Goal: Task Accomplishment & Management: Manage account settings

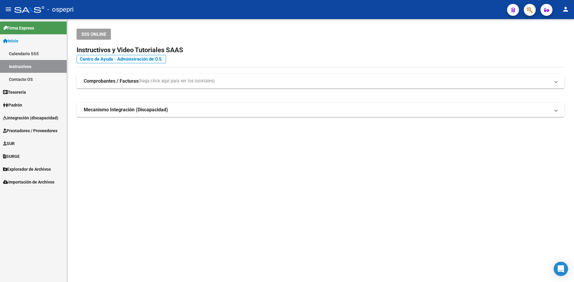
click at [42, 130] on span "Prestadores / Proveedores" at bounding box center [30, 131] width 54 height 7
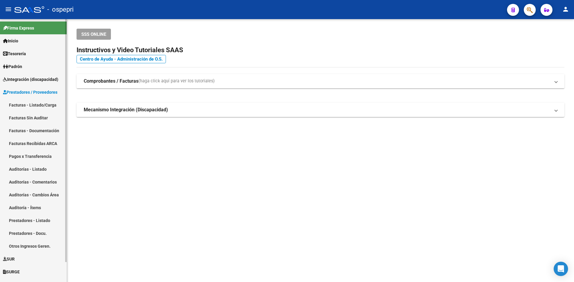
click at [49, 101] on link "Facturas - Listado/Carga" at bounding box center [33, 105] width 67 height 13
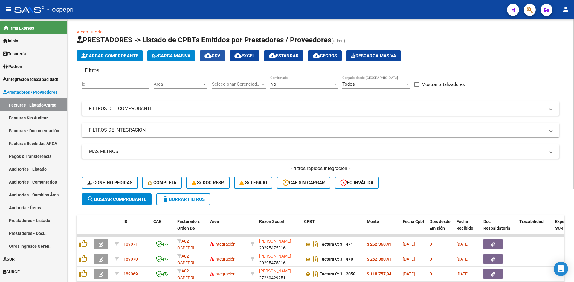
click at [212, 56] on mat-icon "cloud_download" at bounding box center [207, 55] width 7 height 7
click at [471, 136] on mat-expansion-panel-header "FILTROS DE INTEGRACION" at bounding box center [320, 130] width 477 height 14
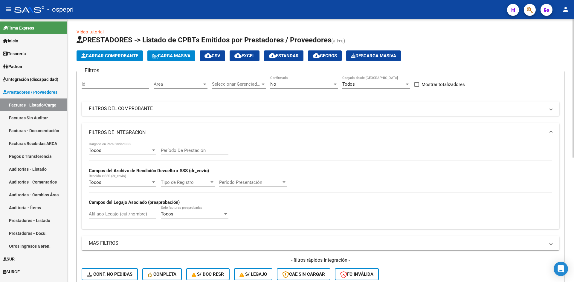
click at [476, 114] on mat-expansion-panel-header "FILTROS DEL COMPROBANTE" at bounding box center [320, 109] width 477 height 14
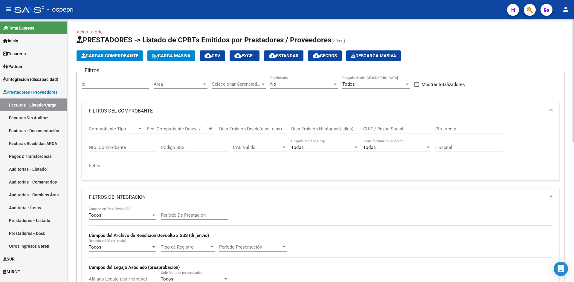
click at [548, 197] on span "FILTROS DE INTEGRACION" at bounding box center [319, 197] width 461 height 7
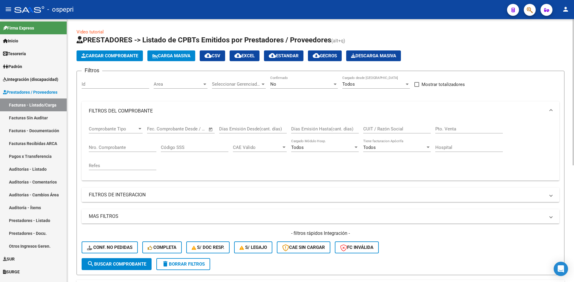
click at [392, 129] on input "CUIT / Razón Social" at bounding box center [397, 128] width 68 height 5
paste input "27269885705"
type input "27269885705"
click at [111, 264] on span "search Buscar Comprobante" at bounding box center [116, 264] width 59 height 5
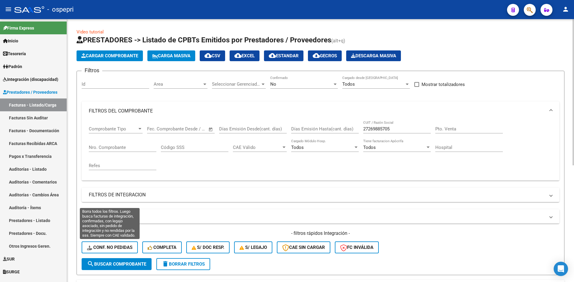
click at [121, 248] on span "Conf. no pedidas" at bounding box center [109, 247] width 45 height 5
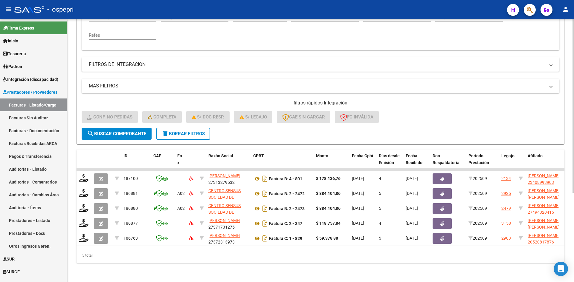
click at [203, 131] on span "delete Borrar Filtros" at bounding box center [183, 133] width 43 height 5
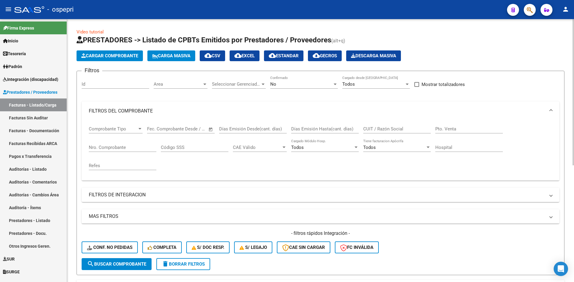
click at [388, 128] on input "CUIT / Razón Social" at bounding box center [397, 128] width 68 height 5
paste input "27269885705"
type input "27269885705"
click at [142, 262] on span "search Buscar Comprobante" at bounding box center [116, 264] width 59 height 5
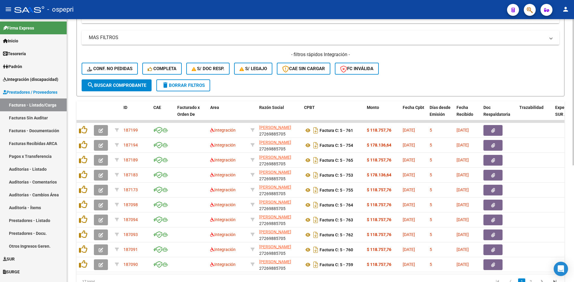
scroll to position [179, 0]
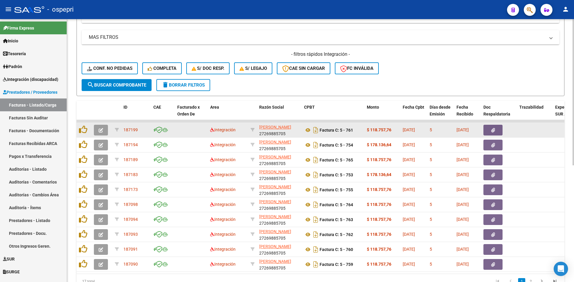
click at [99, 129] on icon "button" at bounding box center [101, 130] width 4 height 4
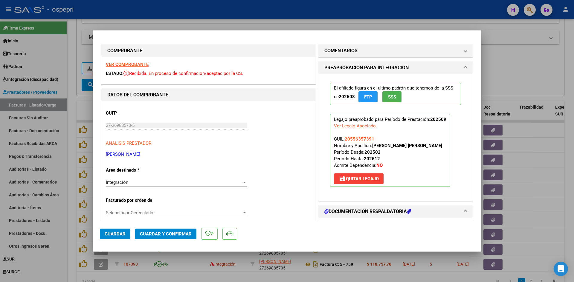
scroll to position [0, 0]
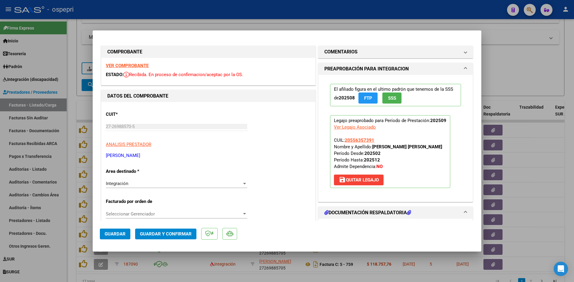
click at [132, 64] on strong "VER COMPROBANTE" at bounding box center [127, 65] width 43 height 5
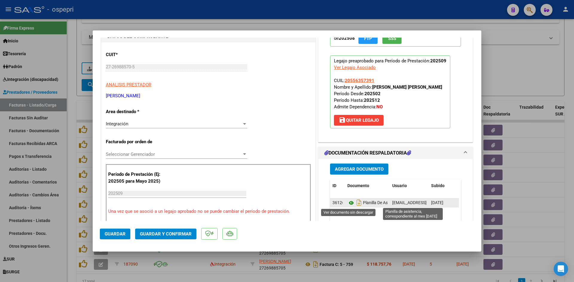
click at [348, 202] on icon at bounding box center [351, 203] width 8 height 7
click at [356, 204] on icon "Descargar documento" at bounding box center [359, 203] width 8 height 10
click at [348, 202] on icon at bounding box center [351, 203] width 8 height 7
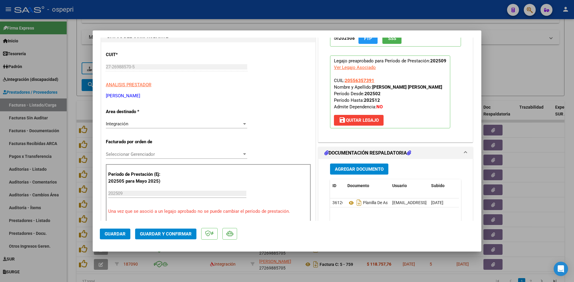
scroll to position [0, 0]
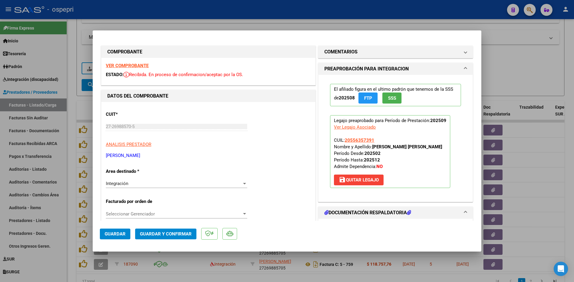
type input "$ 0,00"
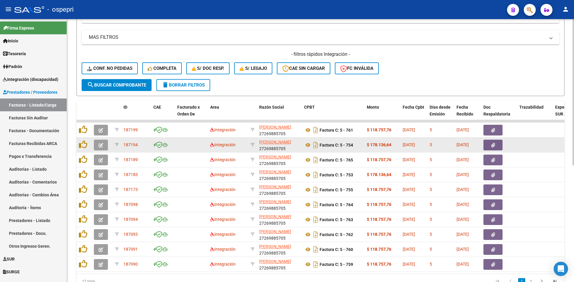
click at [101, 142] on span "button" at bounding box center [101, 144] width 4 height 5
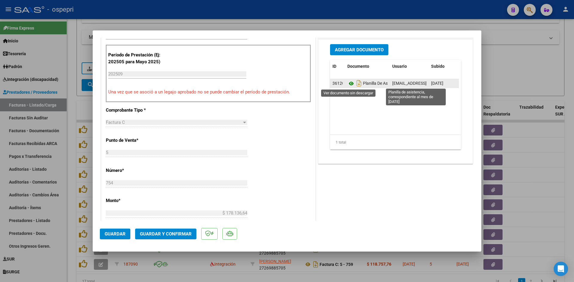
click at [348, 85] on icon at bounding box center [351, 83] width 8 height 7
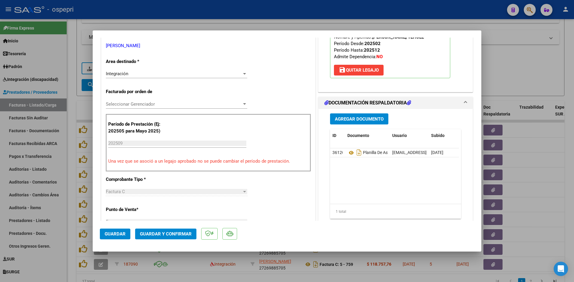
scroll to position [60, 0]
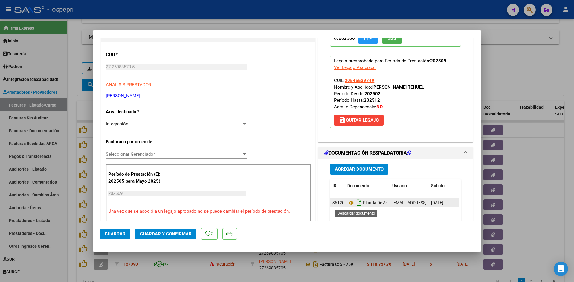
click at [358, 205] on icon "Descargar documento" at bounding box center [359, 203] width 8 height 10
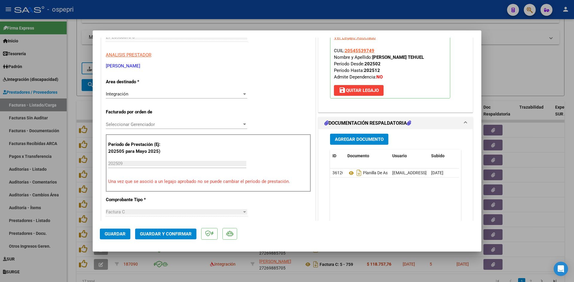
drag, startPoint x: 370, startPoint y: 173, endPoint x: 358, endPoint y: 199, distance: 28.9
click at [358, 199] on datatable-body "36120 Planilla De Asistencia, Correspondiente Al Mes De Septiembre 2025 fonoser…" at bounding box center [394, 197] width 129 height 56
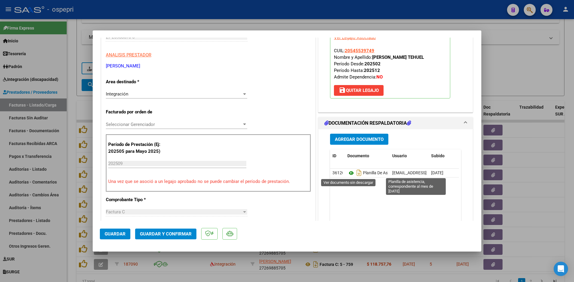
click at [347, 172] on icon at bounding box center [351, 173] width 8 height 7
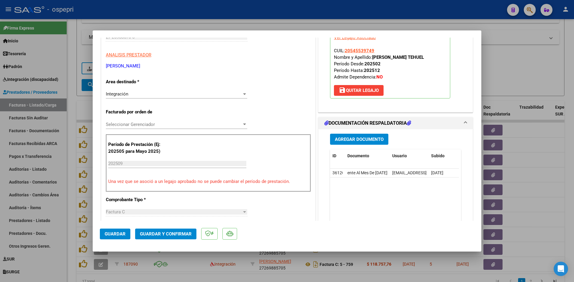
scroll to position [0, 0]
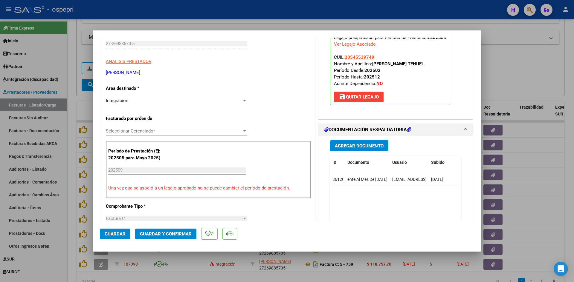
drag, startPoint x: 371, startPoint y: 175, endPoint x: 378, endPoint y: 230, distance: 55.4
click at [378, 230] on mat-dialog-container "COMPROBANTE VER COMPROBANTE ESTADO: Recibida. En proceso de confirmacion/acepta…" at bounding box center [287, 140] width 388 height 221
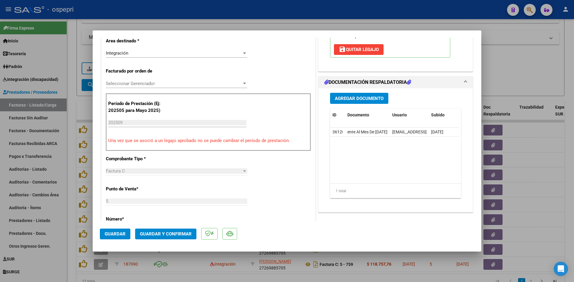
click at [416, 164] on datatable-body "36120 Planilla De Asistencia, Correspondiente Al Mes De Septiembre 2025 fonoser…" at bounding box center [394, 156] width 129 height 56
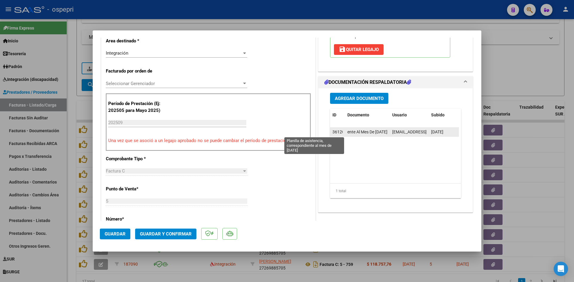
click at [349, 132] on span "Planilla De Asistencia, Correspondiente Al Mes De Septiembre 2025" at bounding box center [327, 132] width 119 height 5
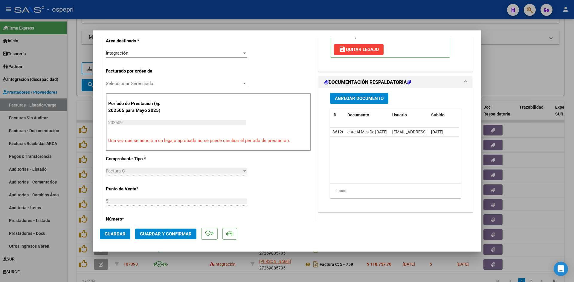
type input "$ 0,00"
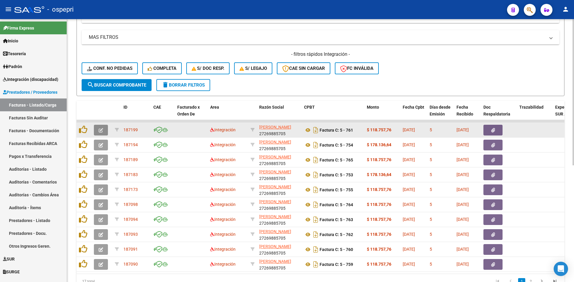
click at [97, 129] on button "button" at bounding box center [101, 130] width 14 height 11
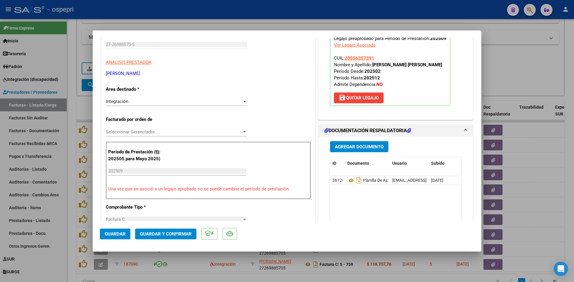
scroll to position [90, 0]
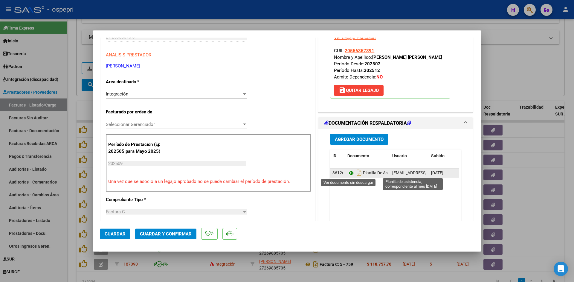
click at [348, 173] on icon at bounding box center [351, 173] width 8 height 7
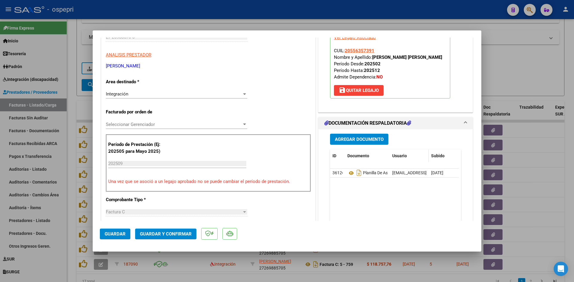
type input "$ 0,00"
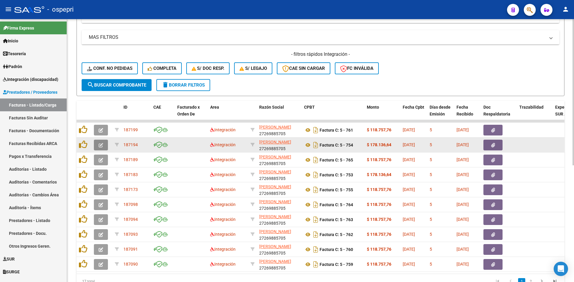
click at [98, 144] on button "button" at bounding box center [101, 145] width 14 height 11
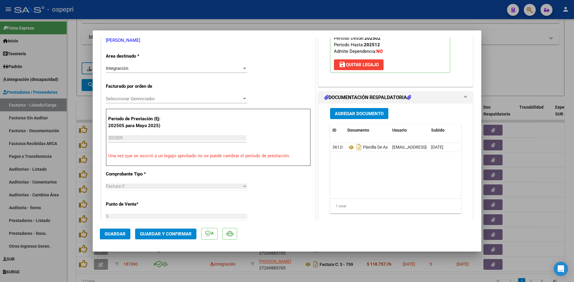
scroll to position [149, 0]
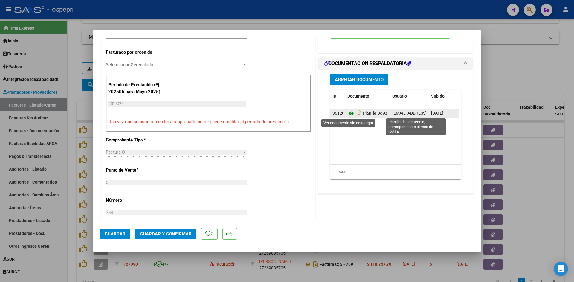
click at [350, 114] on icon at bounding box center [351, 113] width 8 height 7
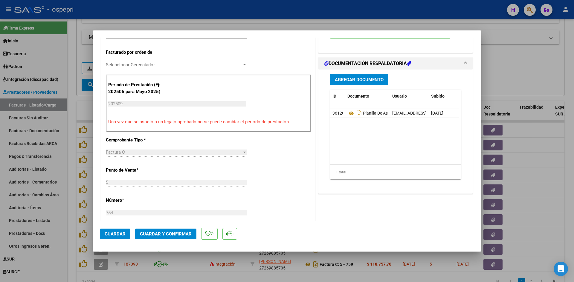
type input "$ 0,00"
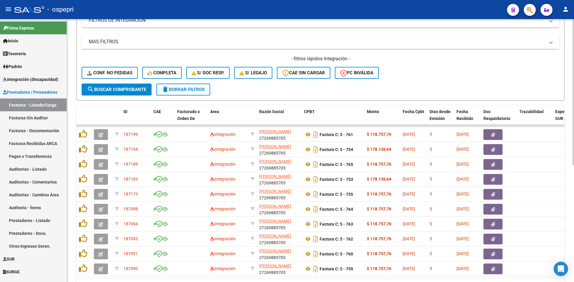
scroll to position [209, 0]
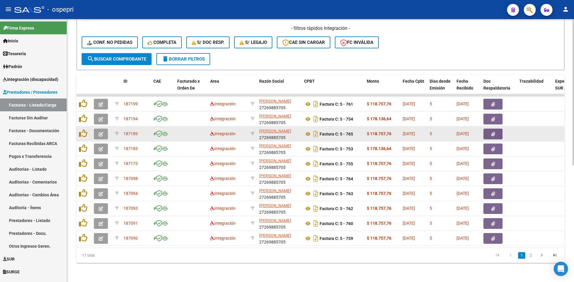
click at [100, 132] on icon "button" at bounding box center [101, 134] width 4 height 4
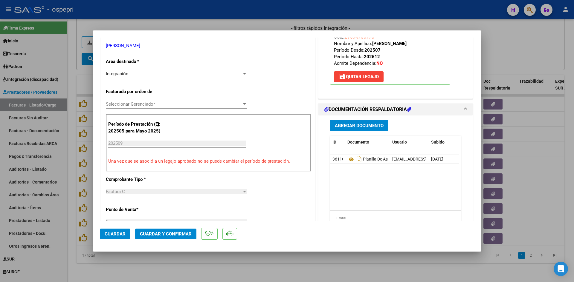
scroll to position [149, 0]
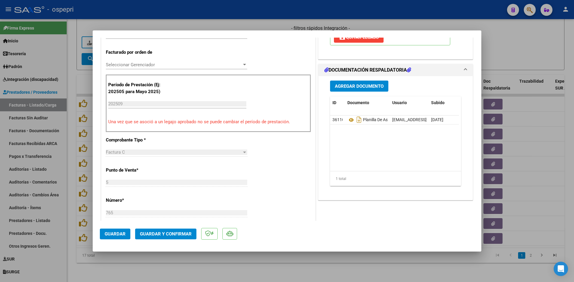
type input "$ 0,00"
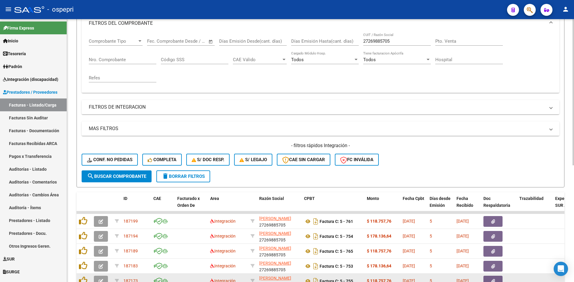
scroll to position [179, 0]
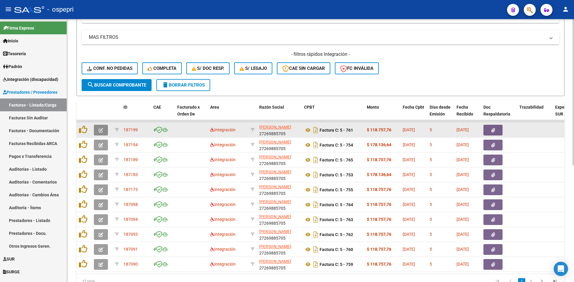
click at [100, 129] on icon "button" at bounding box center [101, 130] width 4 height 4
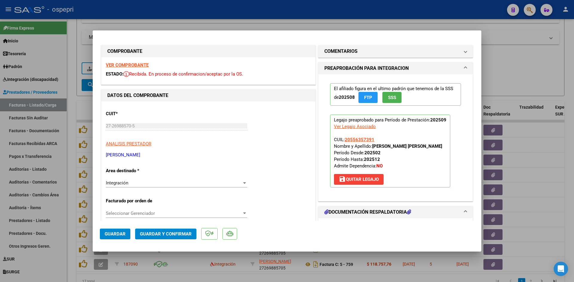
scroll to position [0, 0]
click at [130, 64] on strong "VER COMPROBANTE" at bounding box center [127, 65] width 43 height 5
click at [402, 50] on mat-panel-title "COMENTARIOS" at bounding box center [391, 51] width 135 height 7
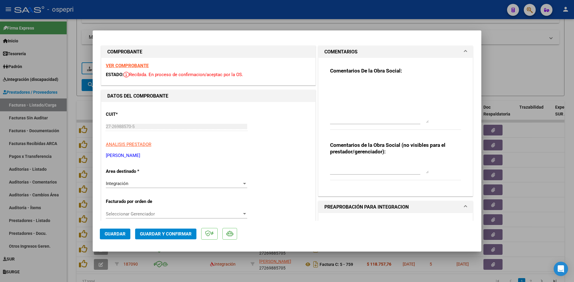
drag, startPoint x: 422, startPoint y: 92, endPoint x: 418, endPoint y: 114, distance: 22.3
click at [422, 122] on textarea at bounding box center [379, 102] width 99 height 42
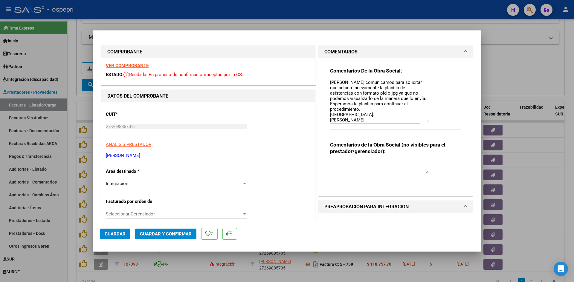
scroll to position [12, 0]
type textarea "Buenos días, Nos comunicamos para solicitar que adjunte nuevamente la planilla …"
click at [337, 163] on textarea at bounding box center [379, 167] width 99 height 12
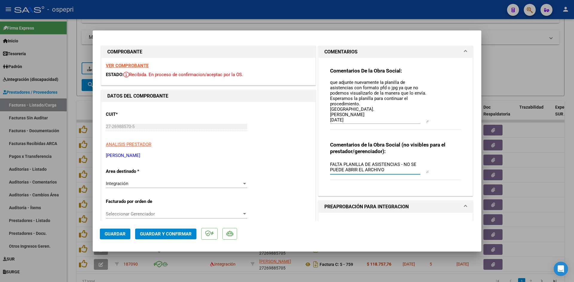
drag, startPoint x: 327, startPoint y: 164, endPoint x: 384, endPoint y: 174, distance: 57.9
click at [384, 174] on div "FALTA PLANILLA DE ASISTENCIAS - NO SE PUEDE ABRIR EL ARCHIVO" at bounding box center [379, 167] width 99 height 14
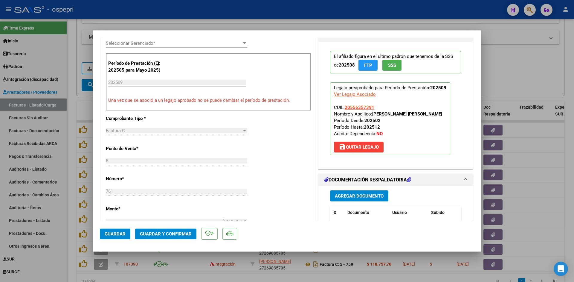
scroll to position [179, 0]
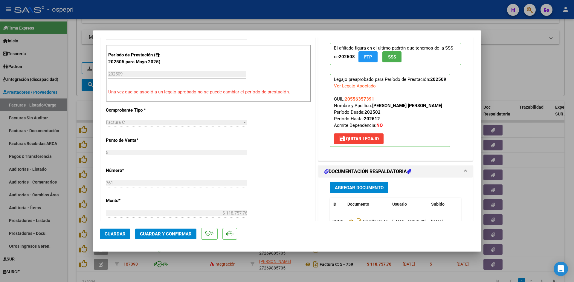
type textarea "FALTA PLANILLA DE ASISTENCIAS - NO SE PUEDE ABRIR EL ARCHIVO"
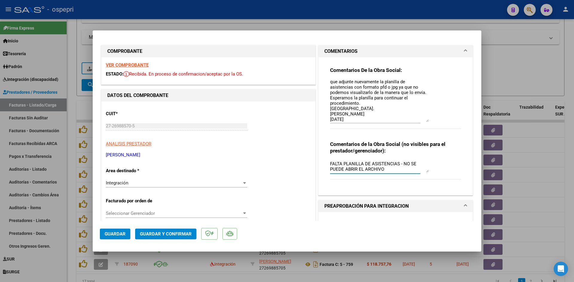
scroll to position [0, 0]
click at [348, 88] on textarea "Buenos días, Nos comunicamos para solicitar que adjunte nuevamente la planilla …" at bounding box center [379, 102] width 99 height 42
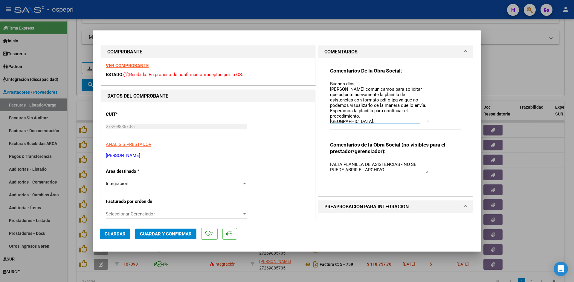
click at [411, 92] on textarea "Buenos días, Nos comunicamos para solicitar que adjunte nuevamente la planilla …" at bounding box center [379, 102] width 99 height 42
type textarea "Buenos días, Nos comunicamos para solicitar que adjunte nuevamente la planilla …"
click at [117, 239] on button "Guardar" at bounding box center [115, 234] width 30 height 11
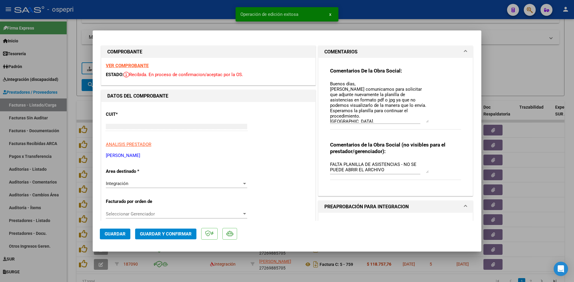
type input "$ 0,00"
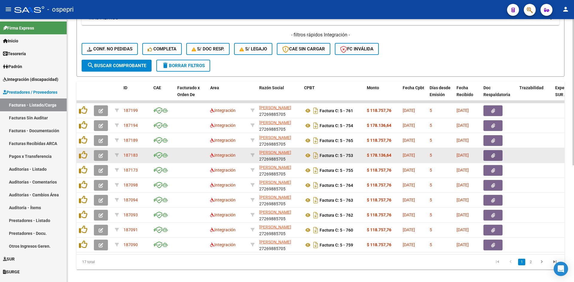
scroll to position [210, 0]
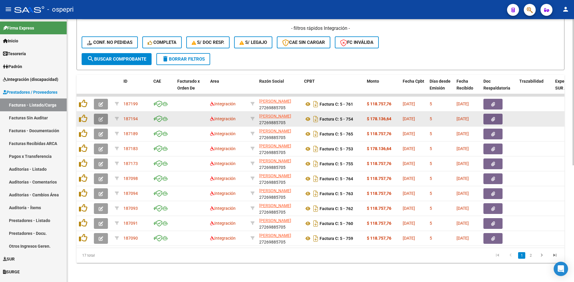
click at [101, 114] on button "button" at bounding box center [101, 119] width 14 height 11
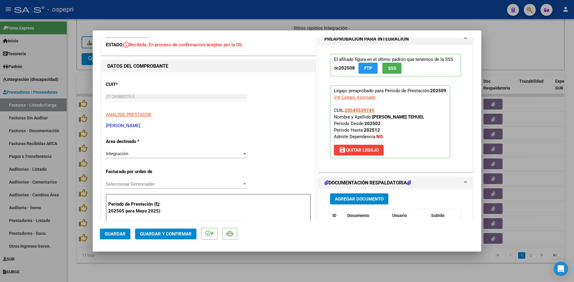
scroll to position [0, 0]
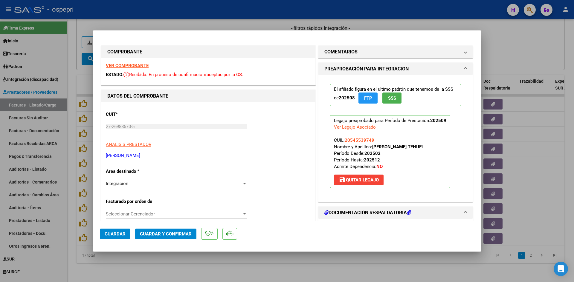
click at [128, 63] on strong "VER COMPROBANTE" at bounding box center [127, 65] width 43 height 5
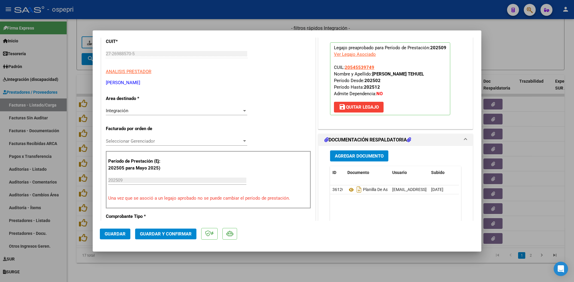
scroll to position [90, 0]
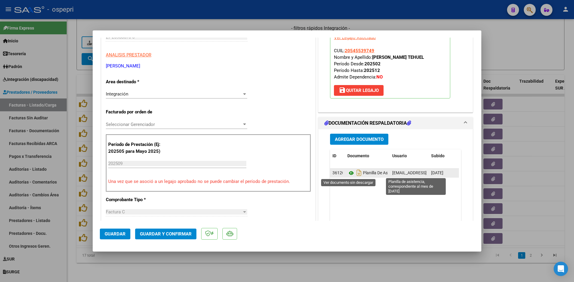
click at [349, 172] on icon at bounding box center [351, 173] width 8 height 7
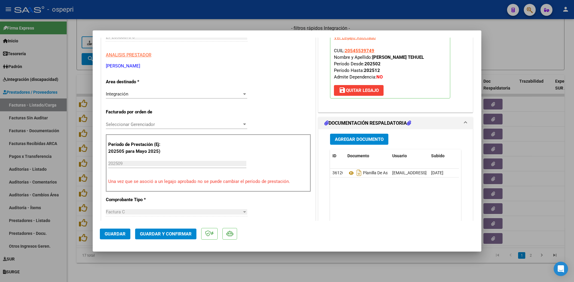
scroll to position [0, 0]
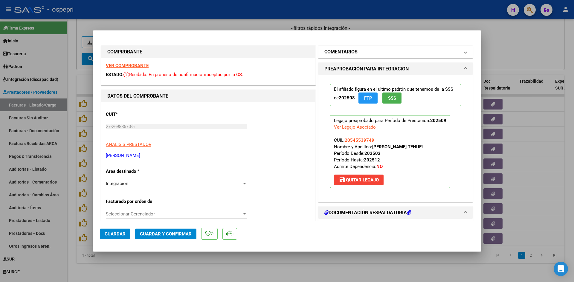
click at [370, 48] on mat-panel-title "COMENTARIOS" at bounding box center [391, 51] width 135 height 7
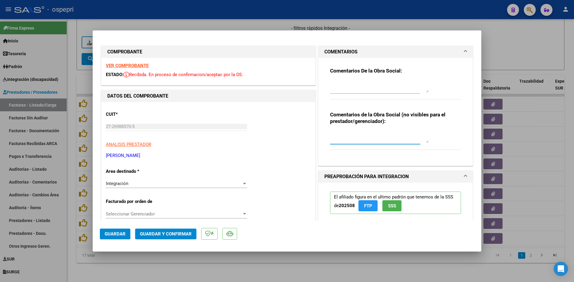
click at [331, 131] on textarea at bounding box center [379, 137] width 99 height 12
click at [334, 81] on textarea at bounding box center [379, 87] width 99 height 12
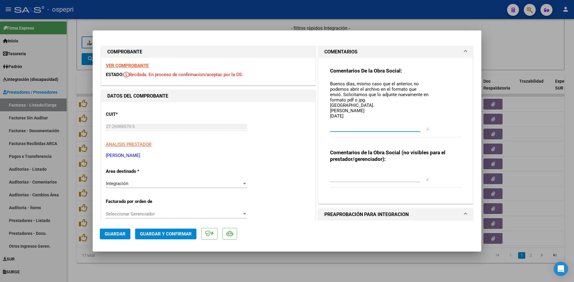
drag, startPoint x: 422, startPoint y: 92, endPoint x: 427, endPoint y: 130, distance: 38.2
click at [427, 130] on div "Comentarios De la Obra Social: Buenos días, mismo caso que el anterior, no pode…" at bounding box center [395, 106] width 131 height 76
type textarea "Buenos días, mismo caso que el anterior, no podemos abrir el archivo en el form…"
click at [335, 171] on textarea at bounding box center [379, 175] width 99 height 12
type textarea "FALTA PLANILLA DE ASISTENCIAS - NO SE PUEDE ABRIR EL ACHIVO"
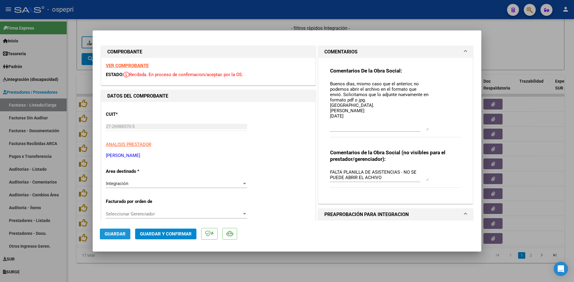
click at [119, 237] on button "Guardar" at bounding box center [115, 234] width 30 height 11
drag, startPoint x: 328, startPoint y: 83, endPoint x: 351, endPoint y: 121, distance: 44.7
click at [351, 120] on textarea "Buenos días, mismo caso que el anterior, no podemos abrir el archivo en el form…" at bounding box center [379, 106] width 99 height 50
click at [358, 116] on textarea "Buenos días, mismo caso que el anterior, no podemos abrir el archivo en el form…" at bounding box center [379, 106] width 99 height 50
drag, startPoint x: 327, startPoint y: 170, endPoint x: 388, endPoint y: 177, distance: 61.0
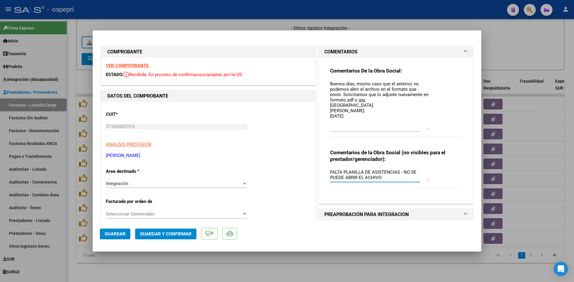
click at [388, 177] on textarea "FALTA PLANILLA DE ASISTENCIAS - NO SE PUEDE ABRIR EL ACHIVO" at bounding box center [379, 175] width 99 height 12
click at [387, 180] on textarea "FALTA PLANILLA DE ASISTENCIAS - NO SE PUEDE ABRIR EL ACHIVO" at bounding box center [379, 175] width 99 height 12
drag, startPoint x: 328, startPoint y: 82, endPoint x: 356, endPoint y: 115, distance: 43.0
click at [356, 116] on textarea "Buenos días, mismo caso que el anterior, no podemos abrir el archivo en el form…" at bounding box center [379, 106] width 99 height 50
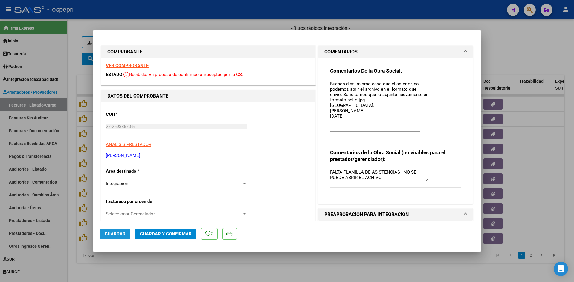
click at [122, 235] on span "Guardar" at bounding box center [115, 234] width 21 height 5
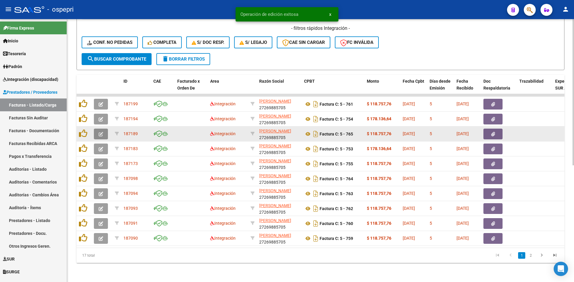
click at [101, 131] on span "button" at bounding box center [101, 133] width 4 height 5
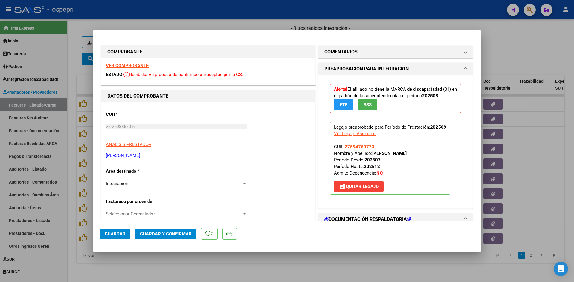
click at [144, 66] on strong "VER COMPROBANTE" at bounding box center [127, 65] width 43 height 5
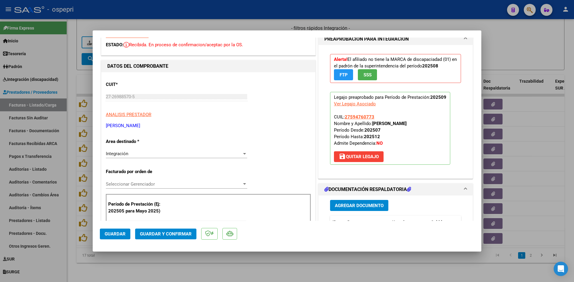
scroll to position [90, 0]
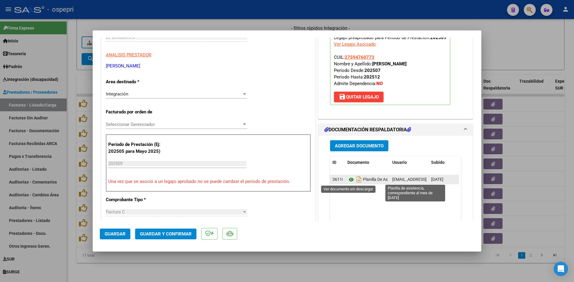
click at [347, 181] on icon at bounding box center [351, 179] width 8 height 7
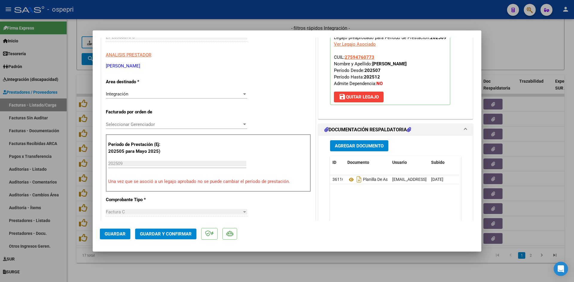
scroll to position [0, 0]
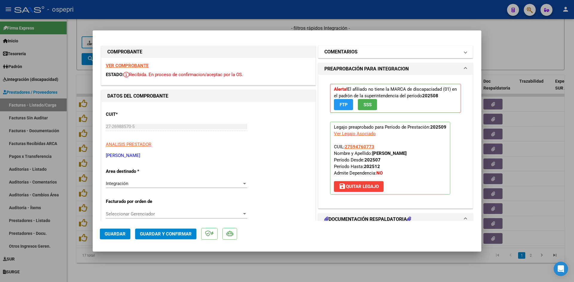
click at [331, 52] on h1 "COMENTARIOS" at bounding box center [340, 51] width 33 height 7
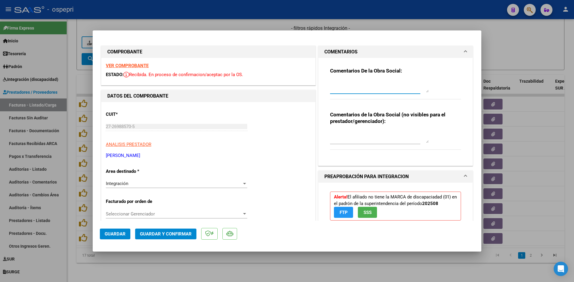
click at [349, 84] on textarea at bounding box center [379, 87] width 99 height 12
paste textarea "Buenos días, mismo caso que el anterior, no podemos abrir el archivo en el form…"
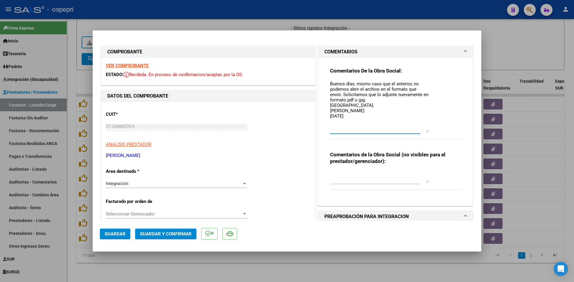
drag, startPoint x: 424, startPoint y: 92, endPoint x: 426, endPoint y: 132, distance: 40.1
click at [426, 132] on textarea "Buenos días, mismo caso que el anterior, no podemos abrir el archivo en el form…" at bounding box center [379, 107] width 99 height 52
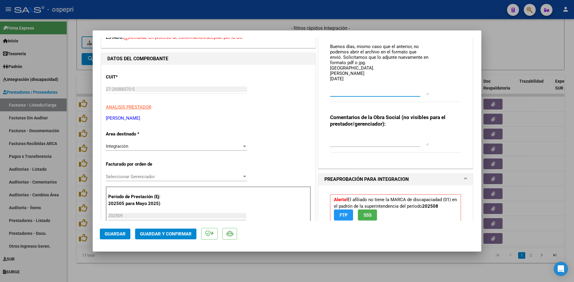
scroll to position [60, 0]
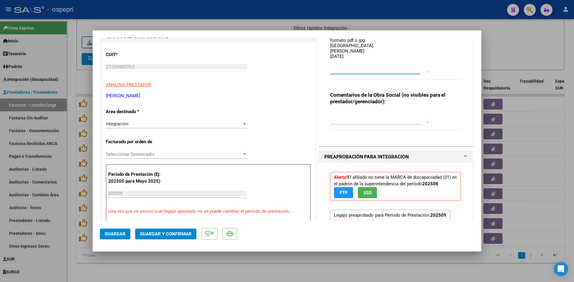
type textarea "Buenos días, mismo caso que el anterior, no podemos abrir el archivo en el form…"
click at [337, 112] on textarea at bounding box center [379, 117] width 99 height 12
paste textarea "FALTA PLANILLA DE ASISTENCIAS - NO SE PUEDE ABRIR EL ARCHIVO"
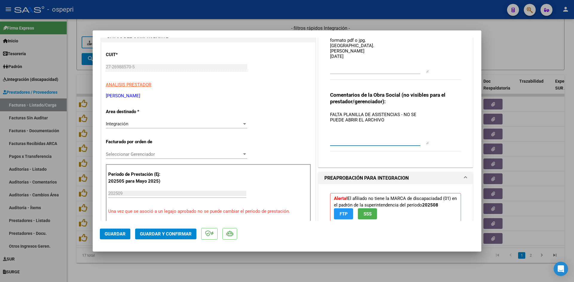
drag, startPoint x: 425, startPoint y: 122, endPoint x: 424, endPoint y: 143, distance: 20.9
click at [424, 143] on textarea "FALTA PLANILLA DE ASISTENCIAS - NO SE PUEDE ABRIR EL ARCHIVO" at bounding box center [379, 127] width 99 height 33
type textarea "FALTA PLANILLA DE ASISTENCIAS - NO SE PUEDE ABRIR EL ARCHIVO"
click at [120, 237] on span "Guardar" at bounding box center [115, 234] width 21 height 5
type input "$ 0,00"
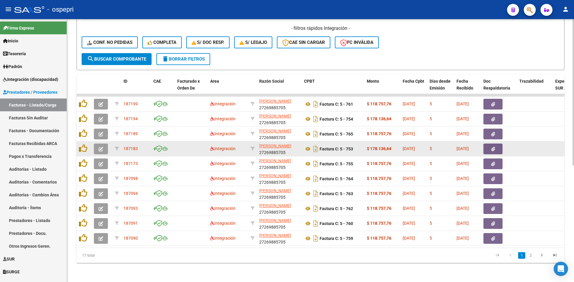
click at [99, 147] on icon "button" at bounding box center [101, 149] width 4 height 4
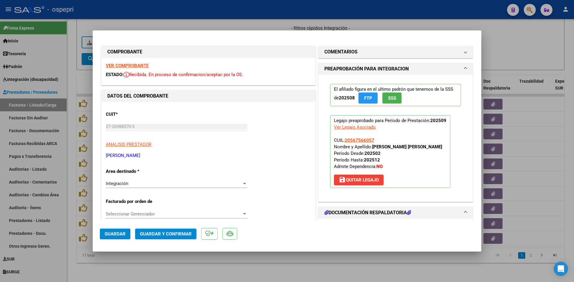
click at [140, 67] on strong "VER COMPROBANTE" at bounding box center [127, 65] width 43 height 5
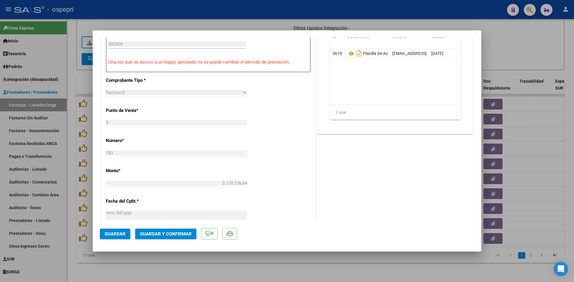
scroll to position [149, 0]
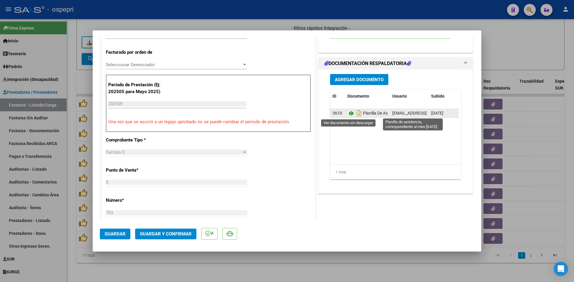
click at [349, 114] on icon at bounding box center [351, 113] width 8 height 7
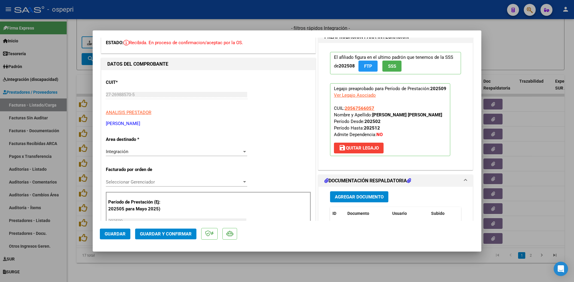
scroll to position [0, 0]
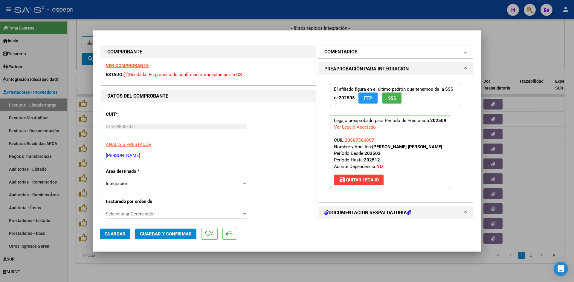
click at [430, 51] on mat-panel-title "COMENTARIOS" at bounding box center [391, 51] width 135 height 7
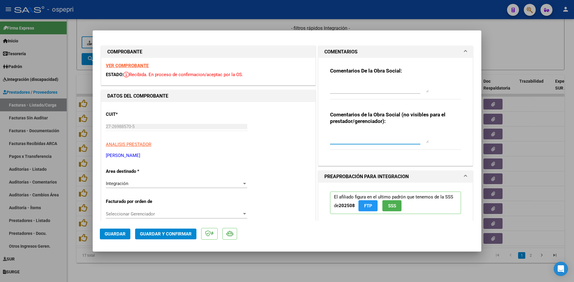
click at [335, 134] on textarea at bounding box center [379, 137] width 99 height 12
paste textarea "FALTA PLANILLA DE ASISTENCIAS - NO SE PUEDE ABRIR EL ARCHIVO"
drag, startPoint x: 424, startPoint y: 93, endPoint x: 423, endPoint y: 99, distance: 6.7
click at [423, 99] on div "Comentarios De la Obra Social:" at bounding box center [395, 87] width 131 height 39
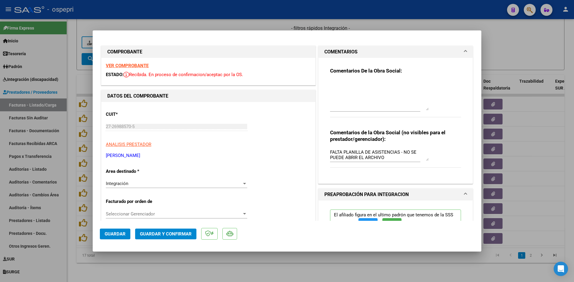
drag, startPoint x: 425, startPoint y: 92, endPoint x: 421, endPoint y: 118, distance: 26.6
click at [422, 111] on textarea at bounding box center [379, 96] width 99 height 30
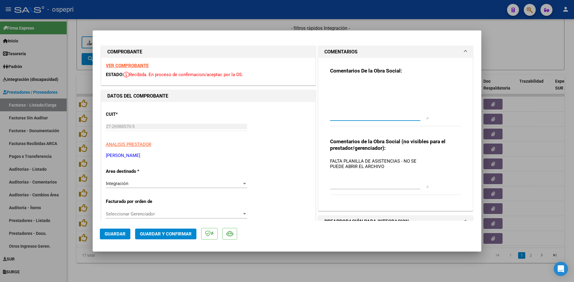
drag, startPoint x: 425, startPoint y: 168, endPoint x: 417, endPoint y: 162, distance: 10.0
click at [426, 184] on textarea "FALTA PLANILLA DE ASISTENCIAS - NO SE PUEDE ABRIR EL ARCHIVO" at bounding box center [379, 173] width 99 height 30
type textarea "FALTA PLANILLA DE ASISTENCIAS - NO SE PUEDE ABRIR EL ARCHIVO"
click at [340, 105] on textarea at bounding box center [379, 100] width 99 height 39
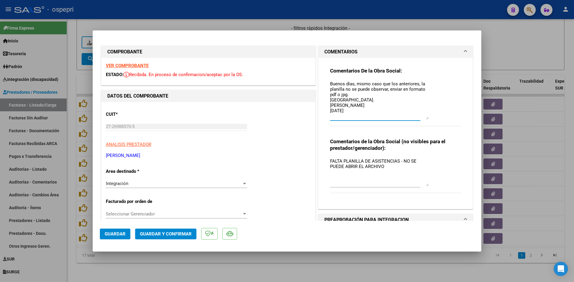
click at [350, 96] on textarea "Buenos días, mismo caso que los anteriores, la planilla no se puede observar, e…" at bounding box center [379, 100] width 99 height 39
drag, startPoint x: 328, startPoint y: 82, endPoint x: 362, endPoint y: 109, distance: 43.0
click at [362, 109] on textarea "Buenos días, mismo caso que los anteriores, la planilla no se puede observar, e…" at bounding box center [379, 100] width 99 height 39
type textarea "Buenos días, mismo caso que los anteriores, la planilla no se puede observar, e…"
click at [109, 234] on span "Guardar" at bounding box center [115, 234] width 21 height 5
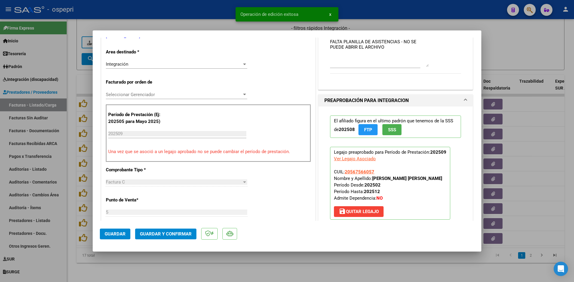
scroll to position [209, 0]
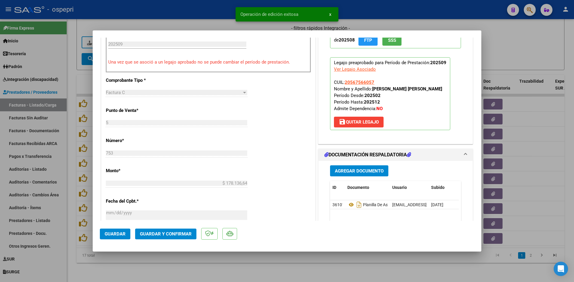
type input "$ 0,00"
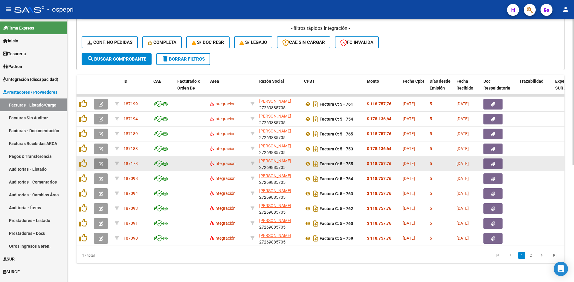
click at [98, 159] on button "button" at bounding box center [101, 164] width 14 height 11
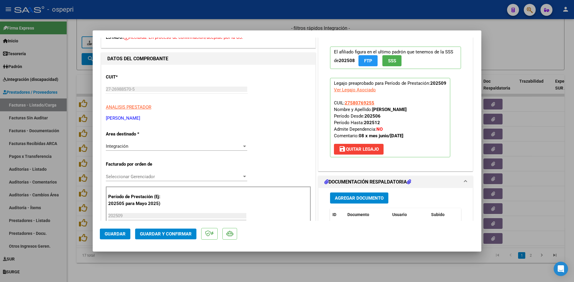
scroll to position [0, 0]
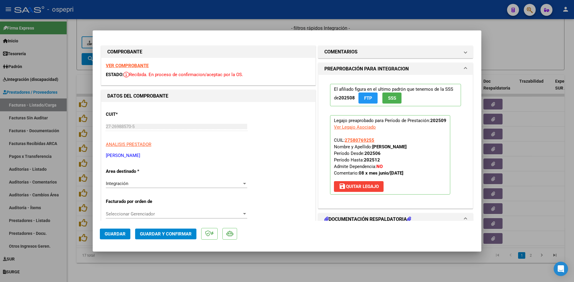
click at [131, 63] on strong "VER COMPROBANTE" at bounding box center [127, 65] width 43 height 5
click at [464, 51] on span at bounding box center [465, 51] width 2 height 7
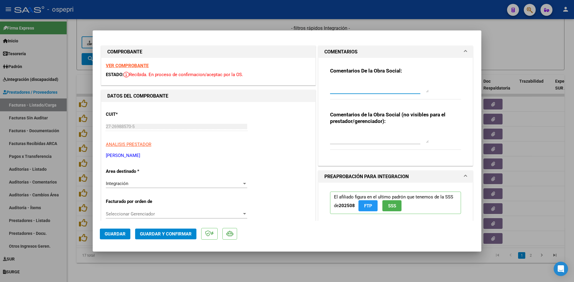
click at [337, 83] on textarea at bounding box center [379, 87] width 99 height 12
paste textarea "Buenos días, mismo caso que los anteriores, la planilla no se puede observar, e…"
type textarea "Buenos días, mismo caso que los anteriores, la planilla no se puede observar, e…"
click at [330, 136] on textarea at bounding box center [379, 137] width 99 height 12
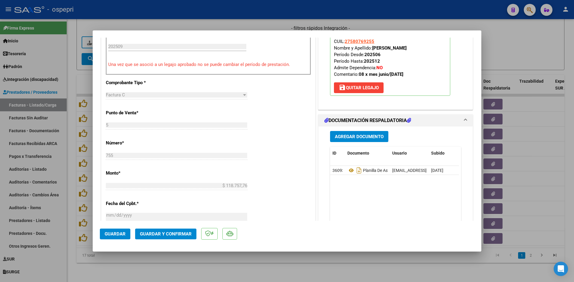
scroll to position [209, 0]
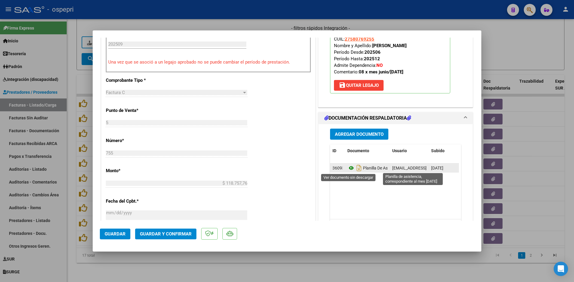
click at [347, 168] on icon at bounding box center [351, 168] width 8 height 7
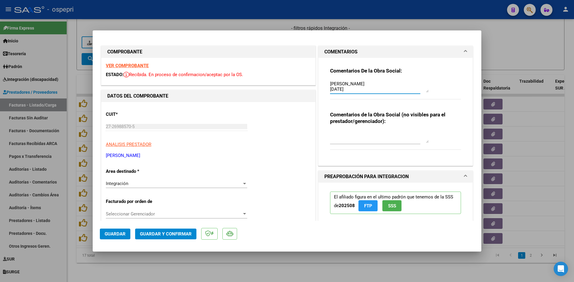
scroll to position [0, 0]
drag, startPoint x: 372, startPoint y: 91, endPoint x: 321, endPoint y: 70, distance: 55.3
click at [321, 70] on div "Comentarios De la Obra Social: Buenos días, mismo caso que los anteriores, la p…" at bounding box center [395, 112] width 154 height 108
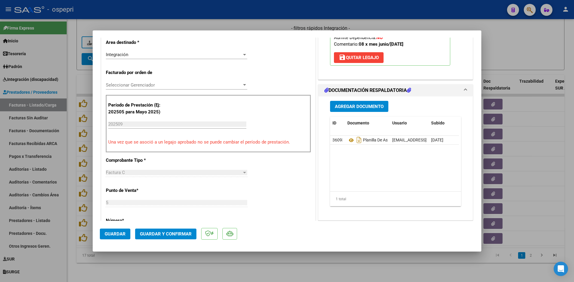
scroll to position [149, 0]
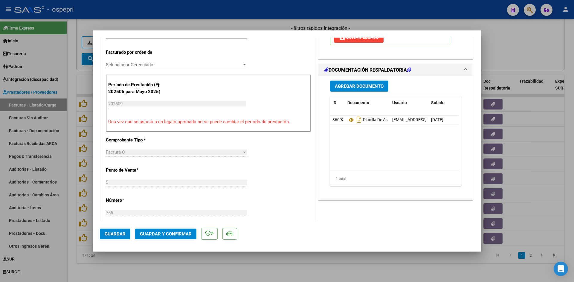
click at [166, 232] on span "Guardar y Confirmar" at bounding box center [166, 234] width 52 height 5
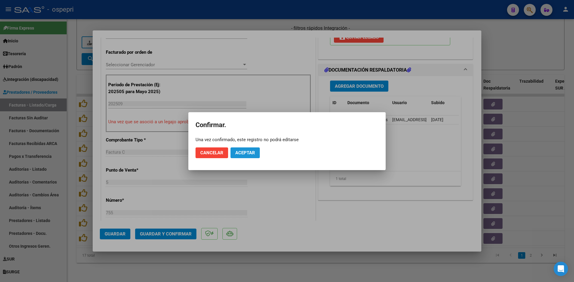
click at [252, 151] on span "Aceptar" at bounding box center [245, 152] width 20 height 5
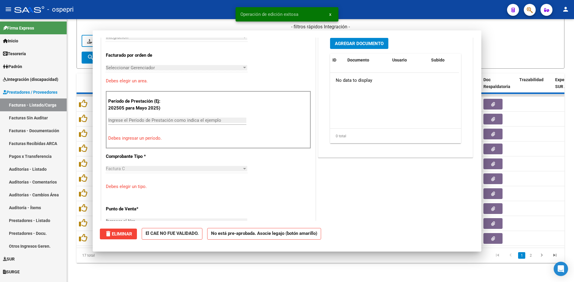
type input "$ 0,00"
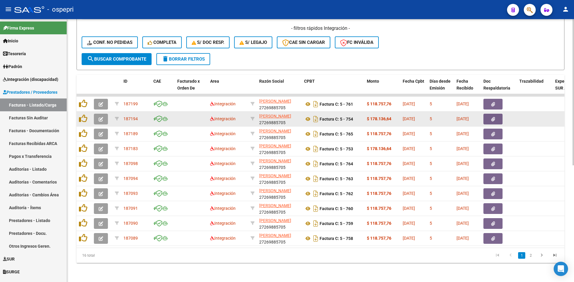
click at [103, 114] on button "button" at bounding box center [101, 119] width 14 height 11
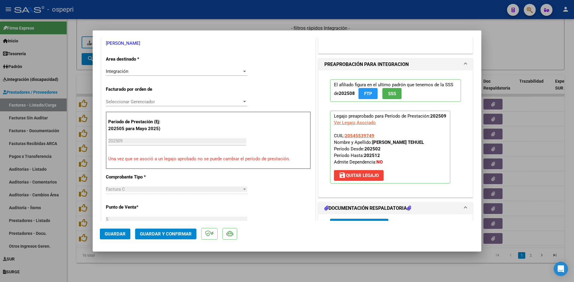
scroll to position [190, 0]
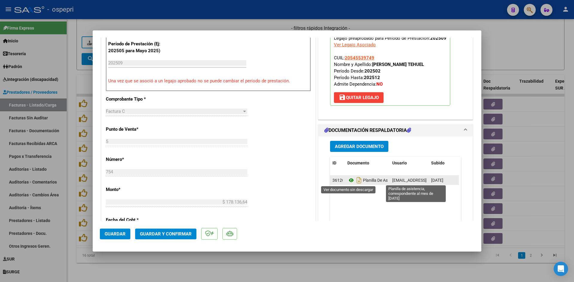
click at [347, 180] on icon at bounding box center [351, 180] width 8 height 7
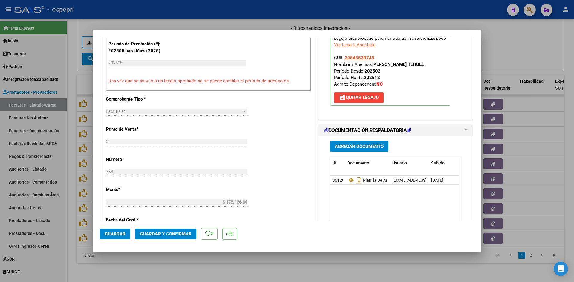
type input "$ 0,00"
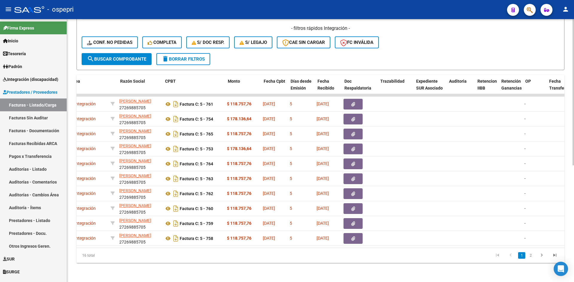
scroll to position [0, 0]
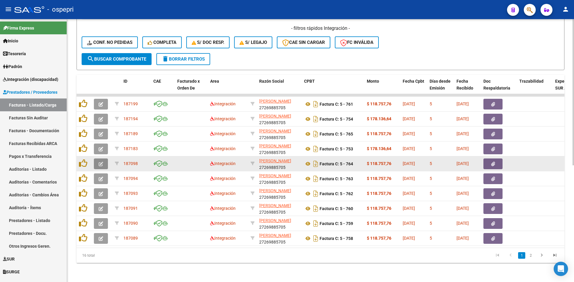
click at [99, 159] on button "button" at bounding box center [101, 164] width 14 height 11
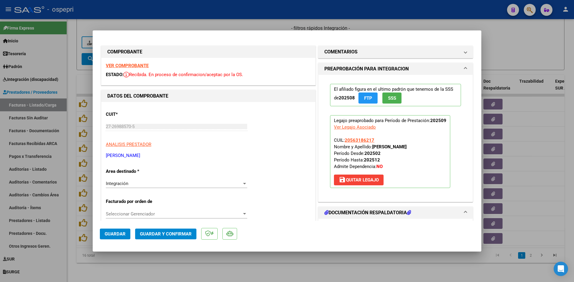
click at [142, 66] on strong "VER COMPROBANTE" at bounding box center [127, 65] width 43 height 5
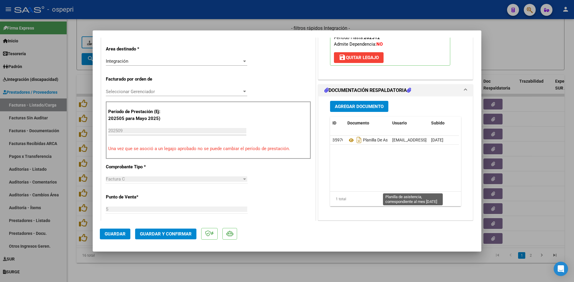
scroll to position [149, 0]
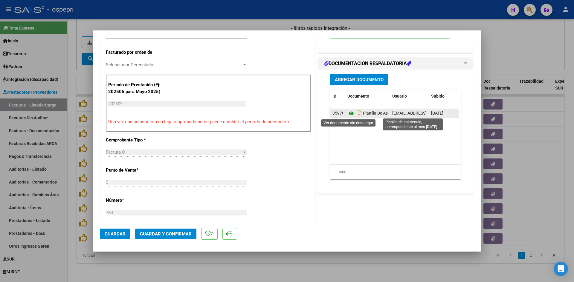
click at [349, 113] on icon at bounding box center [351, 113] width 8 height 7
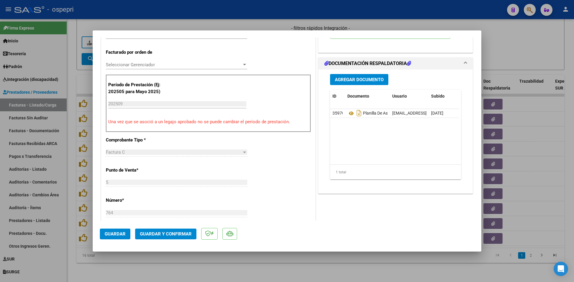
click at [166, 233] on span "Guardar y Confirmar" at bounding box center [166, 234] width 52 height 5
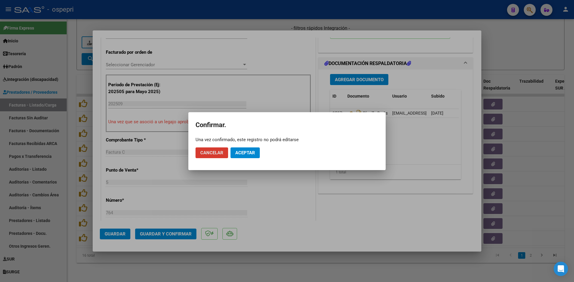
click at [241, 155] on span "Aceptar" at bounding box center [245, 152] width 20 height 5
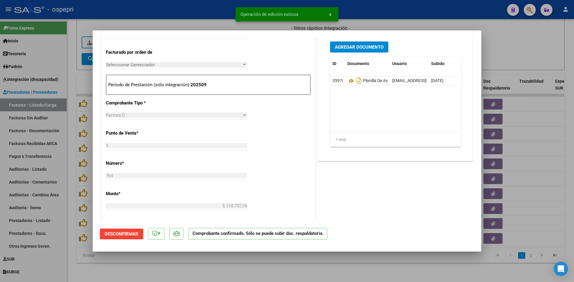
type input "$ 0,00"
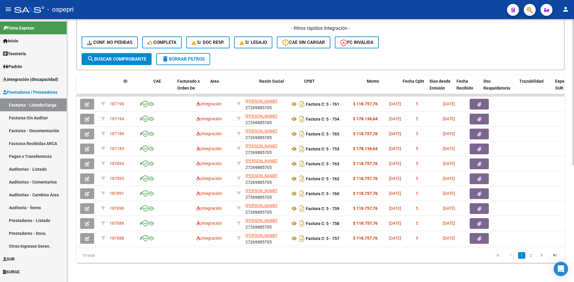
scroll to position [0, 0]
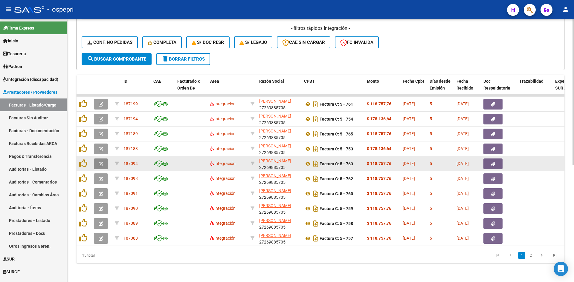
click at [97, 160] on button "button" at bounding box center [101, 164] width 14 height 11
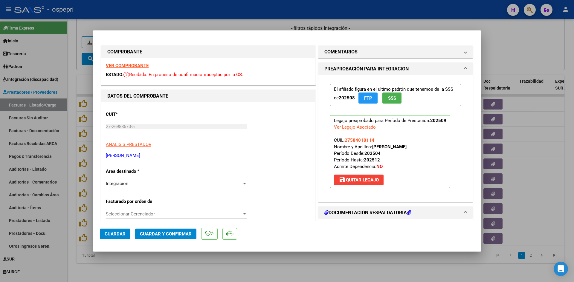
click at [144, 65] on strong "VER COMPROBANTE" at bounding box center [127, 65] width 43 height 5
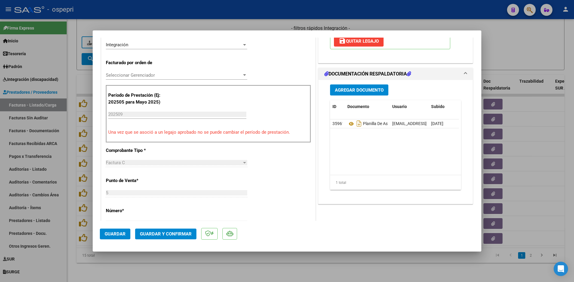
scroll to position [149, 0]
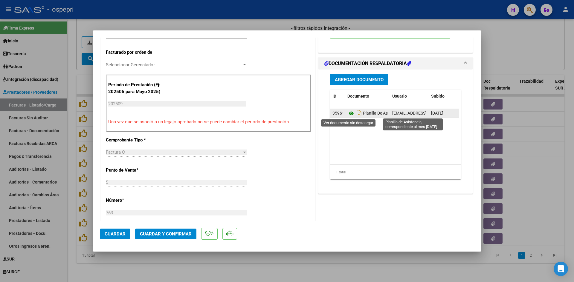
click at [349, 113] on icon at bounding box center [351, 113] width 8 height 7
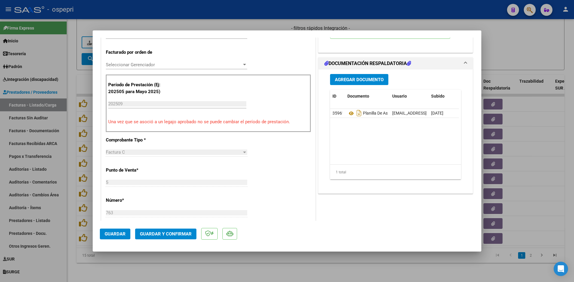
click at [158, 231] on button "Guardar y Confirmar" at bounding box center [165, 234] width 61 height 11
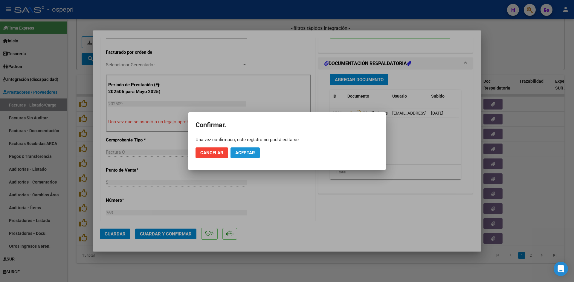
click at [247, 155] on span "Aceptar" at bounding box center [245, 152] width 20 height 5
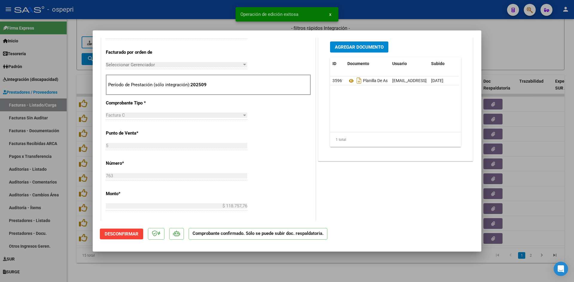
type input "$ 0,00"
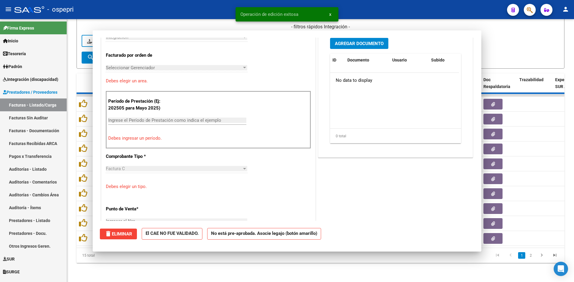
scroll to position [0, 0]
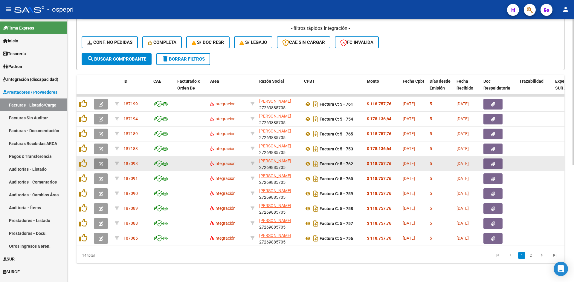
click at [101, 162] on icon "button" at bounding box center [101, 164] width 4 height 4
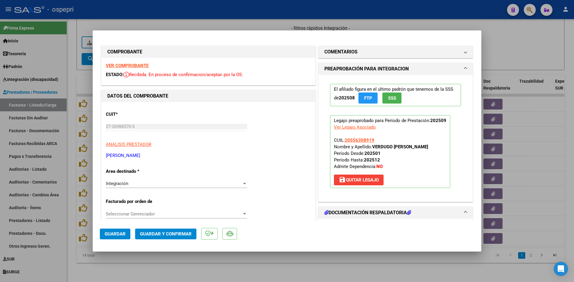
click at [136, 66] on strong "VER COMPROBANTE" at bounding box center [127, 65] width 43 height 5
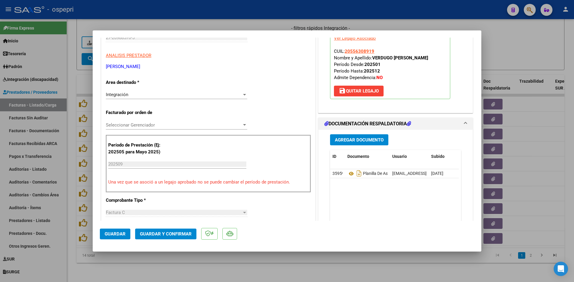
scroll to position [119, 0]
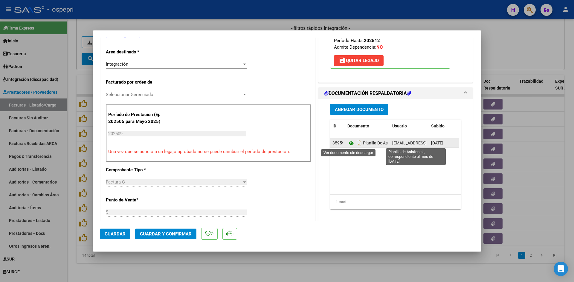
click at [348, 143] on icon at bounding box center [351, 143] width 8 height 7
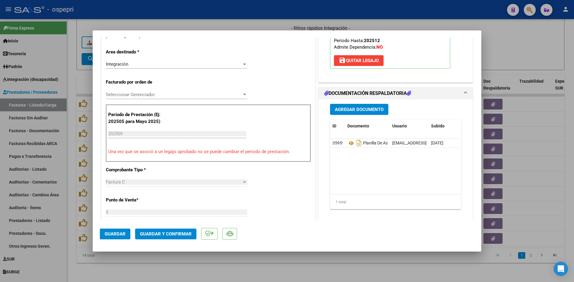
click at [174, 232] on span "Guardar y Confirmar" at bounding box center [166, 234] width 52 height 5
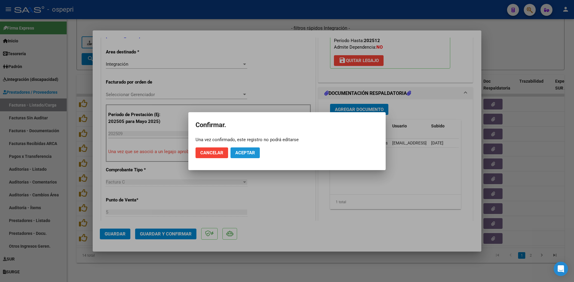
click at [245, 151] on span "Aceptar" at bounding box center [245, 152] width 20 height 5
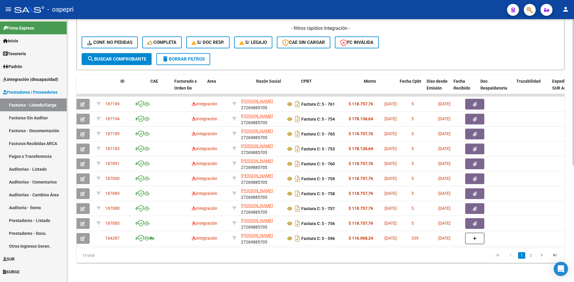
scroll to position [0, 0]
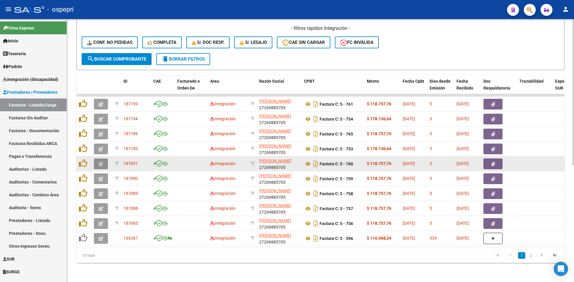
click at [97, 160] on button "button" at bounding box center [101, 164] width 14 height 11
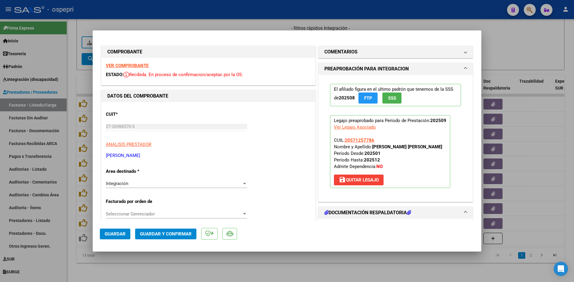
click at [142, 65] on strong "VER COMPROBANTE" at bounding box center [127, 65] width 43 height 5
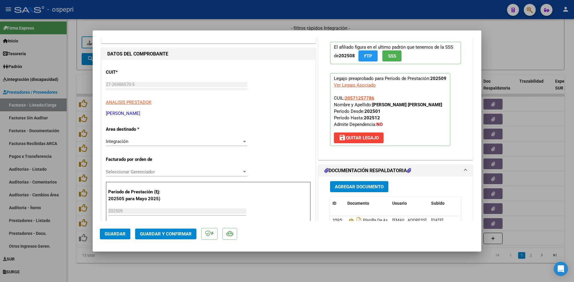
scroll to position [90, 0]
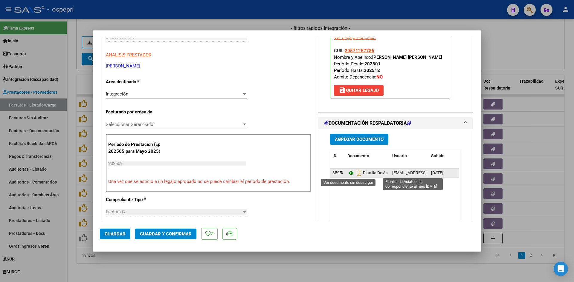
click at [350, 173] on icon at bounding box center [351, 173] width 8 height 7
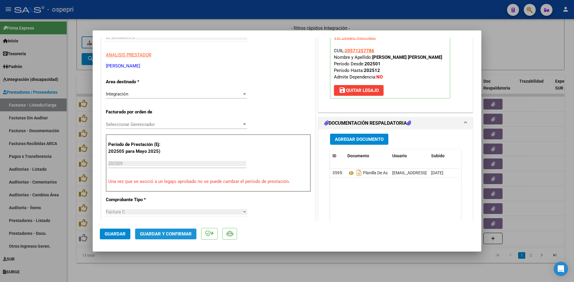
click at [171, 234] on span "Guardar y Confirmar" at bounding box center [166, 234] width 52 height 5
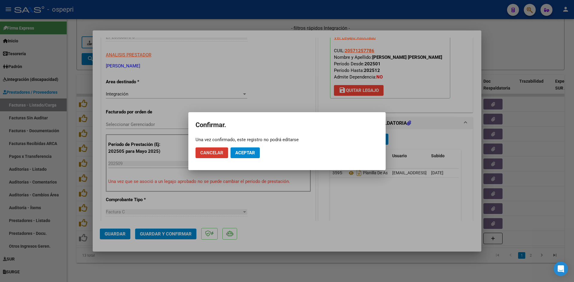
click at [243, 151] on span "Aceptar" at bounding box center [245, 152] width 20 height 5
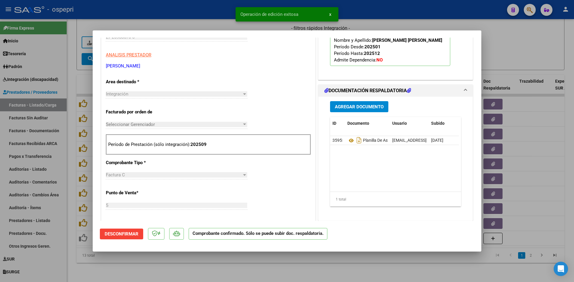
type input "$ 0,00"
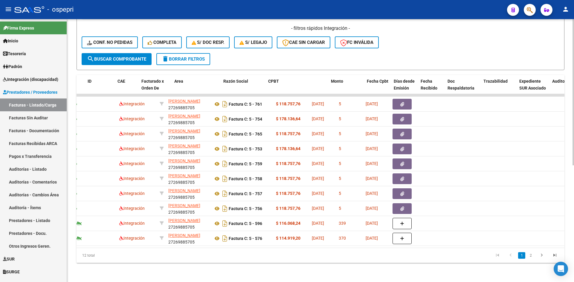
scroll to position [0, 0]
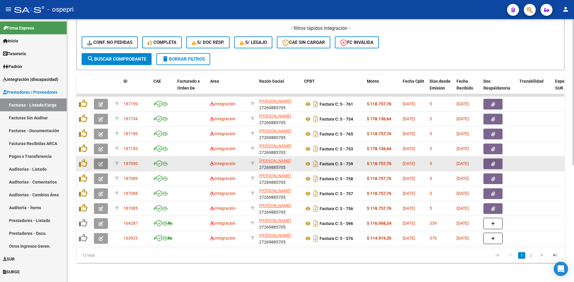
click at [102, 162] on icon "button" at bounding box center [101, 164] width 4 height 4
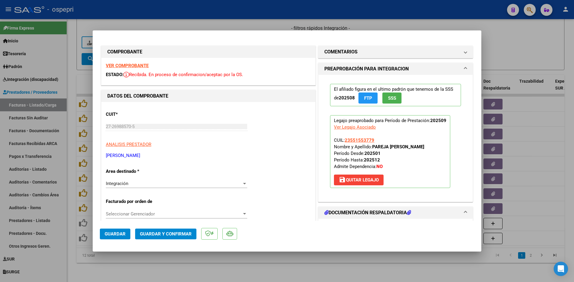
click at [139, 65] on strong "VER COMPROBANTE" at bounding box center [127, 65] width 43 height 5
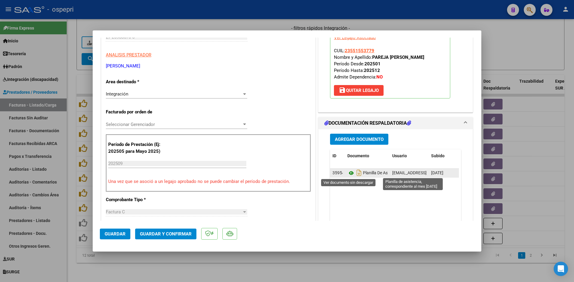
click at [348, 172] on icon at bounding box center [351, 173] width 8 height 7
click at [347, 173] on icon at bounding box center [351, 173] width 8 height 7
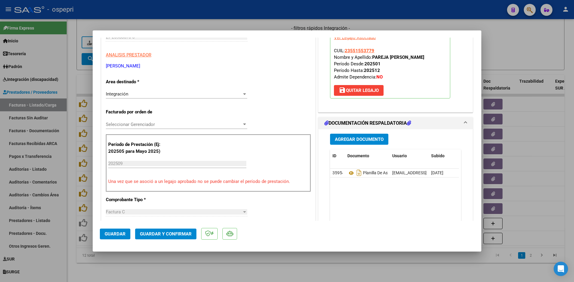
click at [177, 233] on span "Guardar y Confirmar" at bounding box center [166, 234] width 52 height 5
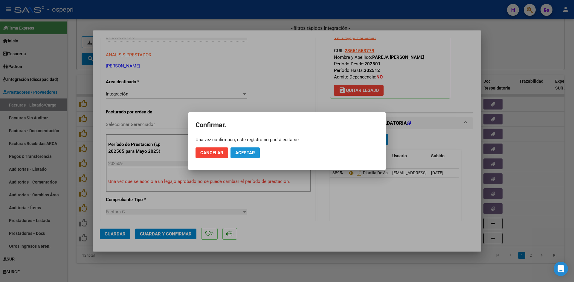
click at [250, 152] on span "Aceptar" at bounding box center [245, 152] width 20 height 5
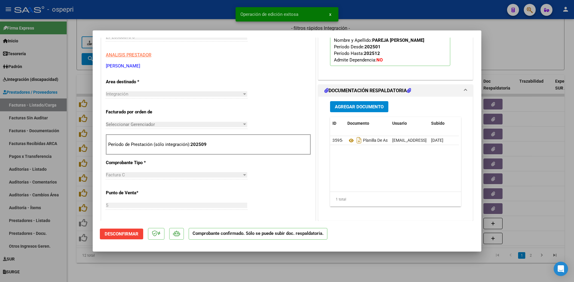
type input "$ 0,00"
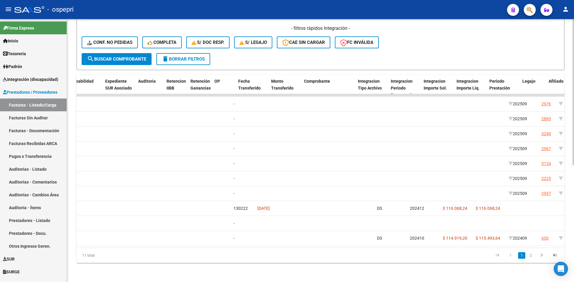
scroll to position [0, 0]
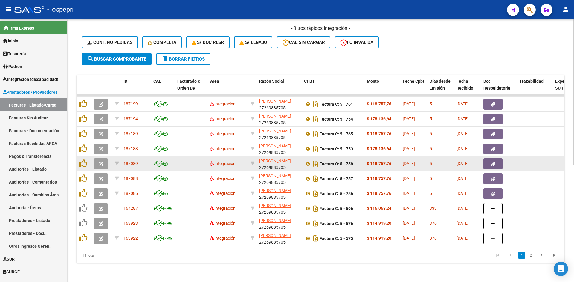
click at [100, 162] on icon "button" at bounding box center [101, 164] width 4 height 4
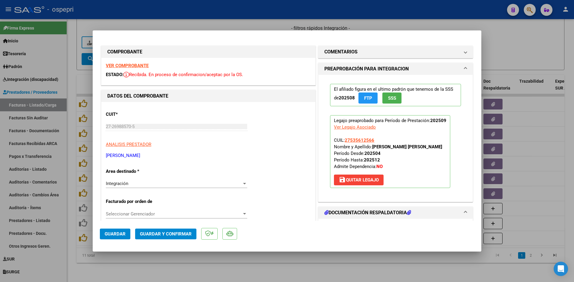
click at [138, 65] on strong "VER COMPROBANTE" at bounding box center [127, 65] width 43 height 5
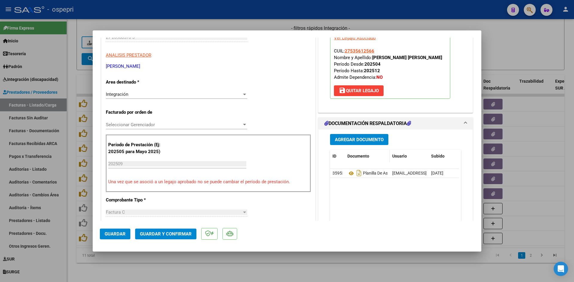
scroll to position [90, 0]
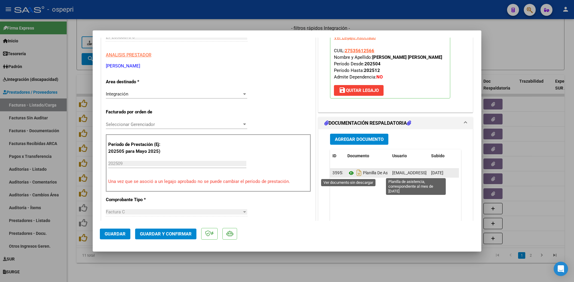
click at [347, 175] on icon at bounding box center [351, 173] width 8 height 7
click at [347, 172] on icon at bounding box center [351, 173] width 8 height 7
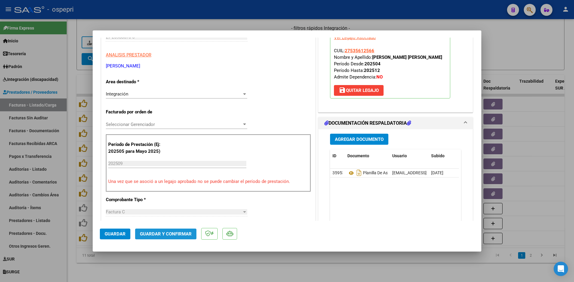
click at [184, 235] on span "Guardar y Confirmar" at bounding box center [166, 234] width 52 height 5
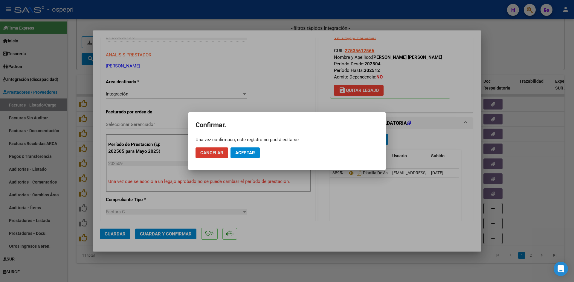
click at [240, 151] on span "Aceptar" at bounding box center [245, 152] width 20 height 5
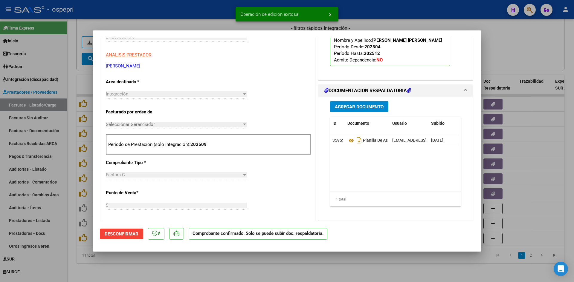
type input "$ 0,00"
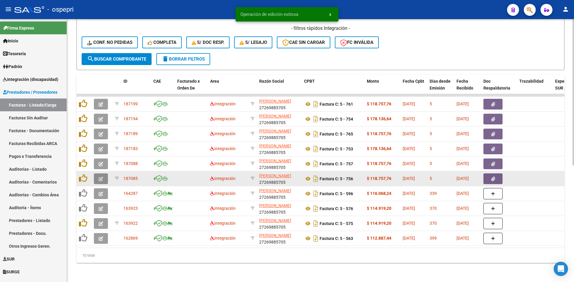
click at [99, 176] on span "button" at bounding box center [101, 178] width 4 height 5
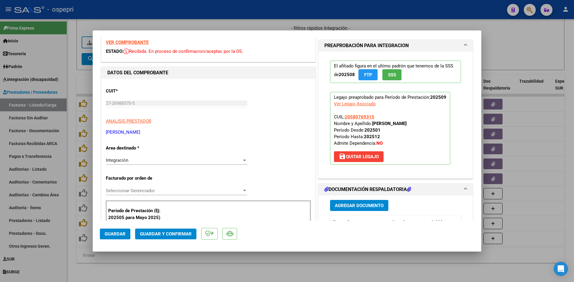
scroll to position [0, 0]
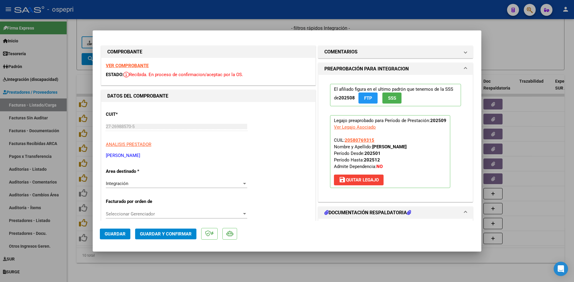
click at [119, 66] on strong "VER COMPROBANTE" at bounding box center [127, 65] width 43 height 5
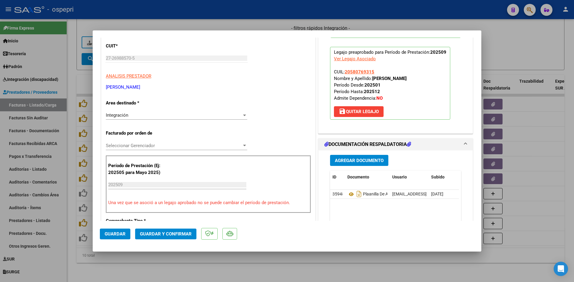
scroll to position [90, 0]
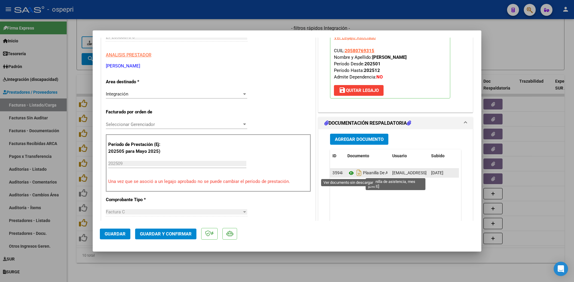
click at [347, 174] on icon at bounding box center [351, 173] width 8 height 7
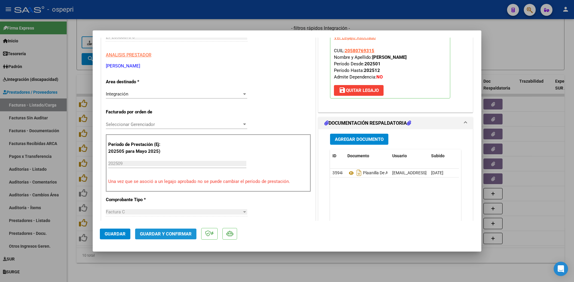
click at [182, 235] on span "Guardar y Confirmar" at bounding box center [166, 234] width 52 height 5
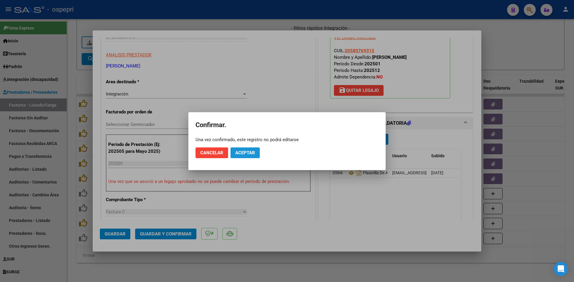
click at [241, 150] on span "Aceptar" at bounding box center [245, 152] width 20 height 5
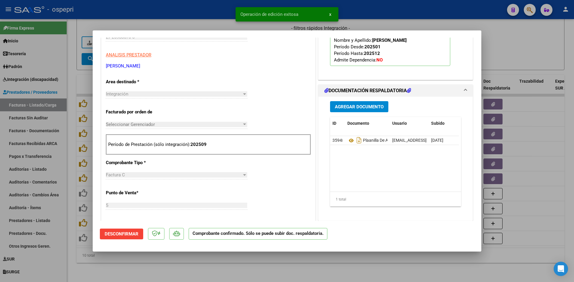
type input "$ 0,00"
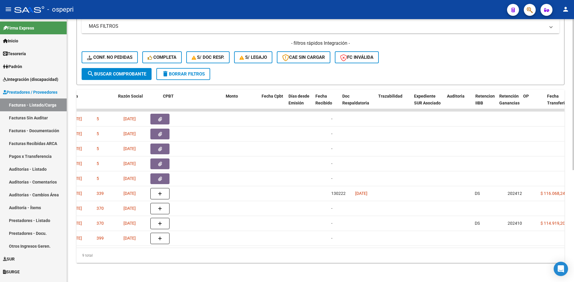
scroll to position [0, 0]
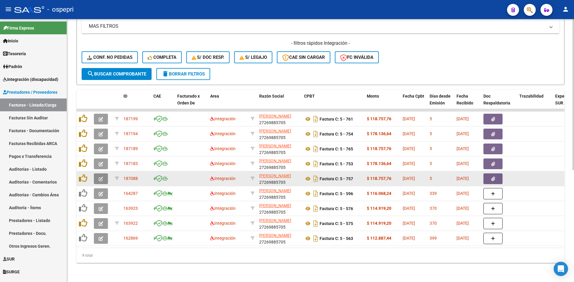
click at [97, 174] on button "button" at bounding box center [101, 179] width 14 height 11
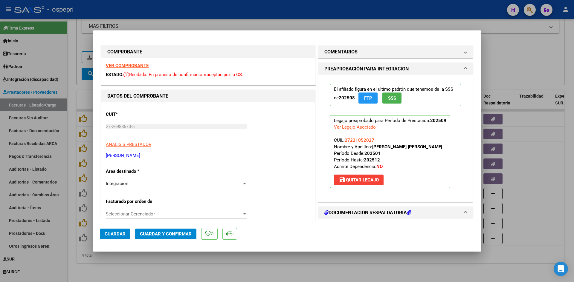
click at [120, 65] on strong "VER COMPROBANTE" at bounding box center [127, 65] width 43 height 5
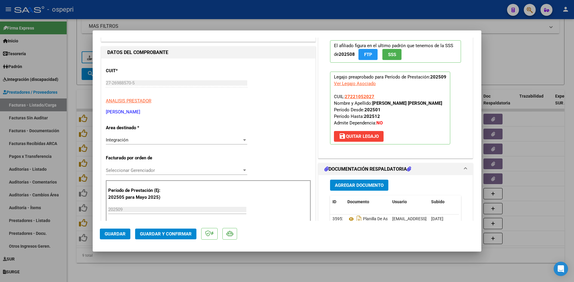
scroll to position [90, 0]
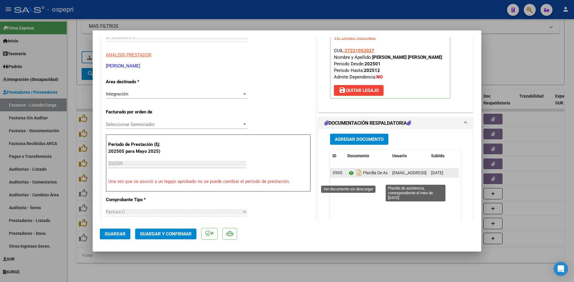
click at [349, 177] on icon at bounding box center [351, 173] width 8 height 7
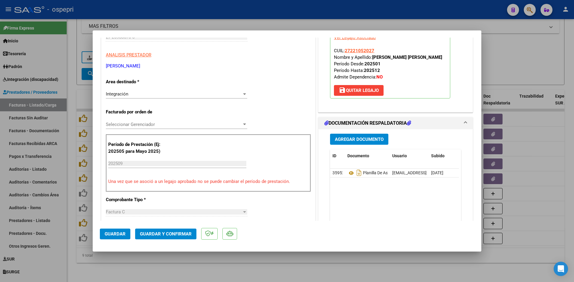
click at [171, 236] on span "Guardar y Confirmar" at bounding box center [166, 234] width 52 height 5
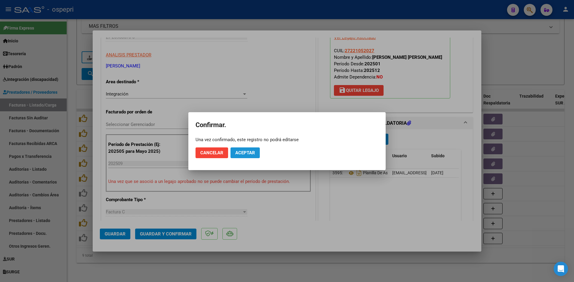
click at [241, 153] on span "Aceptar" at bounding box center [245, 152] width 20 height 5
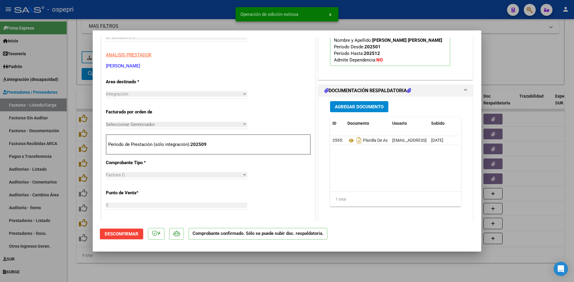
type input "$ 0,00"
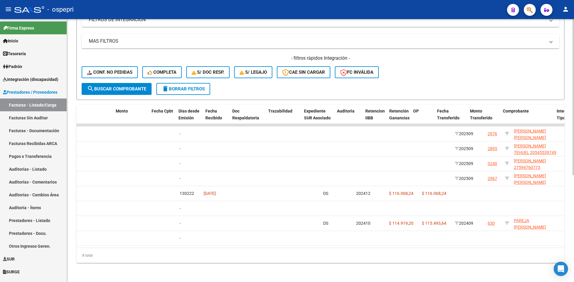
scroll to position [0, 0]
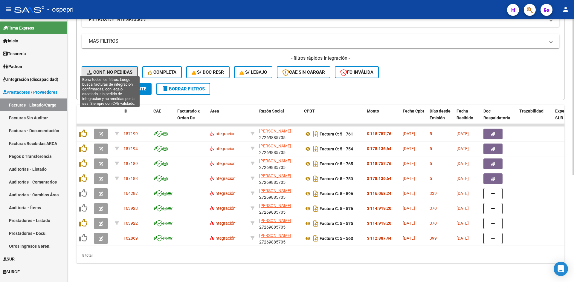
click at [127, 70] on span "Conf. no pedidas" at bounding box center [109, 72] width 45 height 5
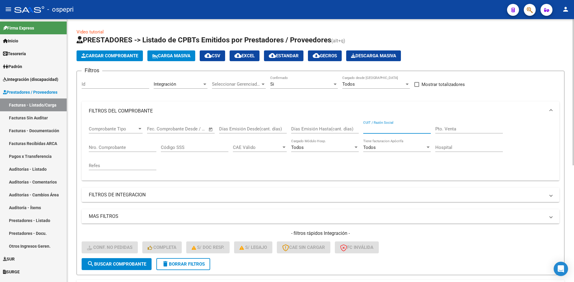
click at [378, 128] on input "CUIT / Razón Social" at bounding box center [397, 128] width 68 height 5
paste input "27269885705"
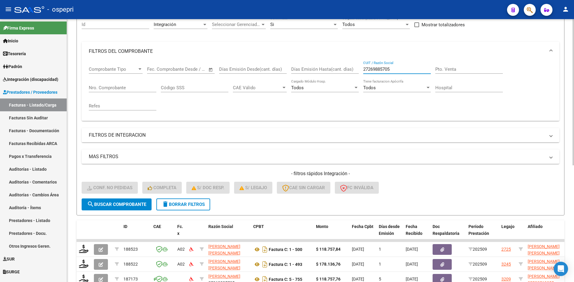
type input "27269885705"
click at [126, 203] on span "search Buscar Comprobante" at bounding box center [116, 204] width 59 height 5
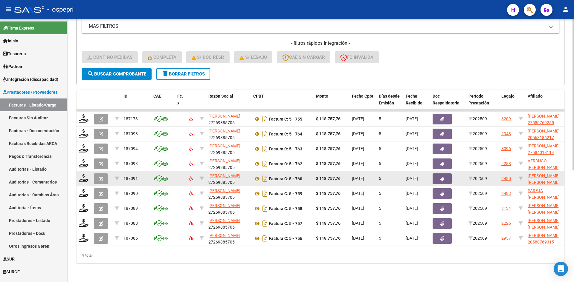
scroll to position [195, 0]
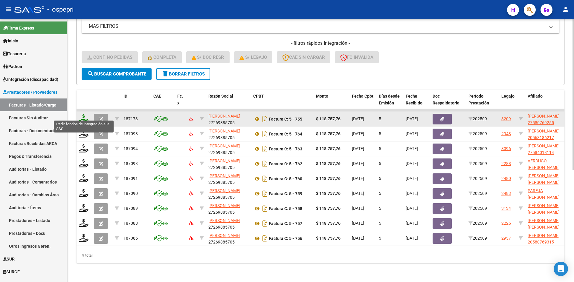
click at [82, 117] on icon at bounding box center [84, 118] width 10 height 8
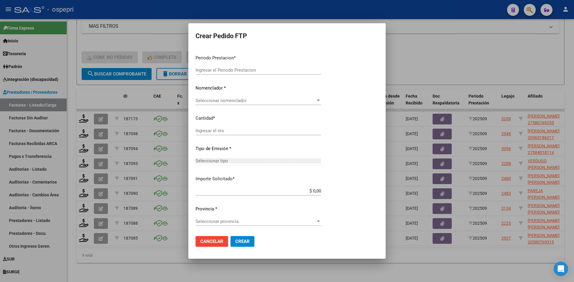
scroll to position [0, 0]
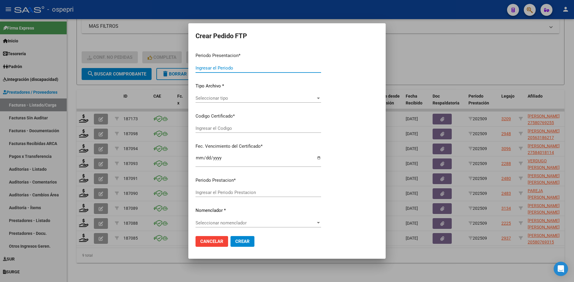
click at [357, 116] on div "Periodo Presentacion * Ingresar el Periodo Tipo Archivo * Seleccionar tipo Sele…" at bounding box center [286, 201] width 183 height 306
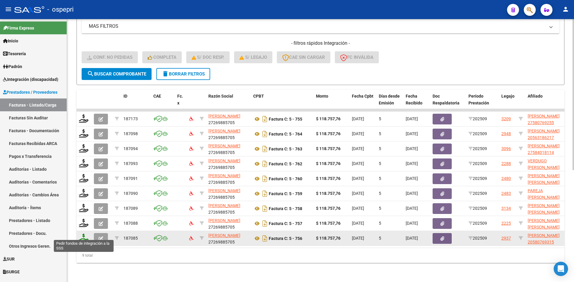
click at [81, 234] on icon at bounding box center [84, 238] width 10 height 8
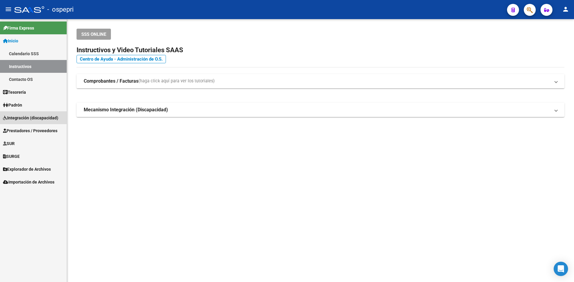
click at [53, 119] on span "Integración (discapacidad)" at bounding box center [30, 118] width 55 height 7
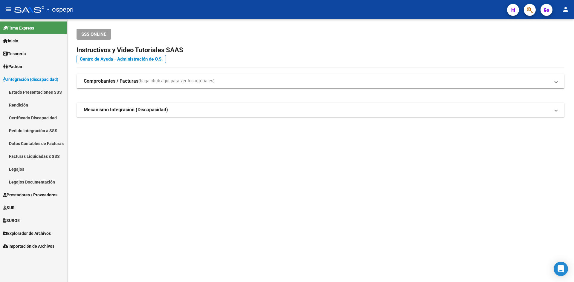
click at [16, 168] on link "Legajos" at bounding box center [33, 169] width 67 height 13
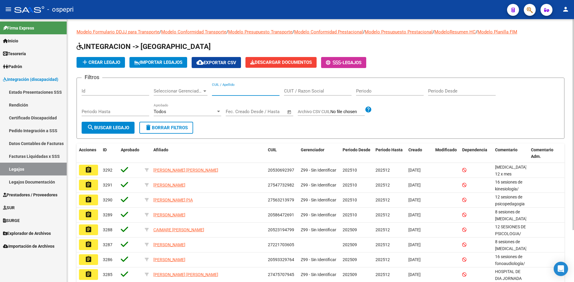
click at [224, 89] on input "CUIL / Apellido" at bounding box center [246, 90] width 68 height 5
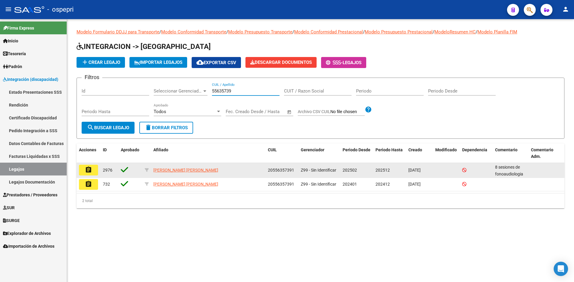
type input "55635739"
click at [90, 170] on mat-icon "assignment" at bounding box center [88, 169] width 7 height 7
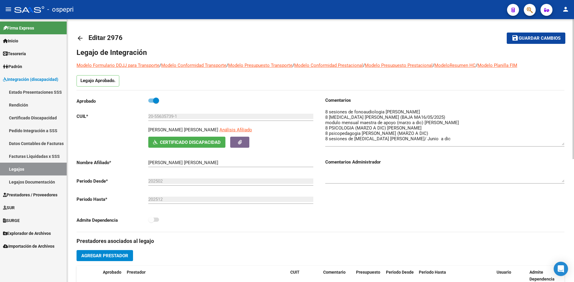
drag, startPoint x: 563, startPoint y: 120, endPoint x: 558, endPoint y: 145, distance: 24.7
click at [558, 145] on textarea at bounding box center [444, 127] width 239 height 37
click at [81, 38] on mat-icon "arrow_back" at bounding box center [79, 38] width 7 height 7
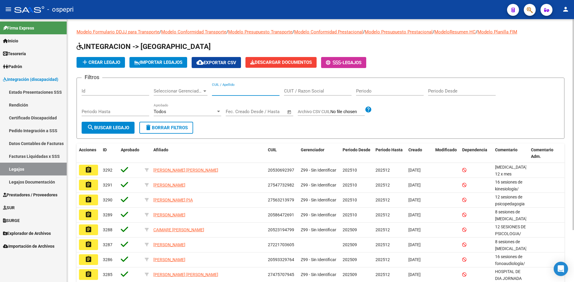
click at [233, 91] on input "CUIL / Apellido" at bounding box center [246, 90] width 68 height 5
type input "54553974"
click at [98, 130] on span "search Buscar Legajo" at bounding box center [108, 127] width 42 height 5
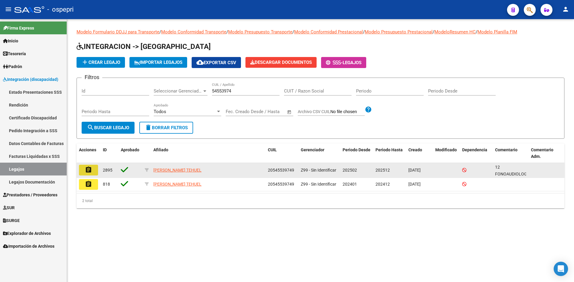
click at [88, 168] on mat-icon "assignment" at bounding box center [88, 169] width 7 height 7
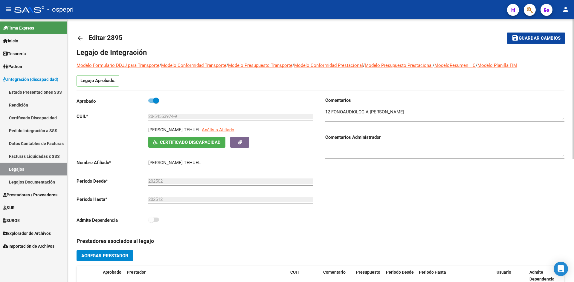
click at [79, 35] on mat-icon "arrow_back" at bounding box center [79, 38] width 7 height 7
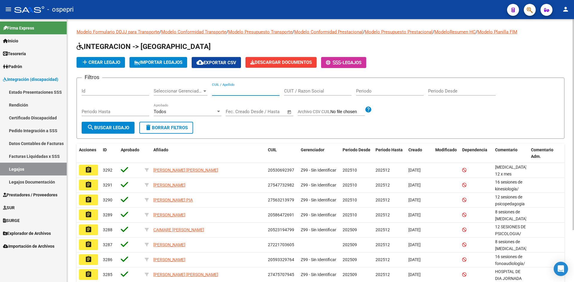
click at [219, 91] on input "CUIL / Apellido" at bounding box center [246, 90] width 68 height 5
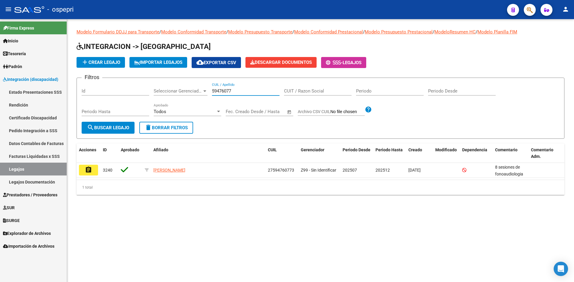
type input "59476077"
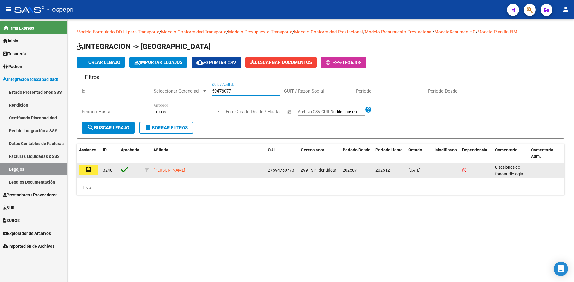
click at [89, 172] on mat-icon "assignment" at bounding box center [88, 169] width 7 height 7
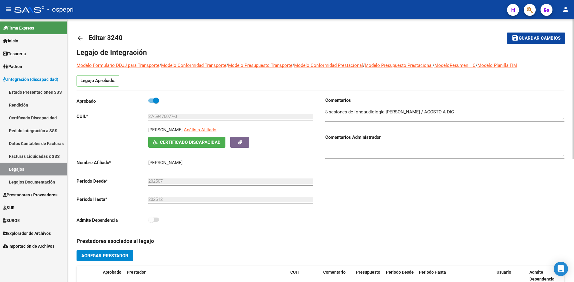
click at [80, 37] on mat-icon "arrow_back" at bounding box center [79, 38] width 7 height 7
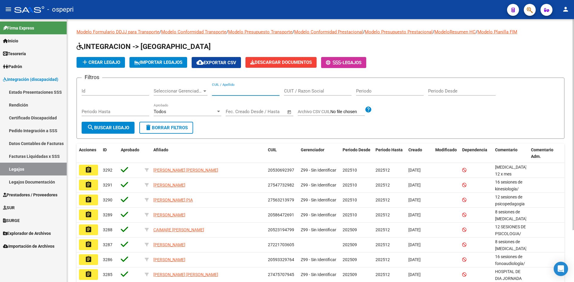
click at [220, 93] on input "CUIL / Apellido" at bounding box center [246, 90] width 68 height 5
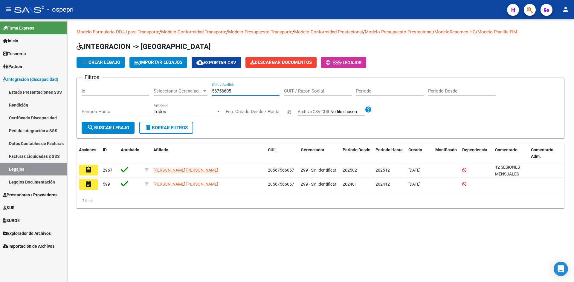
type input "56756605"
click at [85, 174] on button "assignment" at bounding box center [88, 170] width 19 height 11
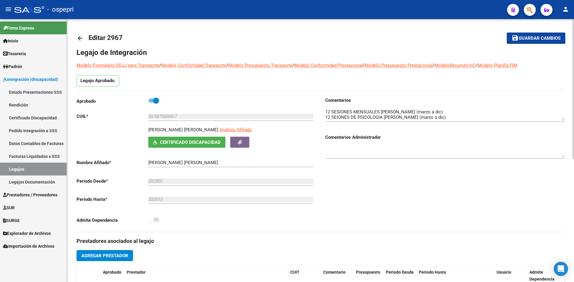
click at [79, 37] on mat-icon "arrow_back" at bounding box center [79, 38] width 7 height 7
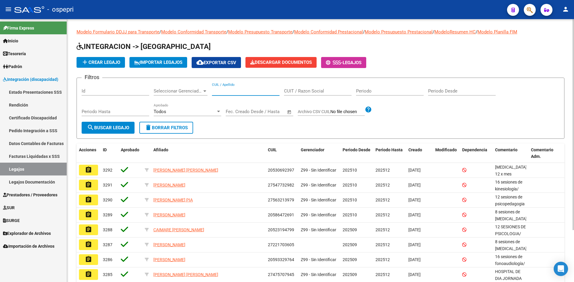
click at [221, 91] on input "CUIL / Apellido" at bounding box center [246, 90] width 68 height 5
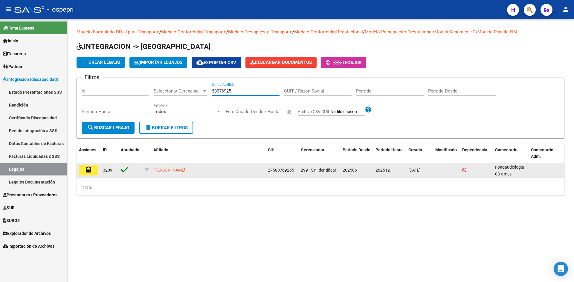
type input "58076925"
click at [83, 170] on button "assignment" at bounding box center [88, 170] width 19 height 11
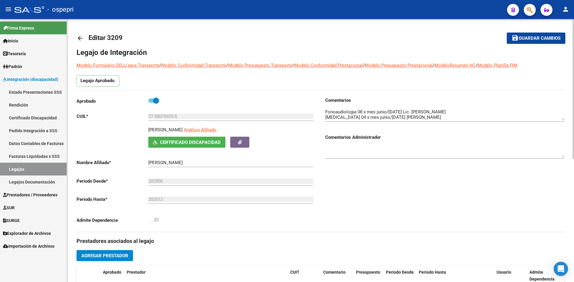
click at [78, 36] on mat-icon "arrow_back" at bounding box center [79, 38] width 7 height 7
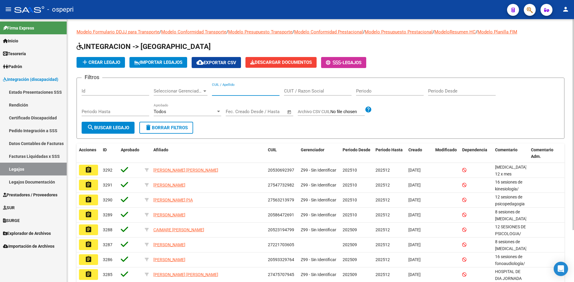
click at [230, 91] on input "CUIL / Apellido" at bounding box center [246, 90] width 68 height 5
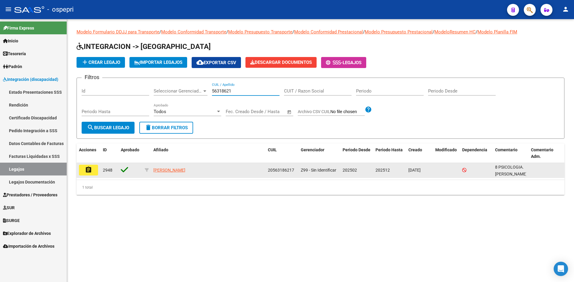
type input "56318621"
click at [88, 170] on mat-icon "assignment" at bounding box center [88, 169] width 7 height 7
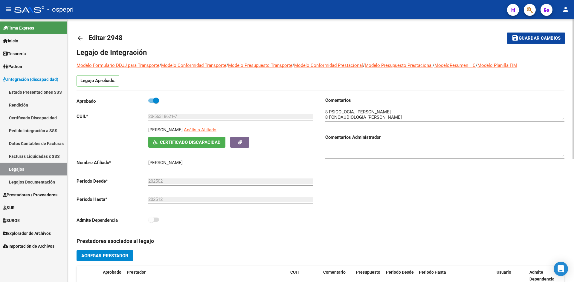
click at [79, 38] on mat-icon "arrow_back" at bounding box center [79, 38] width 7 height 7
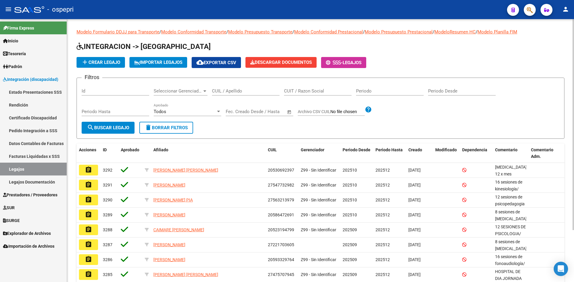
click at [241, 91] on input "CUIL / Apellido" at bounding box center [246, 90] width 68 height 5
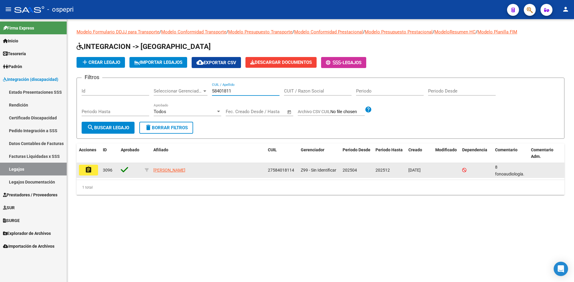
type input "58401811"
click at [82, 170] on button "assignment" at bounding box center [88, 170] width 19 height 11
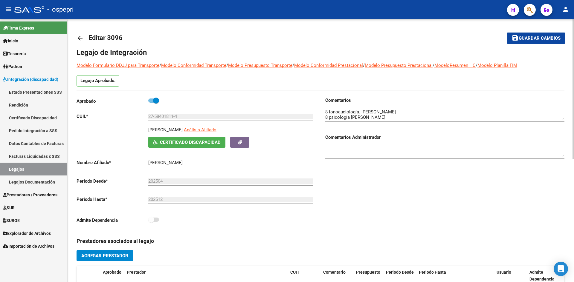
click at [79, 39] on mat-icon "arrow_back" at bounding box center [79, 38] width 7 height 7
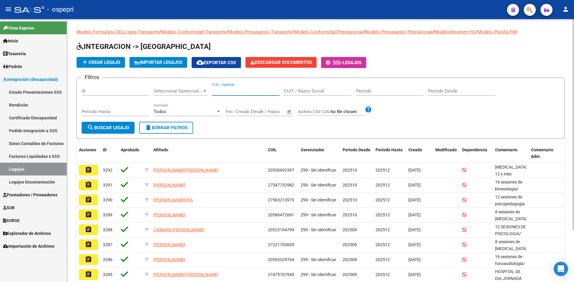
click at [261, 90] on input "CUIL / Apellido" at bounding box center [246, 90] width 68 height 5
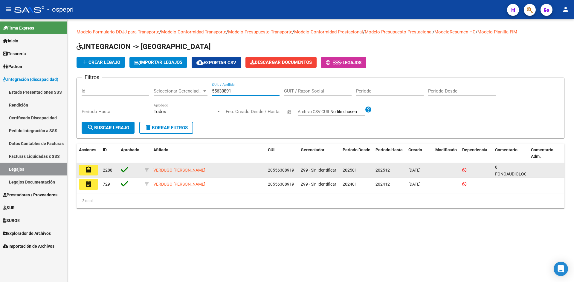
type input "55630891"
click at [94, 169] on button "assignment" at bounding box center [88, 170] width 19 height 11
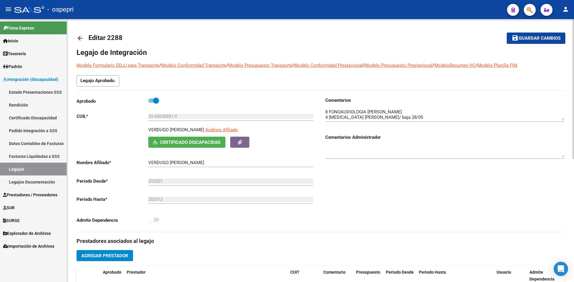
click at [81, 36] on mat-icon "arrow_back" at bounding box center [79, 38] width 7 height 7
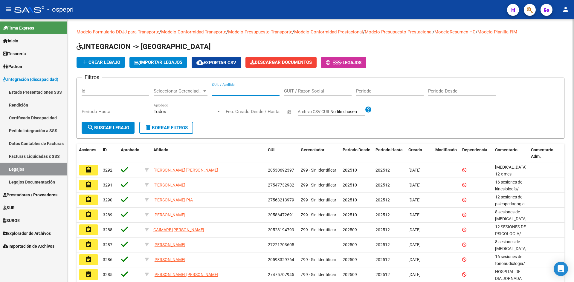
click at [224, 92] on input "CUIL / Apellido" at bounding box center [246, 90] width 68 height 5
type input "57125778"
click at [123, 128] on span "search Buscar Legajo" at bounding box center [108, 127] width 42 height 5
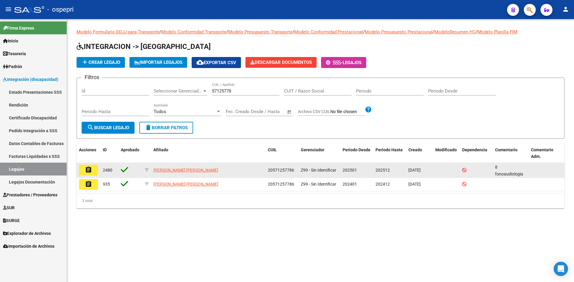
click at [86, 170] on mat-icon "assignment" at bounding box center [88, 169] width 7 height 7
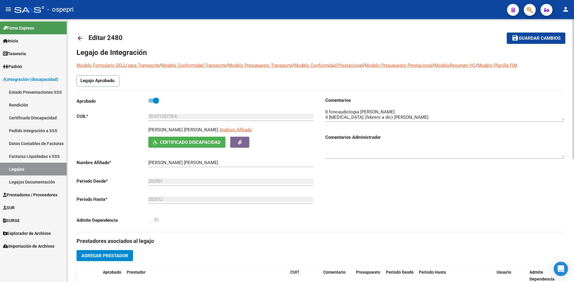
click at [80, 39] on mat-icon "arrow_back" at bounding box center [79, 38] width 7 height 7
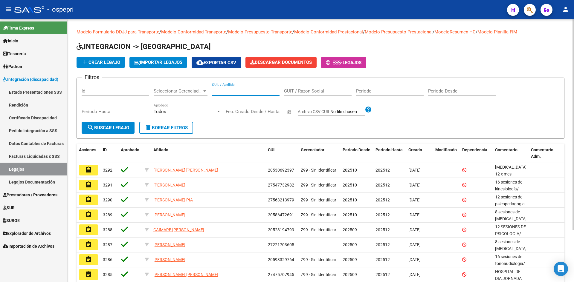
click at [232, 92] on input "CUIL / Apellido" at bounding box center [246, 90] width 68 height 5
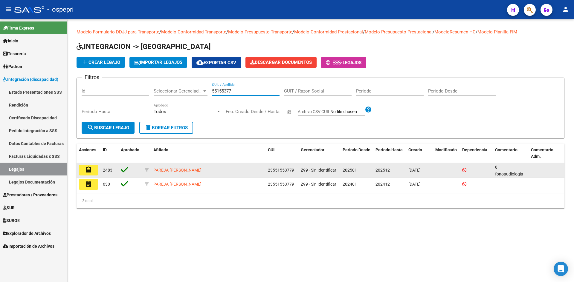
type input "55155377"
click at [92, 172] on button "assignment" at bounding box center [88, 170] width 19 height 11
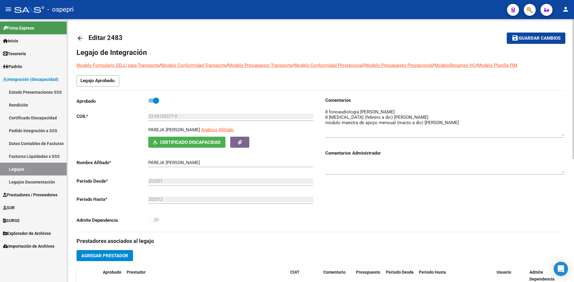
drag, startPoint x: 562, startPoint y: 120, endPoint x: 562, endPoint y: 136, distance: 15.8
click at [562, 136] on textarea at bounding box center [444, 123] width 239 height 28
click at [78, 34] on link "arrow_back" at bounding box center [82, 38] width 12 height 14
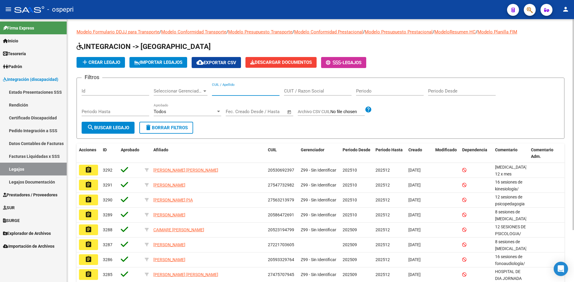
click at [222, 91] on input "CUIL / Apellido" at bounding box center [246, 90] width 68 height 5
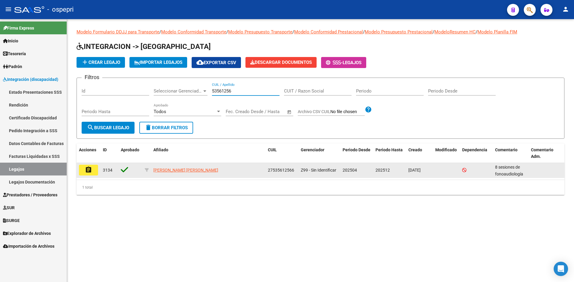
type input "53561256"
click at [89, 173] on mat-icon "assignment" at bounding box center [88, 169] width 7 height 7
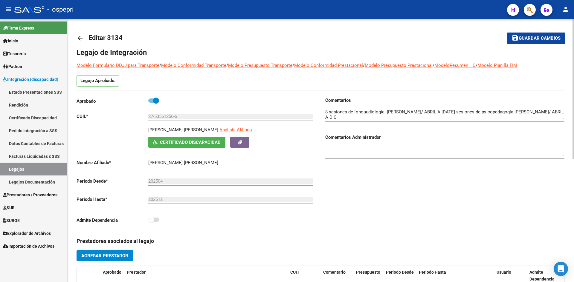
click at [83, 39] on mat-icon "arrow_back" at bounding box center [79, 38] width 7 height 7
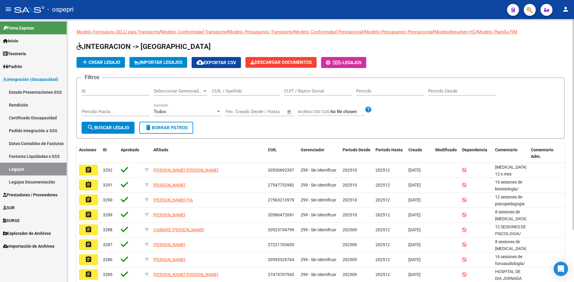
click at [229, 91] on input "CUIL / Apellido" at bounding box center [246, 90] width 68 height 5
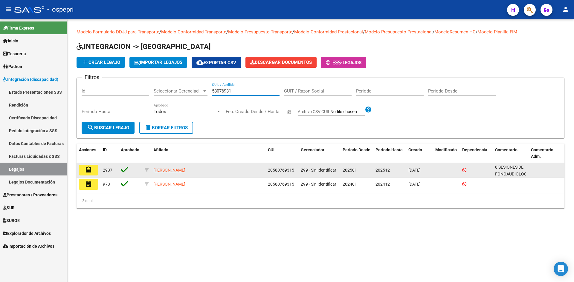
type input "58076931"
click at [89, 169] on mat-icon "assignment" at bounding box center [88, 169] width 7 height 7
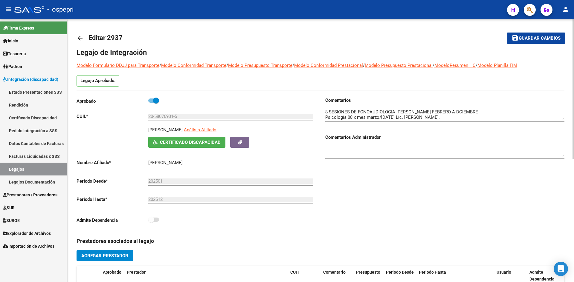
click at [78, 38] on mat-icon "arrow_back" at bounding box center [79, 38] width 7 height 7
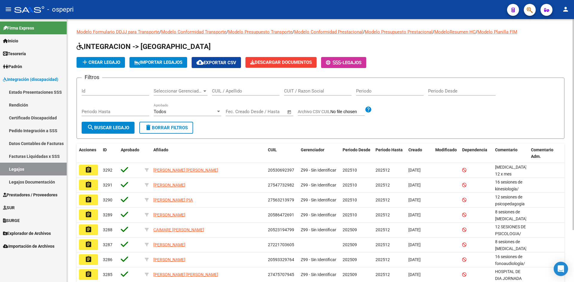
click at [220, 88] on div "CUIL / Apellido" at bounding box center [246, 89] width 68 height 13
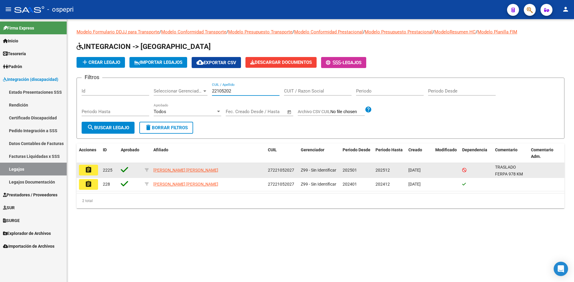
type input "22105202"
click at [93, 167] on button "assignment" at bounding box center [88, 170] width 19 height 11
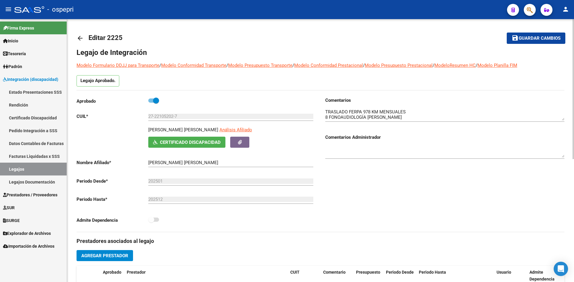
click at [77, 39] on mat-icon "arrow_back" at bounding box center [79, 38] width 7 height 7
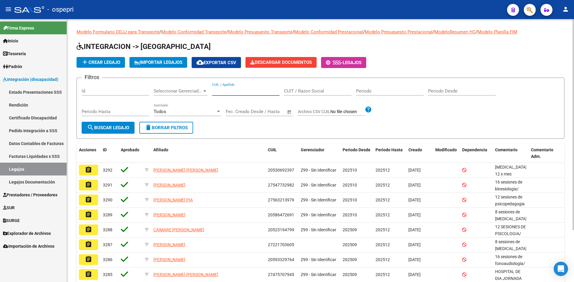
click at [217, 91] on input "CUIL / Apellido" at bounding box center [246, 90] width 68 height 5
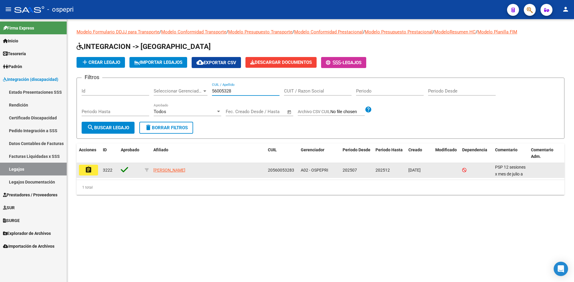
type input "56005328"
click at [86, 171] on mat-icon "assignment" at bounding box center [88, 169] width 7 height 7
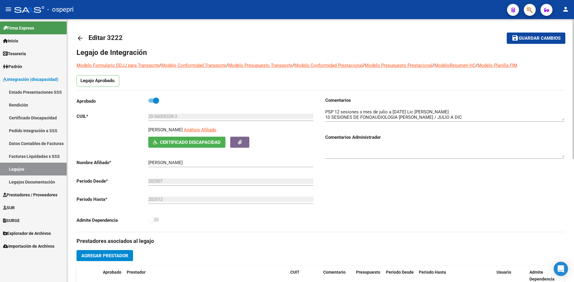
click at [78, 41] on mat-icon "arrow_back" at bounding box center [79, 38] width 7 height 7
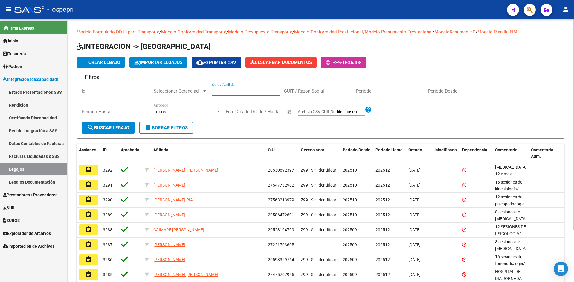
click at [220, 90] on input "CUIL / Apellido" at bounding box center [246, 90] width 68 height 5
type input "56212784"
click at [117, 129] on span "search Buscar Legajo" at bounding box center [108, 127] width 42 height 5
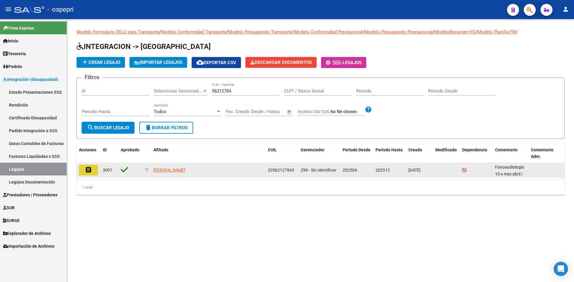
click at [88, 173] on mat-icon "assignment" at bounding box center [88, 169] width 7 height 7
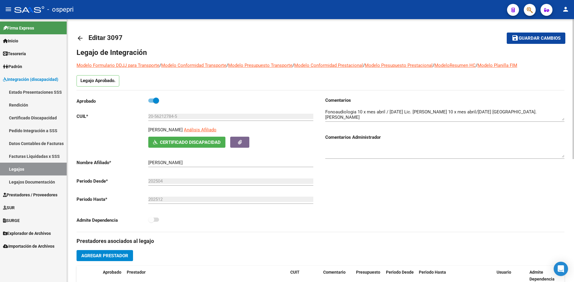
click at [81, 38] on mat-icon "arrow_back" at bounding box center [79, 38] width 7 height 7
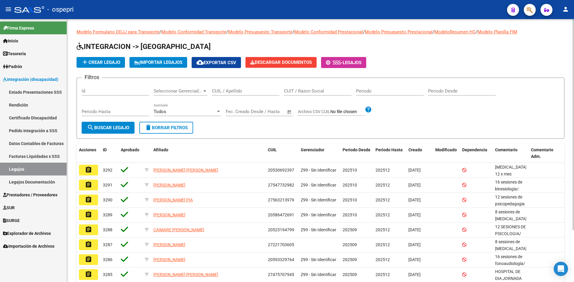
click at [223, 89] on input "CUIL / Apellido" at bounding box center [246, 90] width 68 height 5
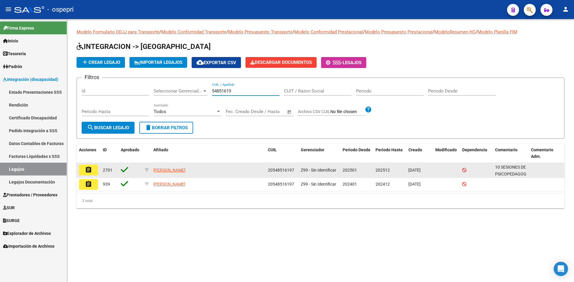
type input "54851619"
click at [87, 168] on mat-icon "assignment" at bounding box center [88, 169] width 7 height 7
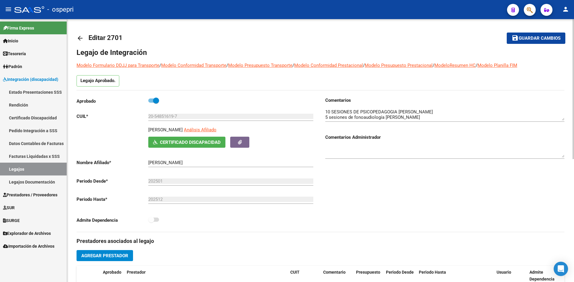
click at [80, 38] on mat-icon "arrow_back" at bounding box center [79, 38] width 7 height 7
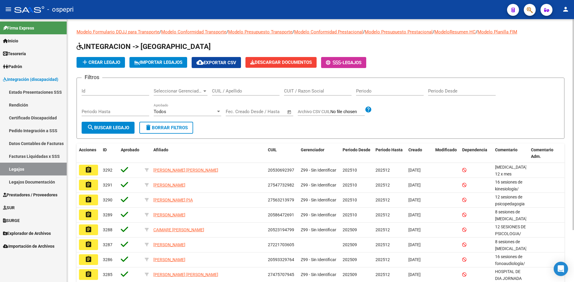
click at [236, 90] on input "CUIL / Apellido" at bounding box center [246, 90] width 68 height 5
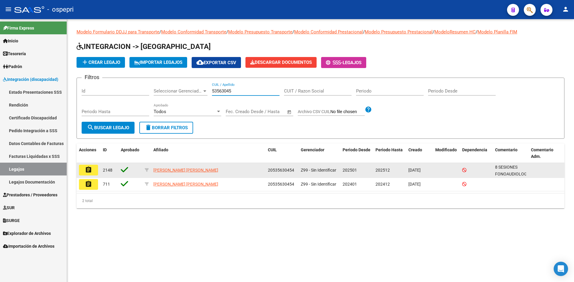
type input "53563045"
click at [88, 171] on mat-icon "assignment" at bounding box center [88, 169] width 7 height 7
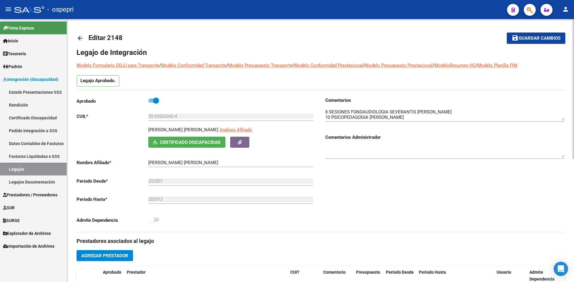
click at [78, 37] on mat-icon "arrow_back" at bounding box center [79, 38] width 7 height 7
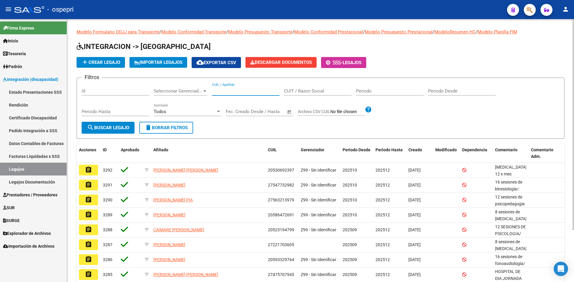
click at [253, 90] on input "CUIL / Apellido" at bounding box center [246, 90] width 68 height 5
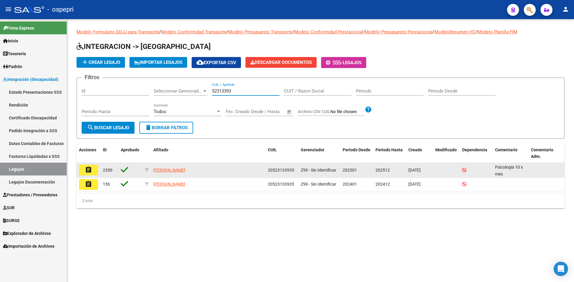
type input "52313393"
click at [88, 172] on mat-icon "assignment" at bounding box center [88, 169] width 7 height 7
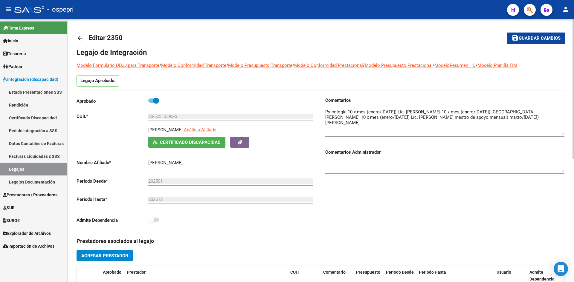
drag, startPoint x: 562, startPoint y: 120, endPoint x: 562, endPoint y: 135, distance: 14.9
click at [562, 135] on textarea at bounding box center [444, 122] width 239 height 27
click at [84, 38] on link "arrow_back" at bounding box center [82, 38] width 12 height 14
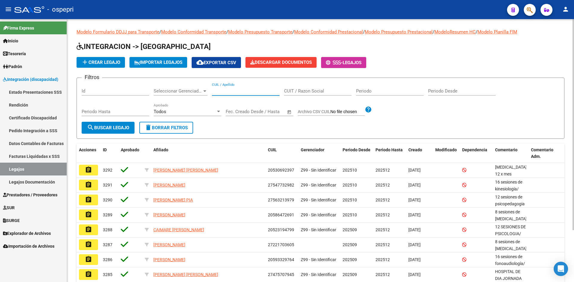
click at [227, 94] on input "CUIL / Apellido" at bounding box center [246, 90] width 68 height 5
type input "55158199"
click at [127, 134] on form "Filtros Id Seleccionar Gerenciador Seleccionar Gerenciador 55158199 CUIL / Apel…" at bounding box center [320, 108] width 488 height 61
click at [127, 128] on span "search Buscar Legajo" at bounding box center [108, 127] width 42 height 5
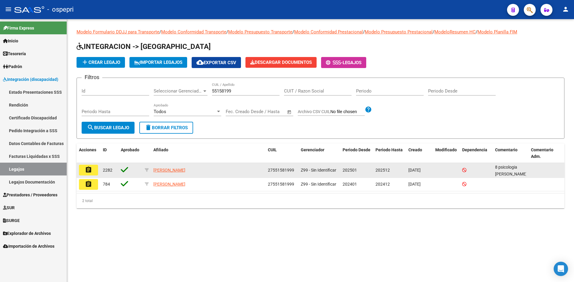
click at [90, 172] on mat-icon "assignment" at bounding box center [88, 169] width 7 height 7
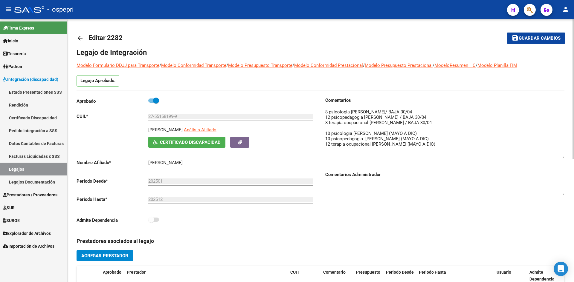
drag, startPoint x: 562, startPoint y: 119, endPoint x: 566, endPoint y: 157, distance: 37.5
click at [566, 157] on div "arrow_back Editar 2282 save Guardar cambios Legajo de Integración Modelo Formul…" at bounding box center [320, 266] width 507 height 494
click at [82, 38] on mat-icon "arrow_back" at bounding box center [79, 38] width 7 height 7
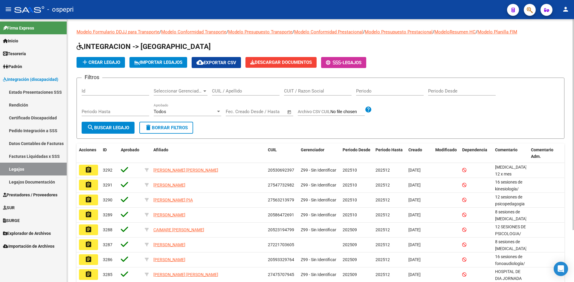
click at [223, 90] on input "CUIL / Apellido" at bounding box center [246, 90] width 68 height 5
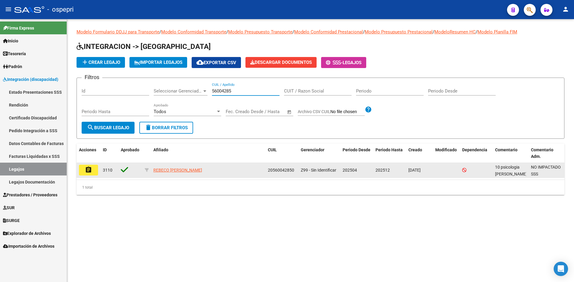
type input "56004285"
click at [91, 173] on mat-icon "assignment" at bounding box center [88, 169] width 7 height 7
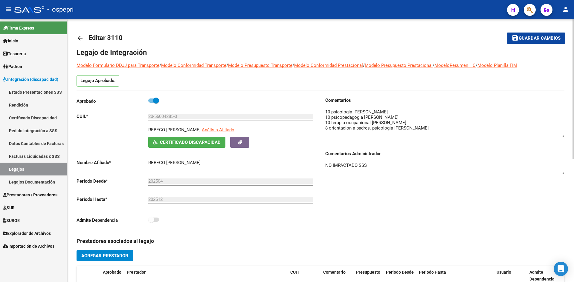
drag, startPoint x: 563, startPoint y: 119, endPoint x: 563, endPoint y: 135, distance: 16.4
click at [563, 135] on textarea at bounding box center [444, 123] width 239 height 28
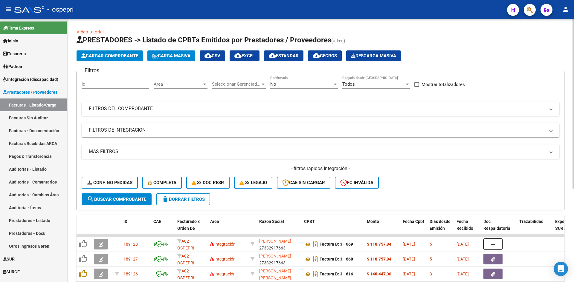
click at [354, 105] on mat-panel-title "FILTROS DEL COMPROBANTE" at bounding box center [317, 108] width 456 height 7
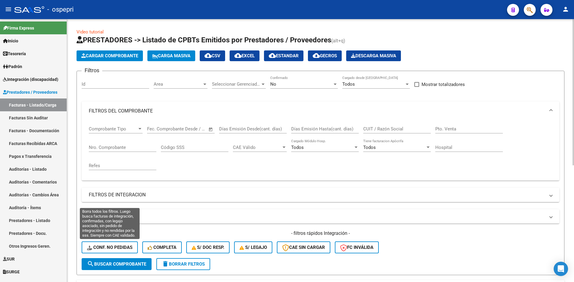
click at [116, 250] on span "Conf. no pedidas" at bounding box center [109, 247] width 45 height 5
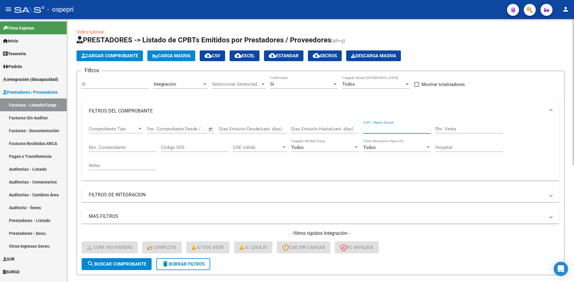
click at [383, 129] on input "CUIT / Razón Social" at bounding box center [397, 128] width 68 height 5
paste input "27269885705"
type input "27269885705"
click at [141, 265] on span "search Buscar Comprobante" at bounding box center [116, 264] width 59 height 5
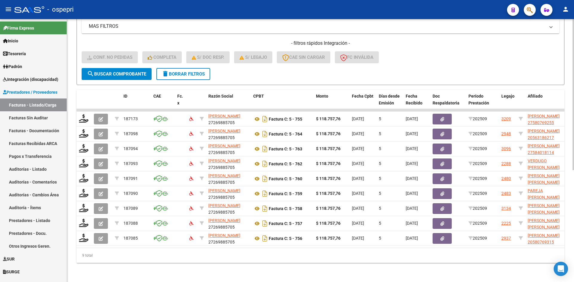
scroll to position [195, 0]
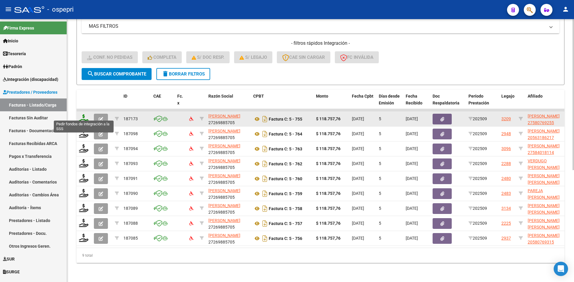
click at [84, 117] on icon at bounding box center [84, 118] width 10 height 8
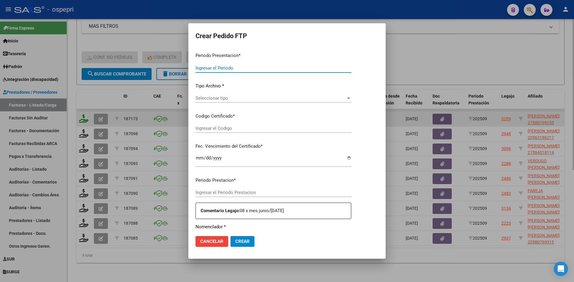
type input "202509"
type input "$ 118.757,76"
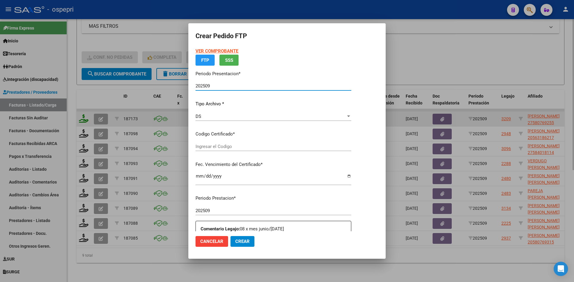
type input "2758076925-5"
type input "2030-05-10"
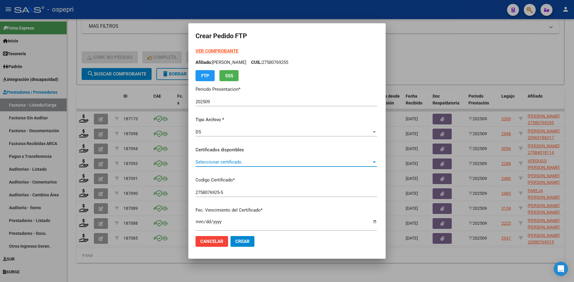
click at [276, 163] on span "Seleccionar certificado" at bounding box center [283, 162] width 176 height 5
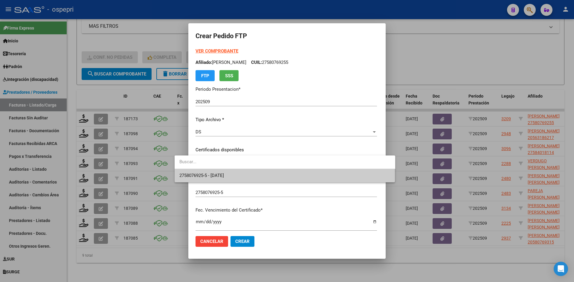
click at [278, 176] on span "2758076925-5 - 2030-05-10" at bounding box center [284, 175] width 211 height 13
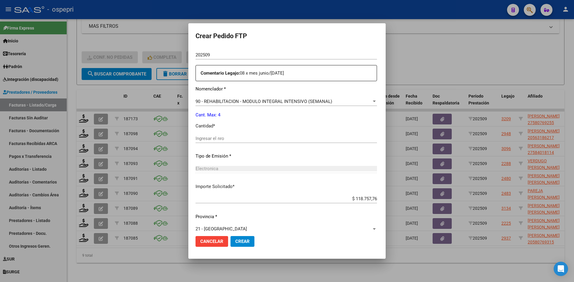
scroll to position [209, 0]
click at [195, 139] on input "Ingresar el nro" at bounding box center [285, 137] width 181 height 5
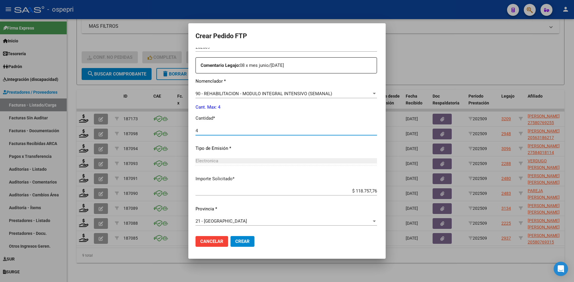
type input "4"
click at [230, 245] on button "Crear" at bounding box center [242, 241] width 24 height 11
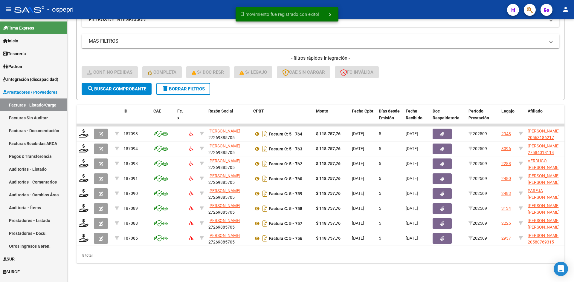
scroll to position [180, 0]
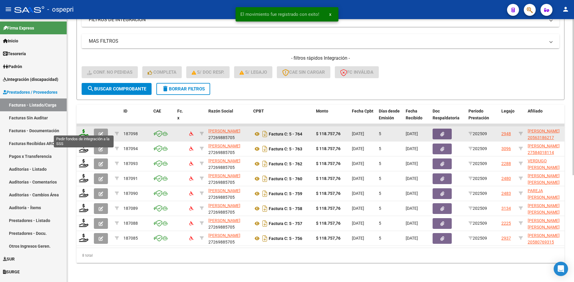
click at [83, 130] on icon at bounding box center [84, 133] width 10 height 8
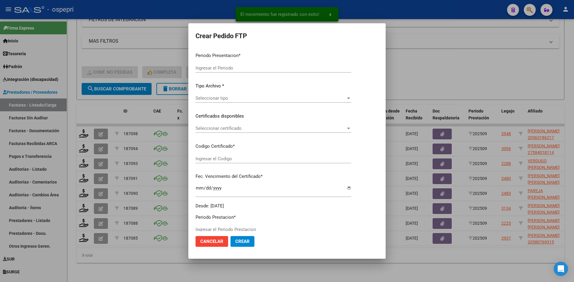
type input "202509"
type input "$ 118.757,76"
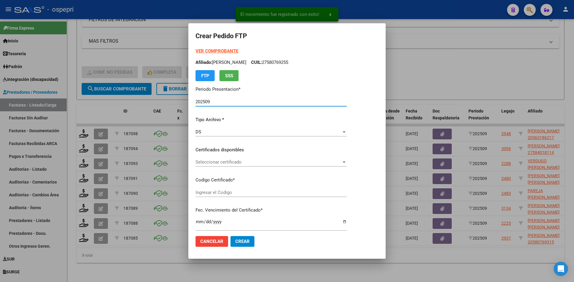
type input "2056318621-7"
type input "2026-04-01"
click at [254, 164] on span "Seleccionar certificado" at bounding box center [268, 162] width 146 height 5
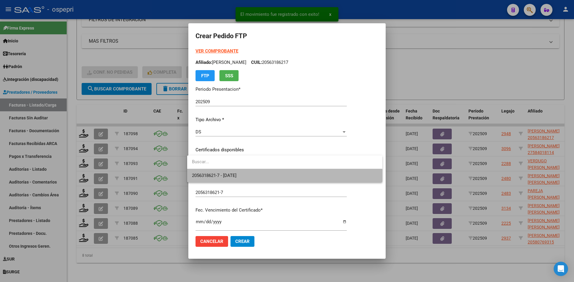
click at [254, 171] on span "2056318621-7 - 2026-04-01" at bounding box center [284, 175] width 185 height 13
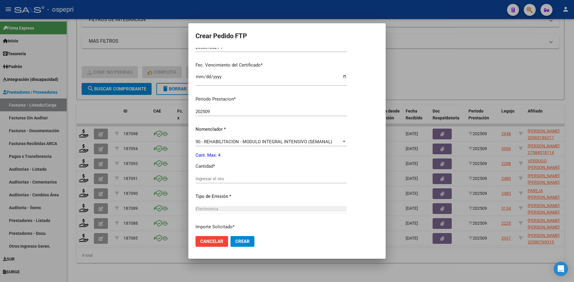
scroll to position [149, 0]
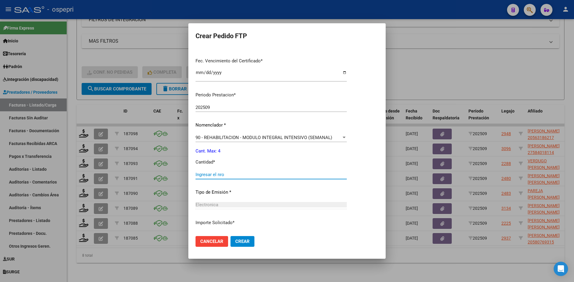
click at [237, 176] on input "Ingresar el nro" at bounding box center [270, 174] width 151 height 5
type input "4"
click at [240, 244] on span "Crear" at bounding box center [242, 241] width 14 height 5
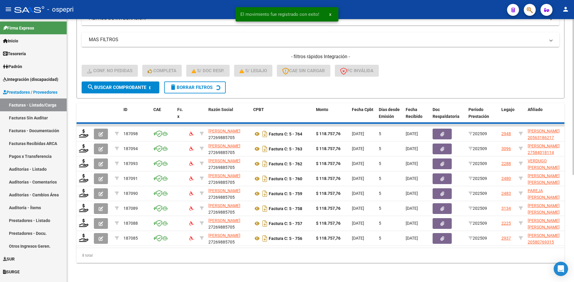
scroll to position [165, 0]
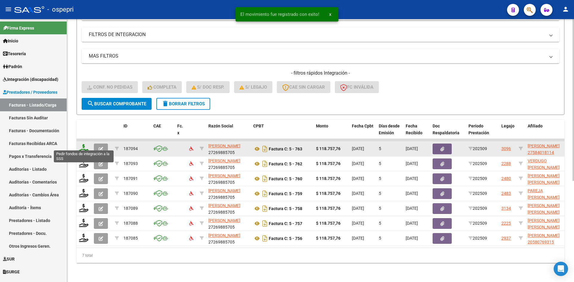
click at [85, 146] on icon at bounding box center [84, 148] width 10 height 8
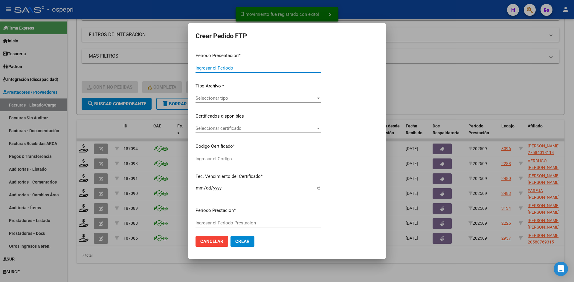
type input "202509"
type input "$ 118.757,76"
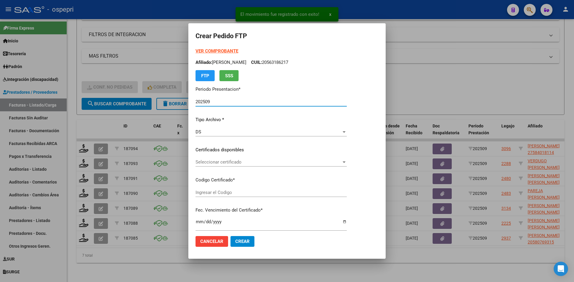
type input "27584018114"
type input "2028-06-01"
click at [226, 163] on span "Seleccionar certificado" at bounding box center [268, 162] width 146 height 5
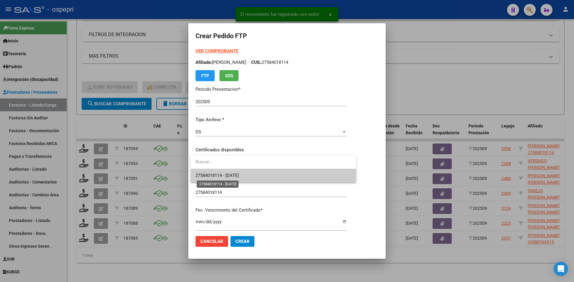
click at [233, 177] on span "27584018114 - 2028-06-01" at bounding box center [216, 175] width 43 height 5
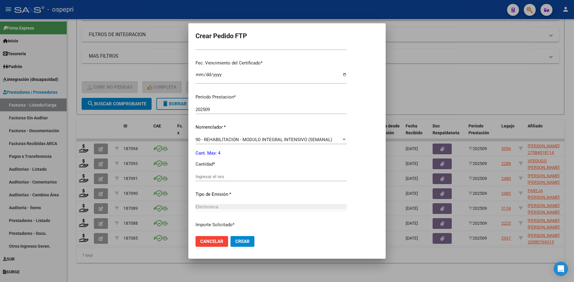
scroll to position [149, 0]
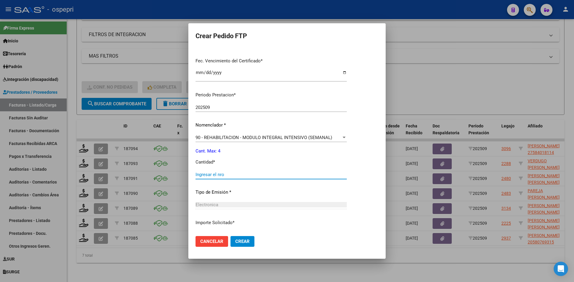
click at [233, 177] on input "Ingresar el nro" at bounding box center [270, 174] width 151 height 5
type input "4"
click at [243, 244] on span "Crear" at bounding box center [242, 241] width 14 height 5
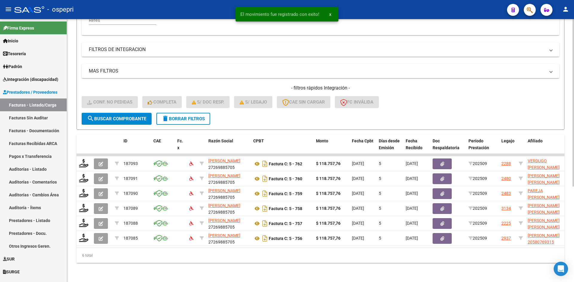
scroll to position [150, 0]
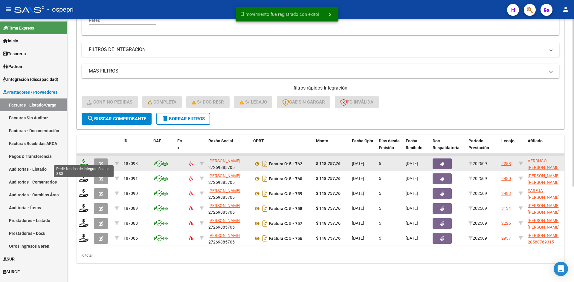
click at [79, 159] on icon at bounding box center [84, 163] width 10 height 8
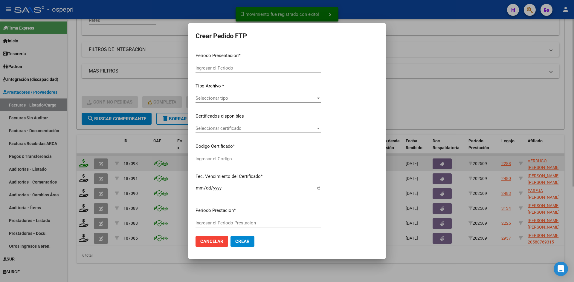
type input "202509"
type input "$ 118.757,76"
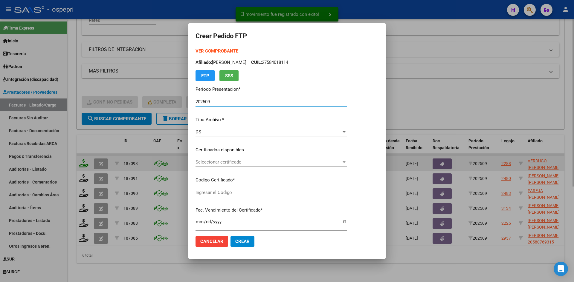
type input "2055630891-9"
type input "2032-08-01"
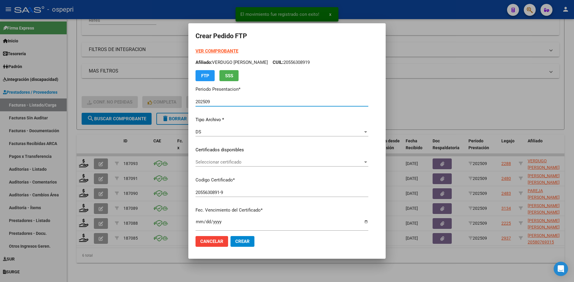
click at [241, 163] on span "Seleccionar certificado" at bounding box center [278, 162] width 167 height 5
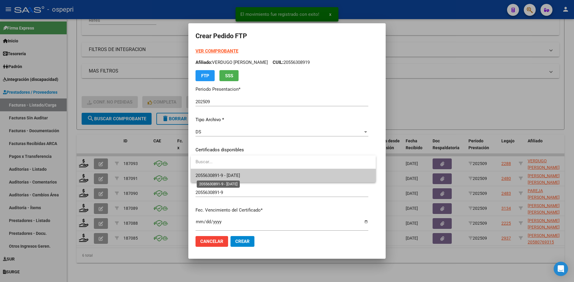
click at [240, 175] on span "2055630891-9 - 2032-08-01" at bounding box center [217, 175] width 45 height 5
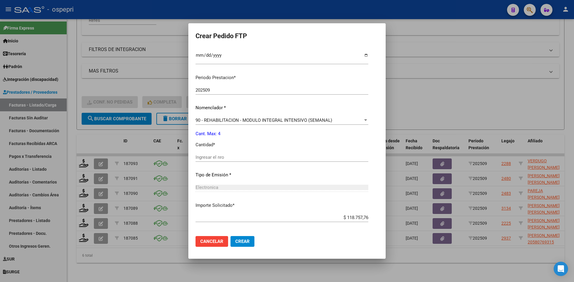
scroll to position [179, 0]
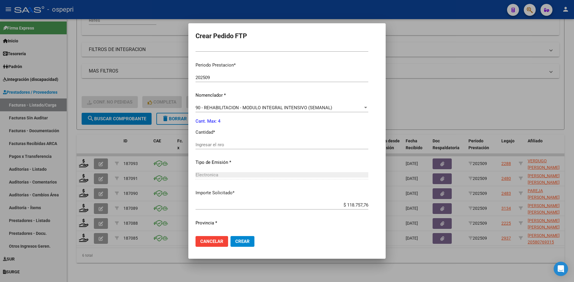
click at [226, 145] on input "Ingresar el nro" at bounding box center [281, 144] width 173 height 5
type input "4"
click at [242, 242] on span "Crear" at bounding box center [242, 241] width 14 height 5
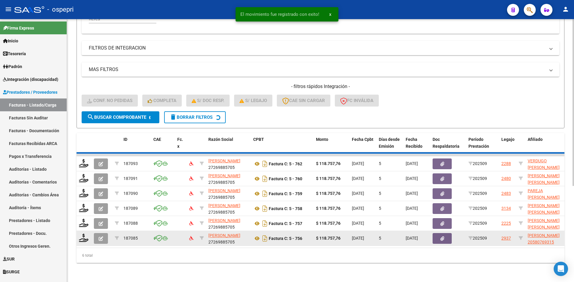
scroll to position [135, 0]
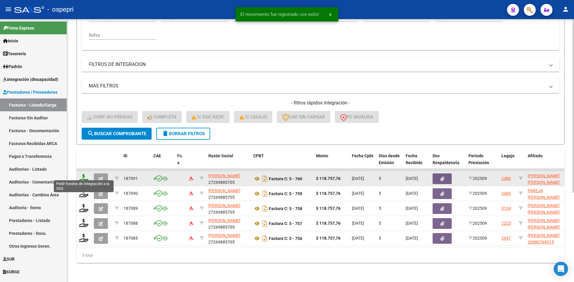
click at [82, 174] on icon at bounding box center [84, 178] width 10 height 8
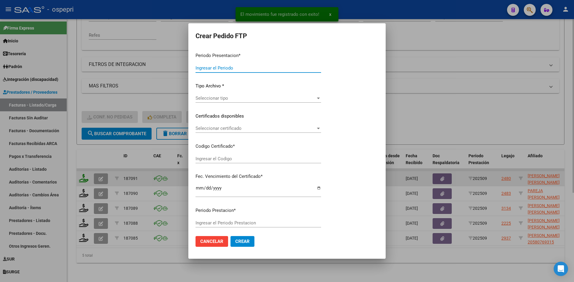
type input "202509"
type input "$ 118.757,76"
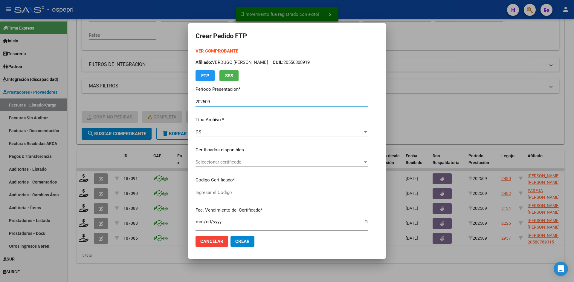
type input "20571257786"
type input "2029-03-15"
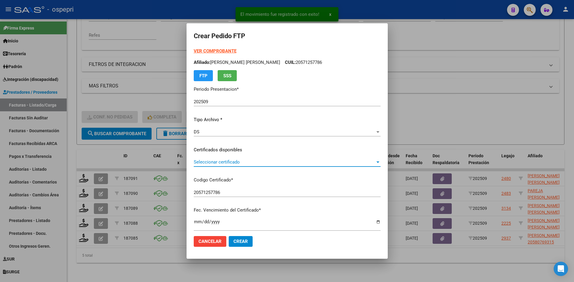
click at [227, 160] on span "Seleccionar certificado" at bounding box center [284, 162] width 181 height 5
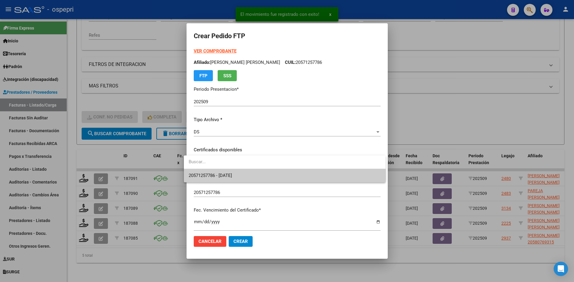
click at [227, 173] on span "20571257786 - 2029-03-15" at bounding box center [285, 175] width 192 height 13
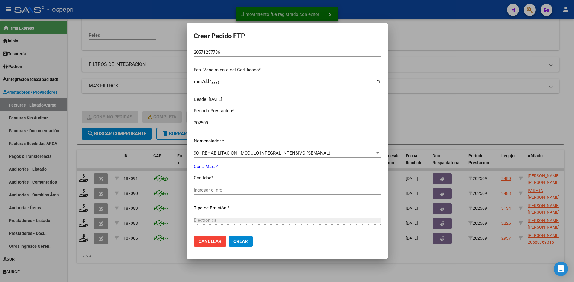
scroll to position [149, 0]
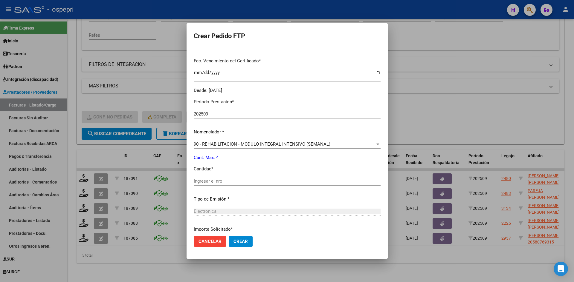
click at [226, 181] on input "Ingresar el nro" at bounding box center [287, 181] width 187 height 5
type input "4"
click at [237, 242] on span "Crear" at bounding box center [240, 241] width 14 height 5
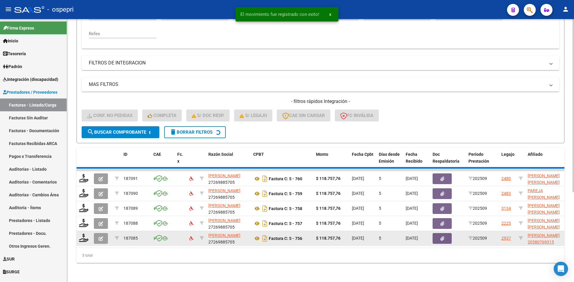
scroll to position [120, 0]
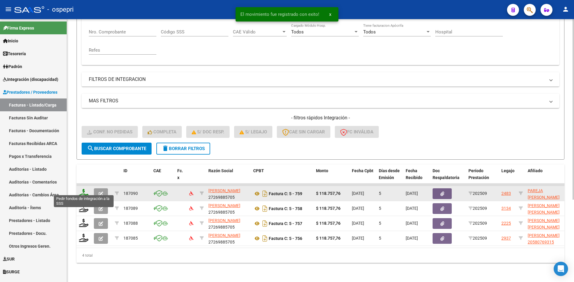
click at [83, 191] on icon at bounding box center [84, 193] width 10 height 8
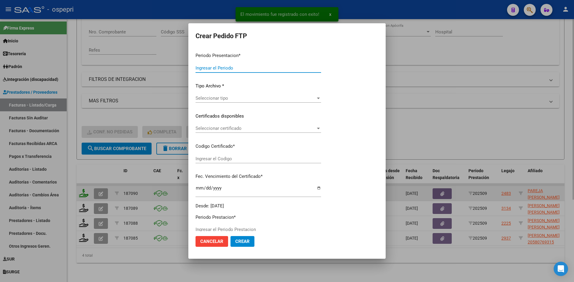
type input "202509"
type input "$ 118.757,76"
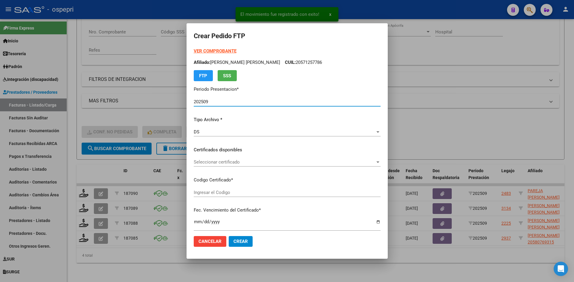
type input "2355155377-9"
type input "2026-09-01"
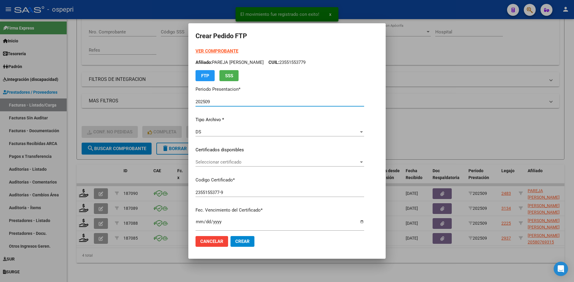
click at [244, 163] on span "Seleccionar certificado" at bounding box center [276, 162] width 163 height 5
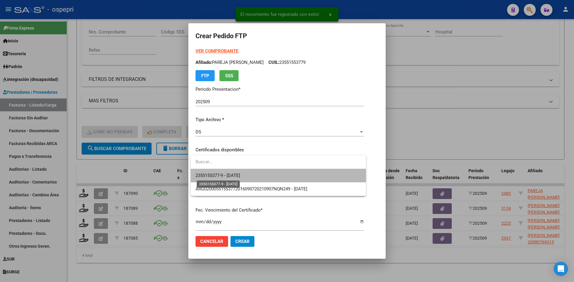
click at [240, 177] on span "2355155377-9 - 2026-09-01" at bounding box center [217, 175] width 45 height 5
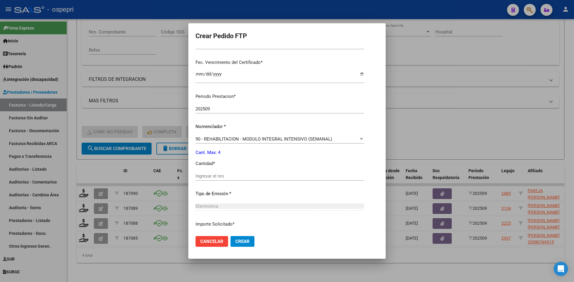
scroll to position [149, 0]
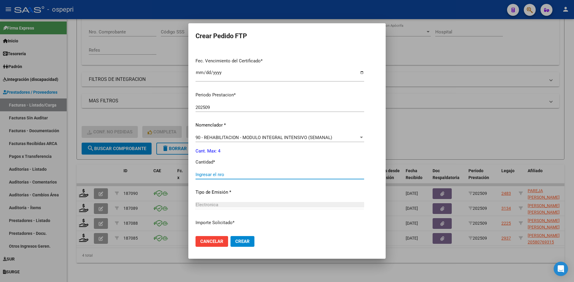
click at [241, 175] on input "Ingresar el nro" at bounding box center [279, 174] width 168 height 5
type input "4"
click at [245, 241] on span "Crear" at bounding box center [242, 241] width 14 height 5
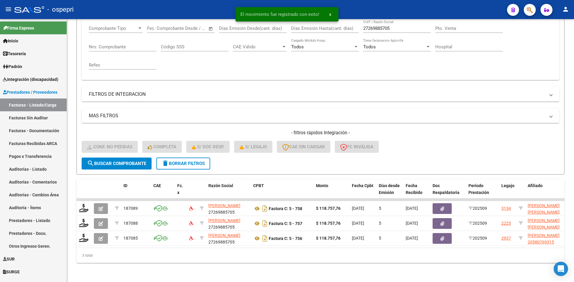
scroll to position [105, 0]
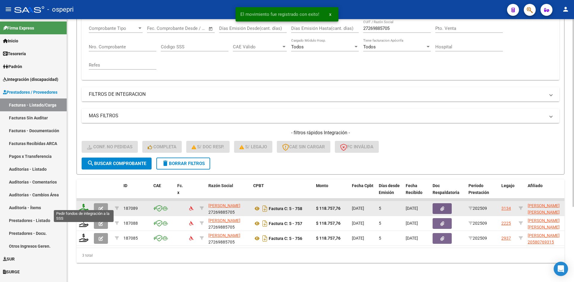
click at [85, 204] on icon at bounding box center [84, 208] width 10 height 8
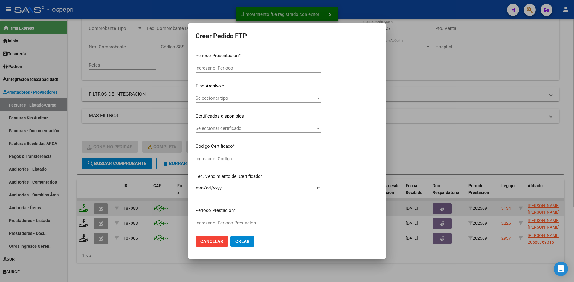
type input "202509"
type input "$ 118.757,76"
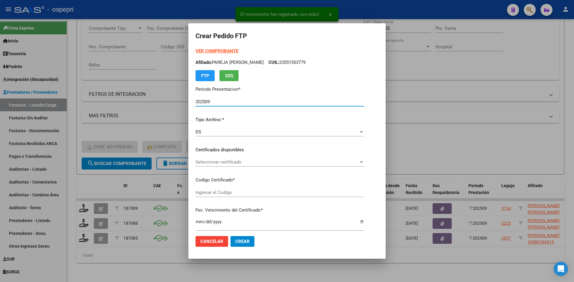
type input "2753561256-6"
type input "2026-03-20"
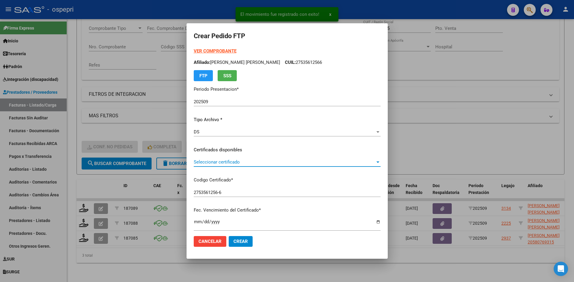
click at [254, 165] on span "Seleccionar certificado" at bounding box center [284, 162] width 181 height 5
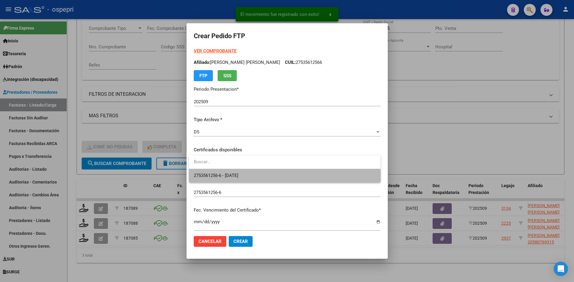
click at [256, 177] on span "2753561256-6 - 2026-03-20" at bounding box center [285, 175] width 182 height 13
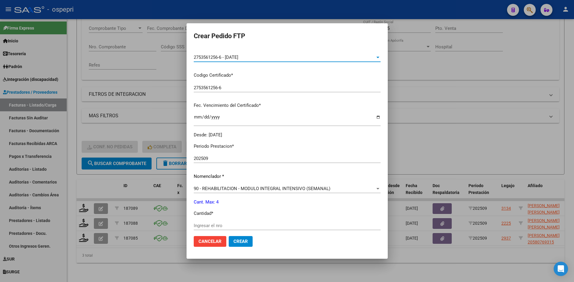
scroll to position [119, 0]
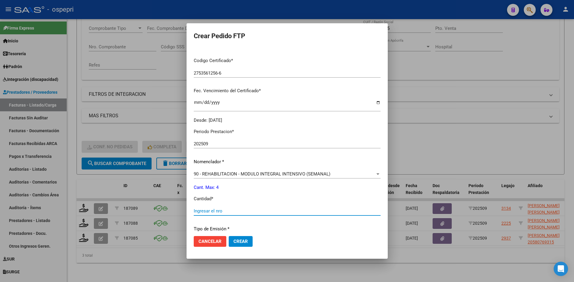
click at [236, 213] on input "Ingresar el nro" at bounding box center [287, 211] width 187 height 5
type input "4"
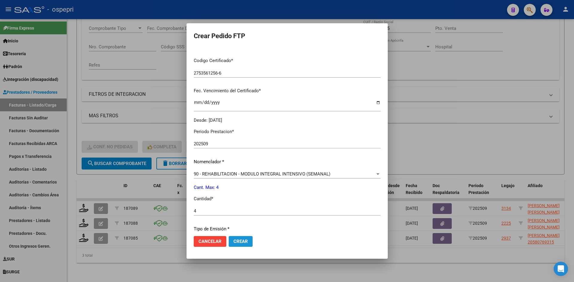
click at [241, 242] on span "Crear" at bounding box center [240, 241] width 14 height 5
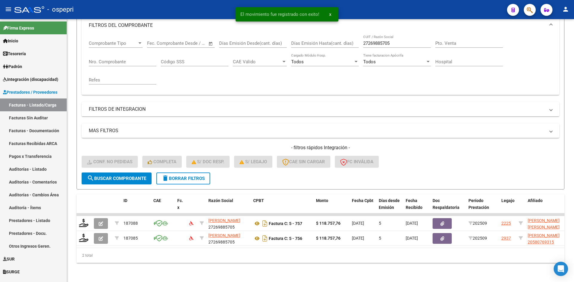
scroll to position [90, 0]
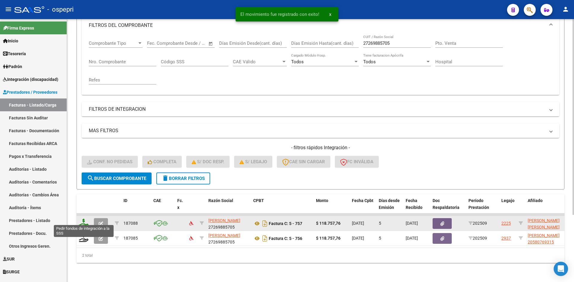
click at [85, 220] on icon at bounding box center [84, 223] width 10 height 8
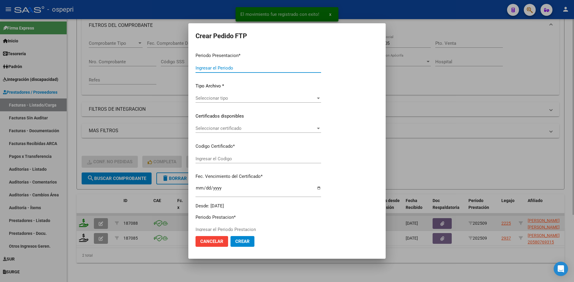
type input "202509"
type input "$ 118.757,76"
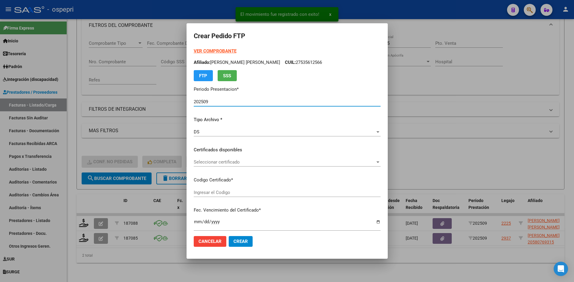
type input "27221052027"
type input "2029-05-29"
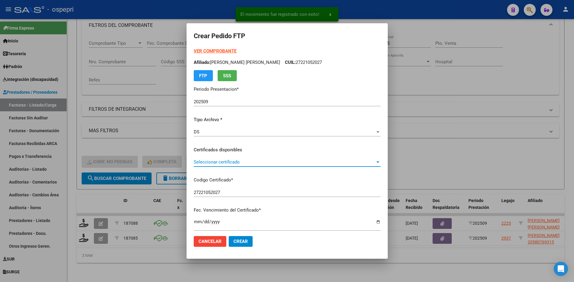
click at [253, 164] on span "Seleccionar certificado" at bounding box center [284, 162] width 181 height 5
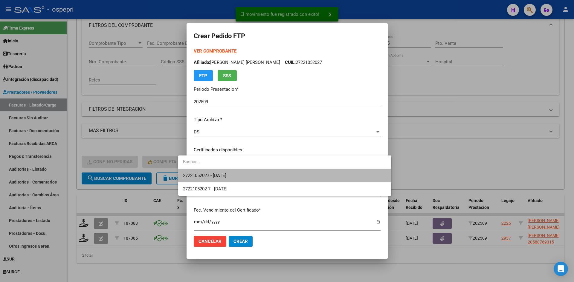
click at [253, 174] on span "27221052027 - 2029-05-29" at bounding box center [284, 175] width 203 height 13
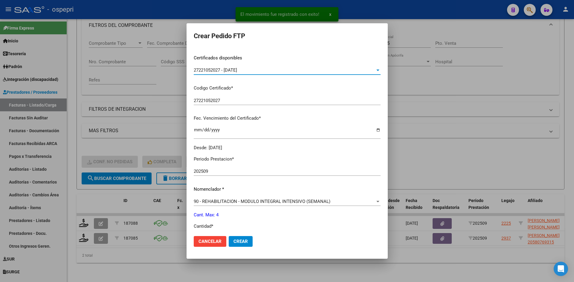
scroll to position [119, 0]
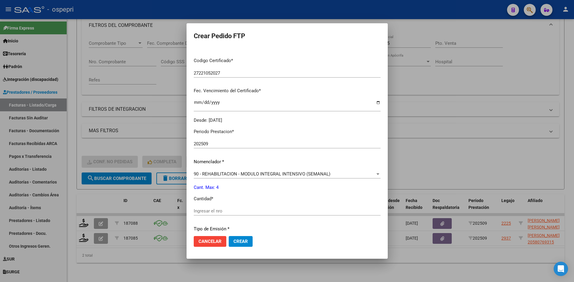
click at [194, 210] on input "Ingresar el nro" at bounding box center [287, 211] width 187 height 5
type input "4"
click at [229, 242] on button "Crear" at bounding box center [241, 241] width 24 height 11
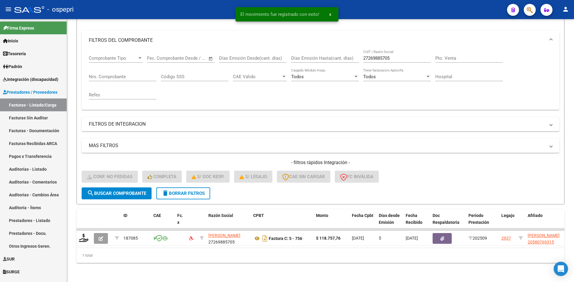
scroll to position [75, 0]
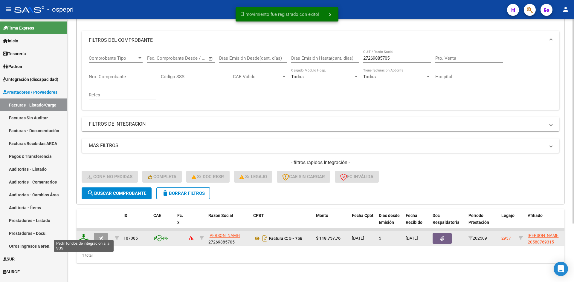
click at [79, 234] on icon at bounding box center [84, 238] width 10 height 8
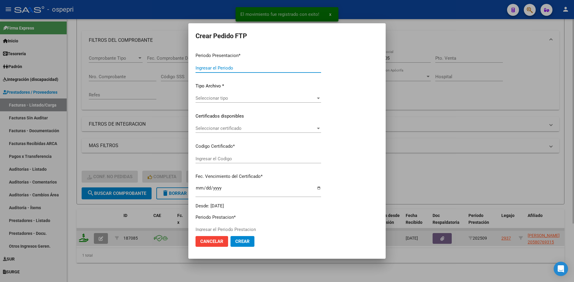
type input "202509"
type input "$ 118.757,76"
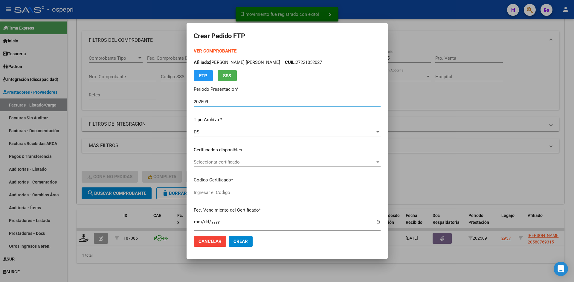
type input "2058076931-5"
type input "2029-04-20"
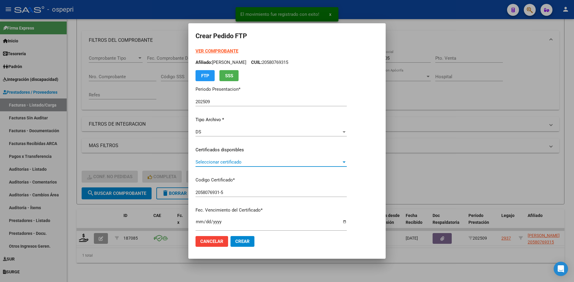
click at [264, 164] on span "Seleccionar certificado" at bounding box center [268, 162] width 146 height 5
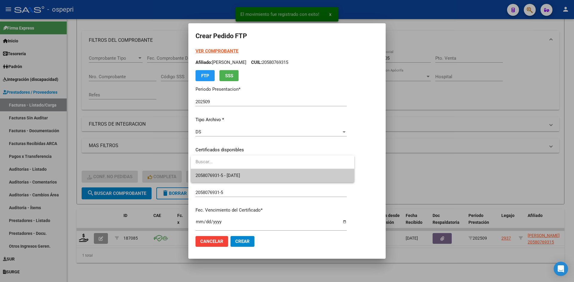
click at [261, 174] on span "2058076931-5 - 2029-04-20" at bounding box center [272, 175] width 154 height 13
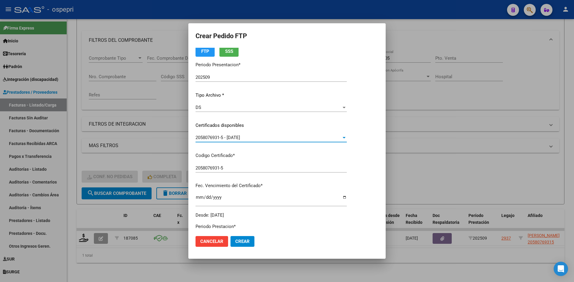
scroll to position [119, 0]
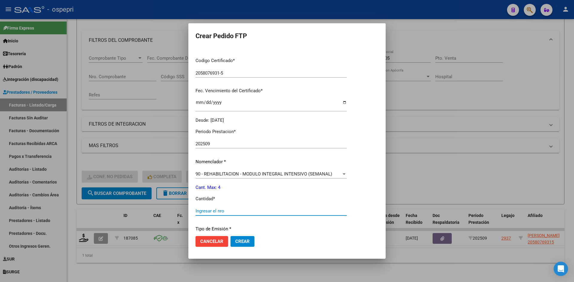
click at [225, 209] on input "Ingresar el nro" at bounding box center [270, 211] width 151 height 5
type input "4"
click at [242, 243] on span "Crear" at bounding box center [242, 241] width 14 height 5
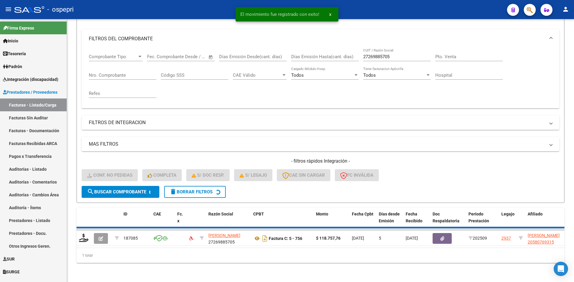
scroll to position [66, 0]
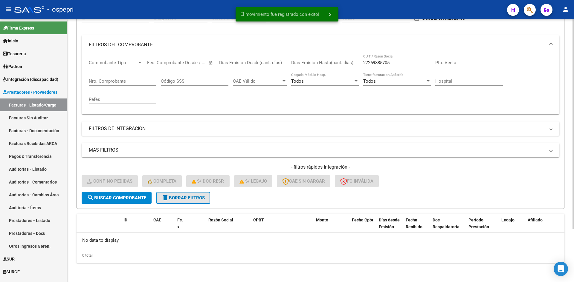
click at [198, 197] on span "delete Borrar Filtros" at bounding box center [183, 197] width 43 height 5
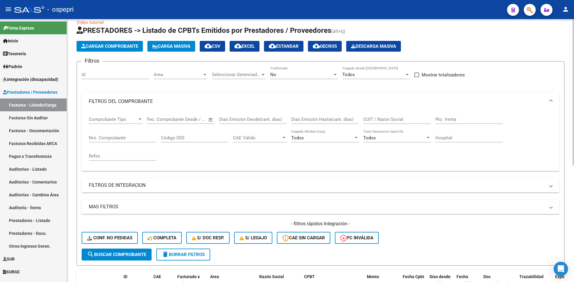
scroll to position [0, 0]
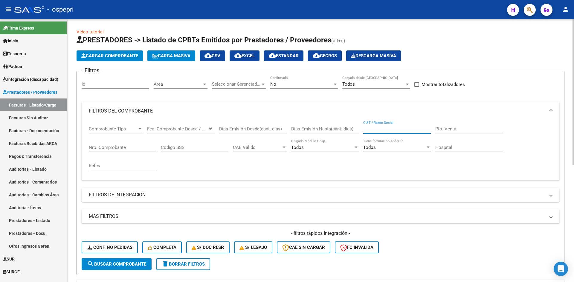
click at [374, 129] on input "CUIT / Razón Social" at bounding box center [397, 128] width 68 height 5
paste input "27415914321"
type input "27415914321"
click at [117, 264] on span "search Buscar Comprobante" at bounding box center [116, 264] width 59 height 5
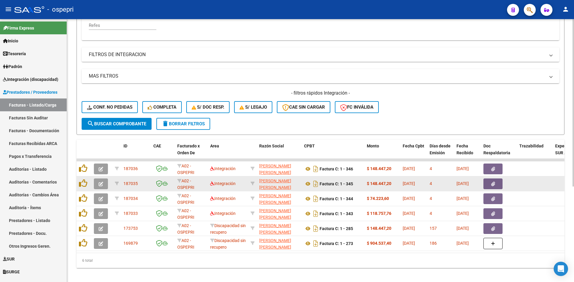
scroll to position [150, 0]
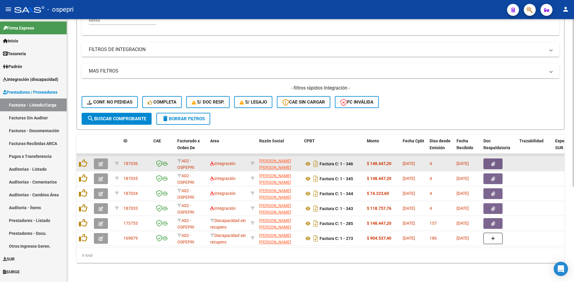
click at [97, 159] on button "button" at bounding box center [101, 164] width 14 height 11
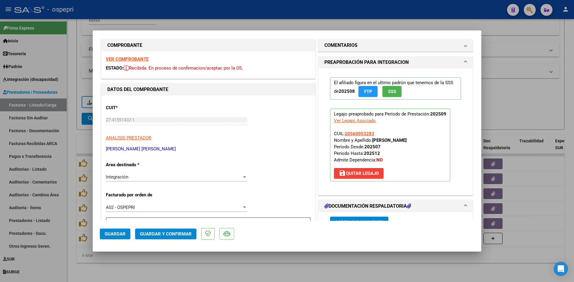
scroll to position [0, 0]
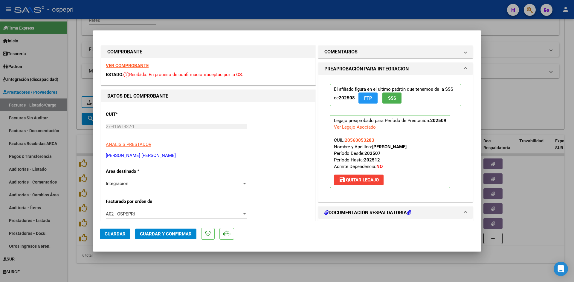
click at [143, 65] on strong "VER COMPROBANTE" at bounding box center [127, 65] width 43 height 5
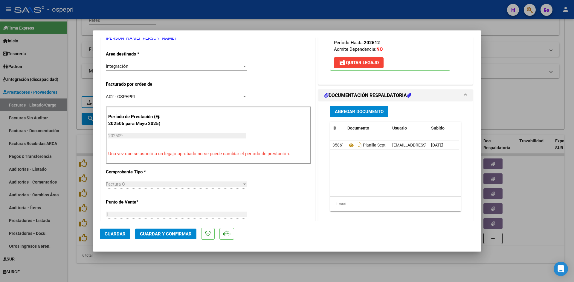
scroll to position [119, 0]
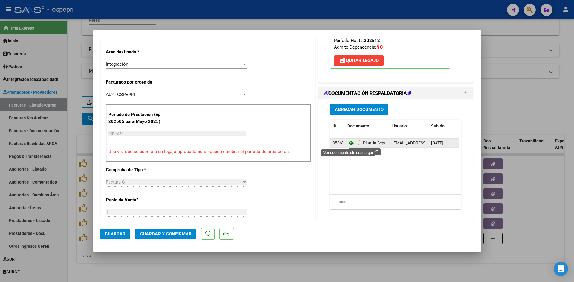
click at [347, 145] on icon at bounding box center [351, 143] width 8 height 7
click at [180, 229] on button "Guardar y Confirmar" at bounding box center [165, 234] width 61 height 11
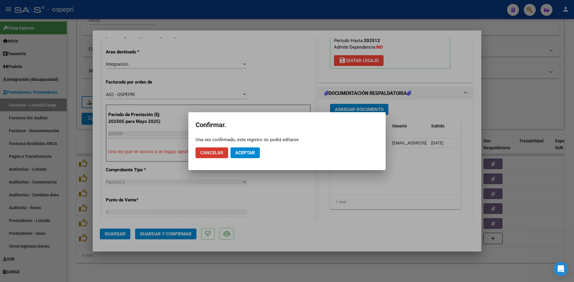
click at [239, 152] on span "Aceptar" at bounding box center [245, 152] width 20 height 5
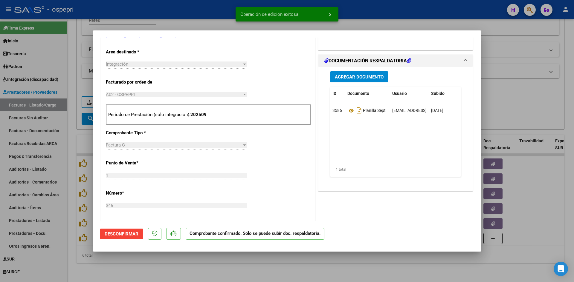
type input "$ 0,00"
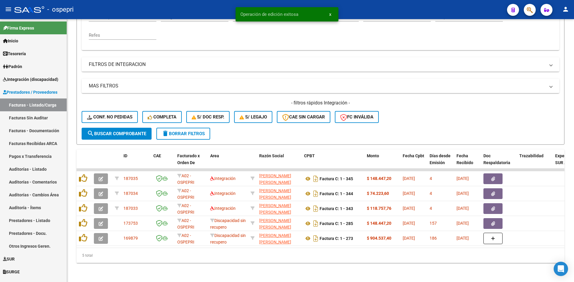
scroll to position [135, 0]
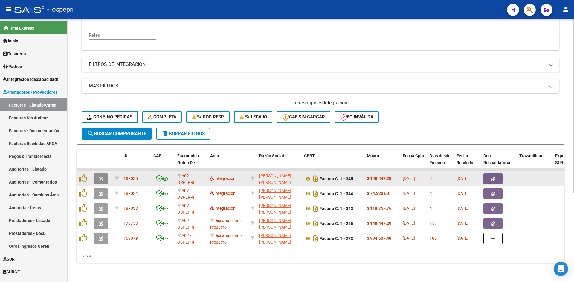
click at [99, 177] on button "button" at bounding box center [101, 179] width 14 height 11
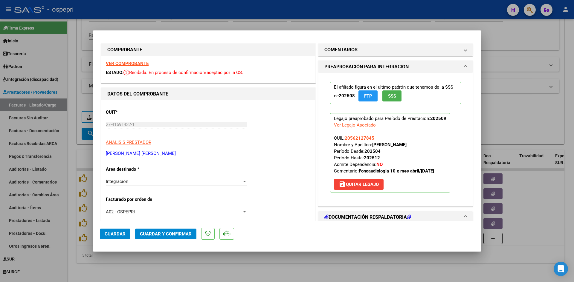
scroll to position [0, 0]
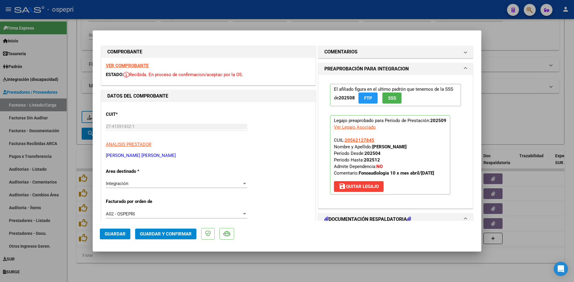
click at [126, 69] on div "VER COMPROBANTE ESTADO: Recibida. En proceso de confirmacion/aceptac por la OS." at bounding box center [208, 71] width 214 height 27
click at [127, 66] on strong "VER COMPROBANTE" at bounding box center [127, 65] width 43 height 5
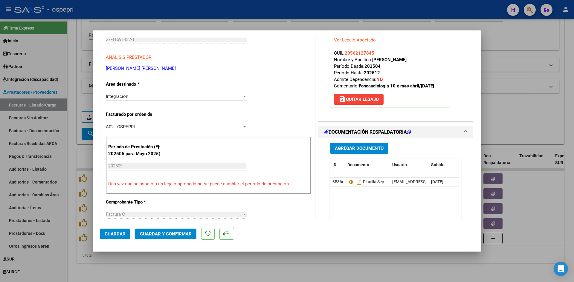
scroll to position [90, 0]
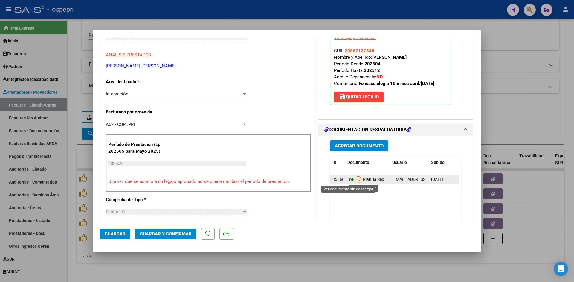
click at [348, 179] on icon at bounding box center [351, 179] width 8 height 7
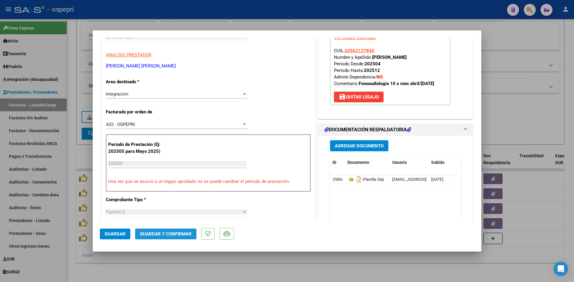
click at [160, 234] on span "Guardar y Confirmar" at bounding box center [166, 234] width 52 height 5
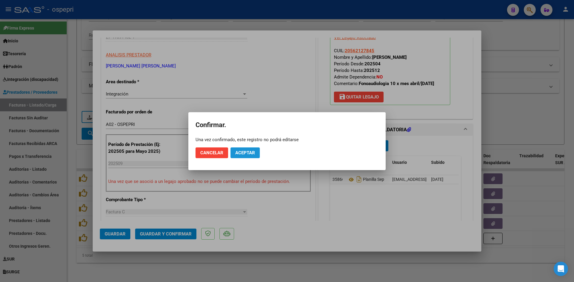
click at [252, 148] on button "Aceptar" at bounding box center [244, 153] width 29 height 11
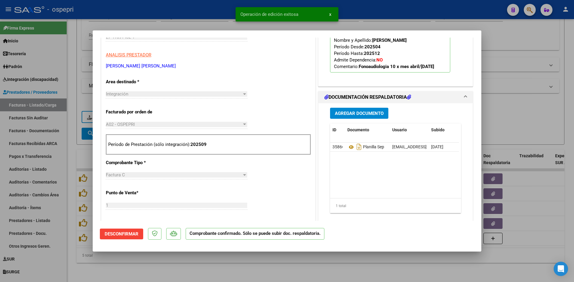
type input "$ 0,00"
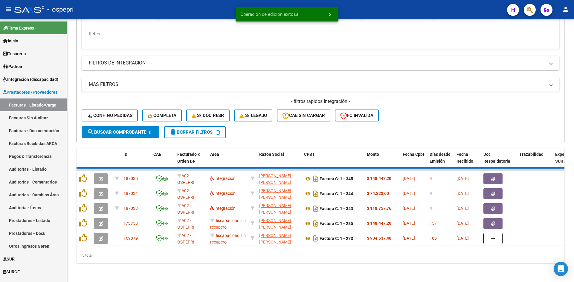
scroll to position [120, 0]
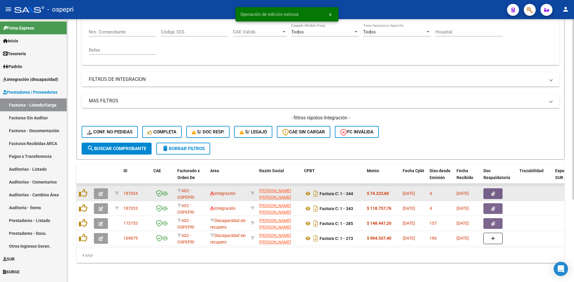
click at [101, 192] on icon "button" at bounding box center [101, 194] width 4 height 4
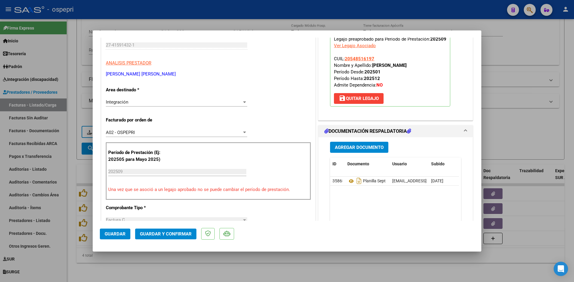
scroll to position [0, 0]
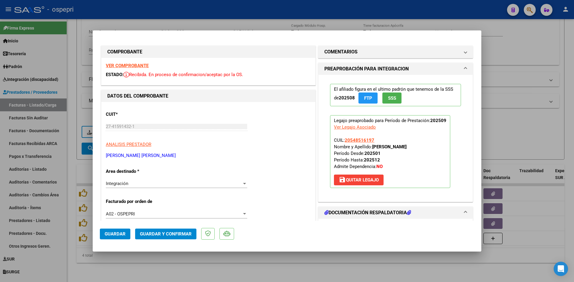
click at [139, 65] on strong "VER COMPROBANTE" at bounding box center [127, 65] width 43 height 5
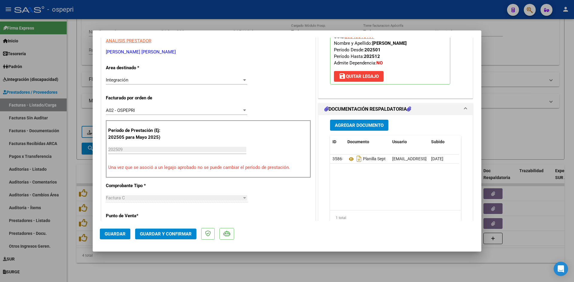
scroll to position [119, 0]
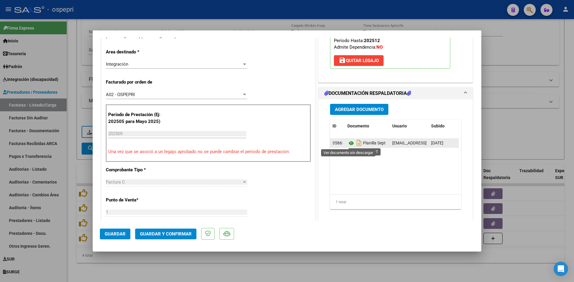
click at [349, 143] on icon at bounding box center [351, 143] width 8 height 7
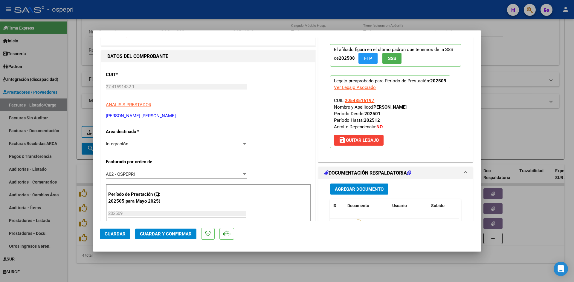
scroll to position [0, 0]
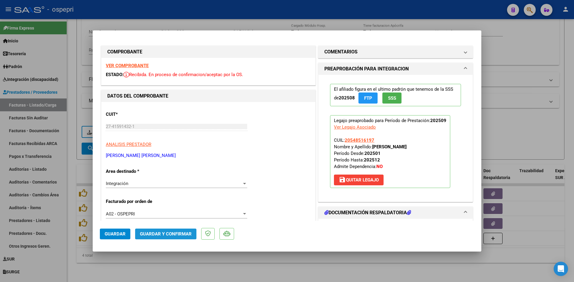
click at [179, 236] on span "Guardar y Confirmar" at bounding box center [166, 234] width 52 height 5
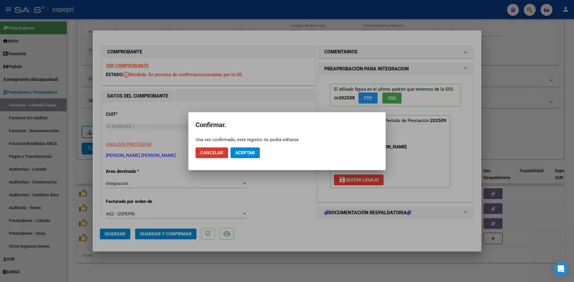
click at [239, 154] on span "Aceptar" at bounding box center [245, 152] width 20 height 5
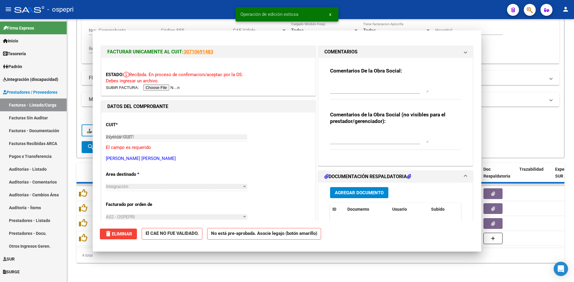
type input "$ 0,00"
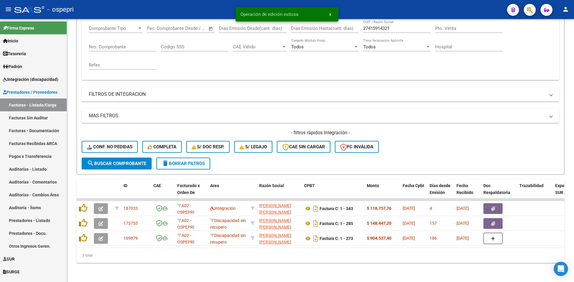
scroll to position [105, 0]
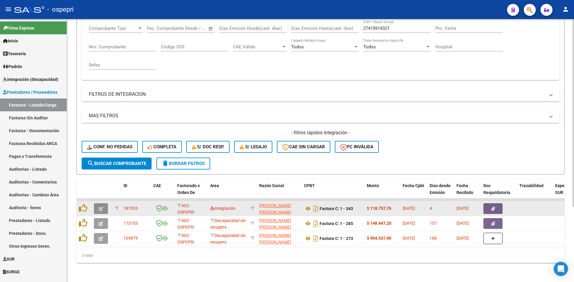
click at [101, 207] on icon "button" at bounding box center [101, 209] width 4 height 4
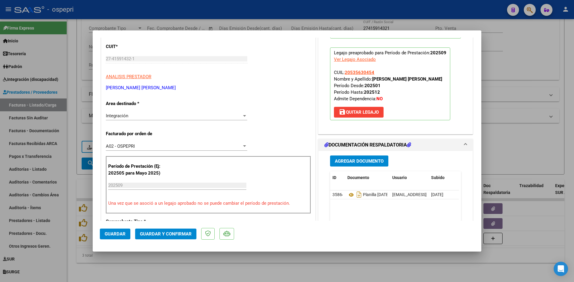
scroll to position [0, 0]
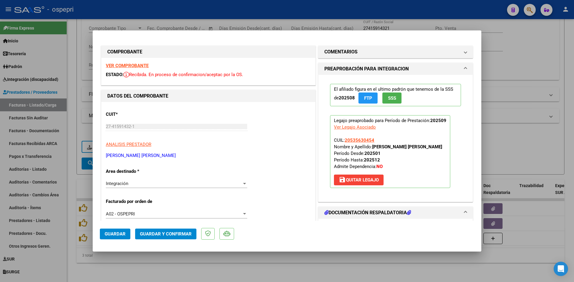
click at [139, 67] on strong "VER COMPROBANTE" at bounding box center [127, 65] width 43 height 5
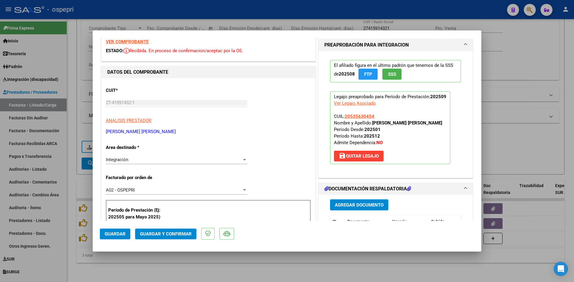
scroll to position [90, 0]
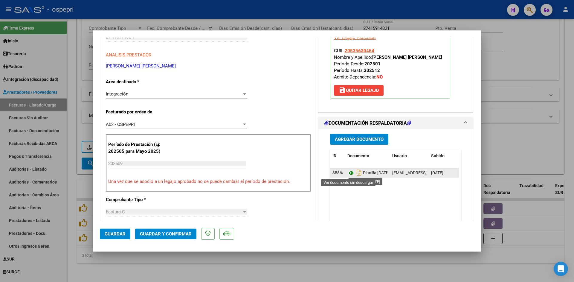
click at [349, 174] on icon at bounding box center [351, 173] width 8 height 7
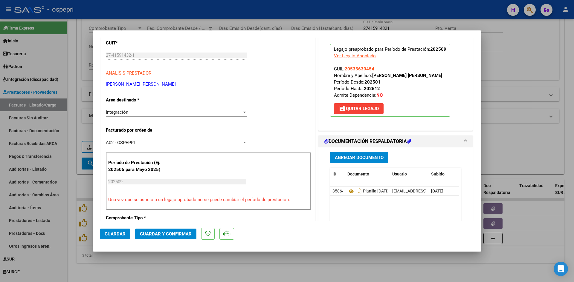
scroll to position [0, 0]
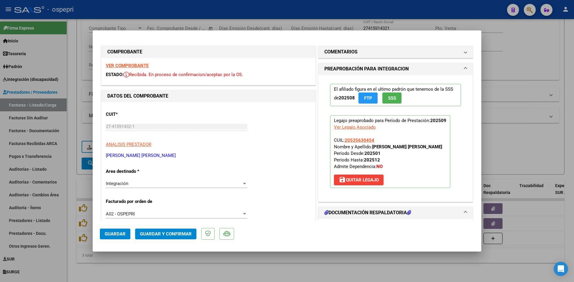
click at [157, 232] on span "Guardar y Confirmar" at bounding box center [166, 234] width 52 height 5
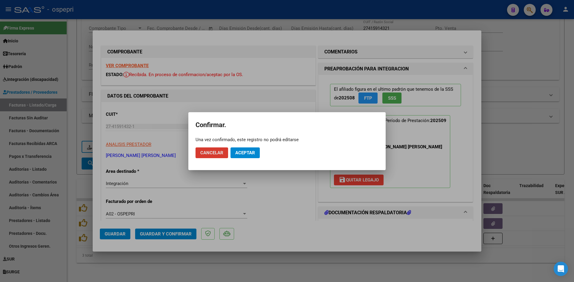
click at [246, 154] on span "Aceptar" at bounding box center [245, 152] width 20 height 5
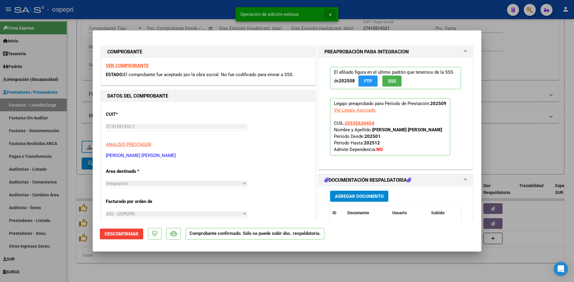
type input "$ 0,00"
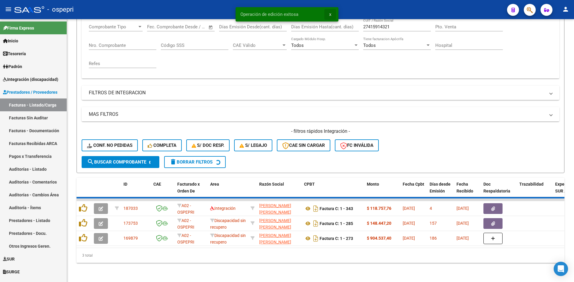
scroll to position [90, 0]
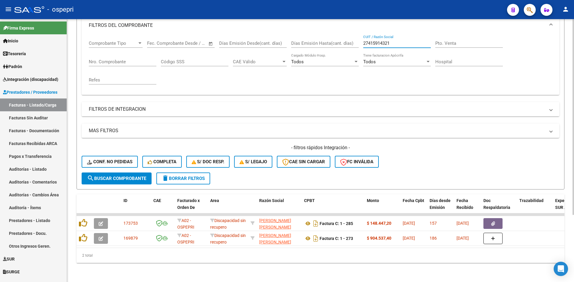
drag, startPoint x: 393, startPoint y: 38, endPoint x: 356, endPoint y: 45, distance: 37.7
click at [356, 45] on div "Comprobante Tipo Comprobante Tipo Fecha inicio – Fecha fin Fec. Comprobante Des…" at bounding box center [320, 62] width 463 height 55
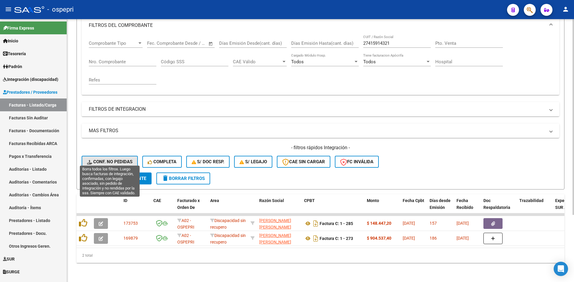
click at [127, 159] on span "Conf. no pedidas" at bounding box center [109, 161] width 45 height 5
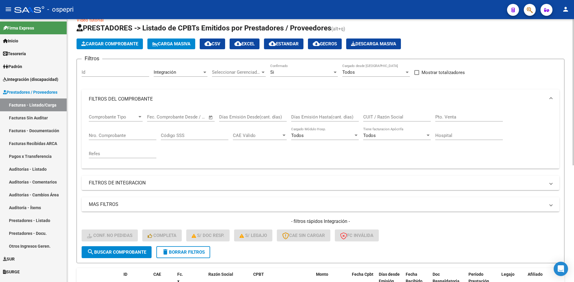
scroll to position [0, 0]
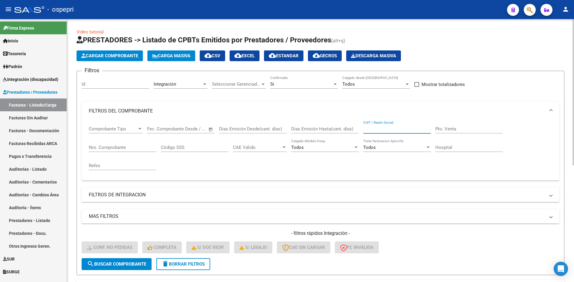
click at [373, 128] on input "CUIT / Razón Social" at bounding box center [397, 128] width 68 height 5
paste input "27415914321"
type input "27415914321"
click at [136, 263] on span "search Buscar Comprobante" at bounding box center [116, 264] width 59 height 5
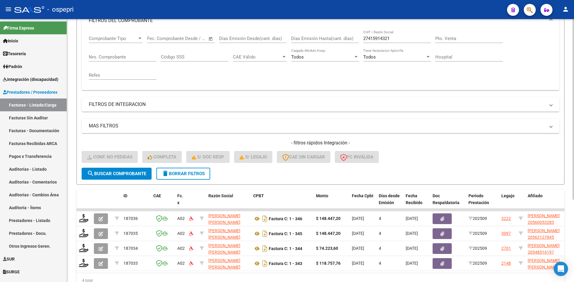
scroll to position [120, 0]
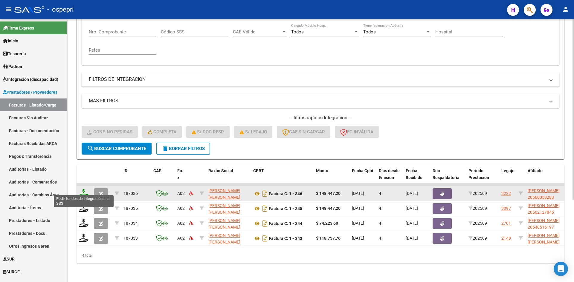
click at [81, 189] on icon at bounding box center [84, 193] width 10 height 8
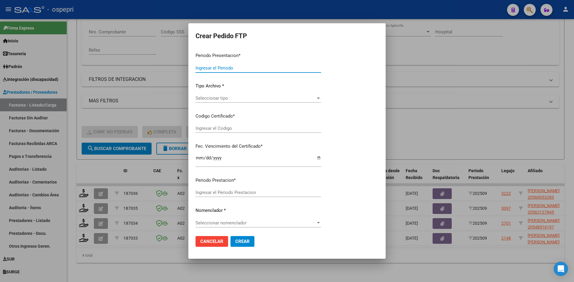
type input "202509"
type input "$ 148.447,20"
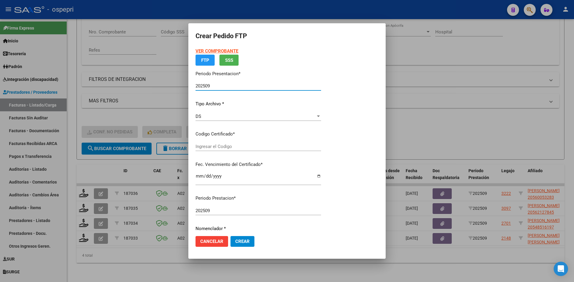
type input "20560053283"
type input "2028-06-07"
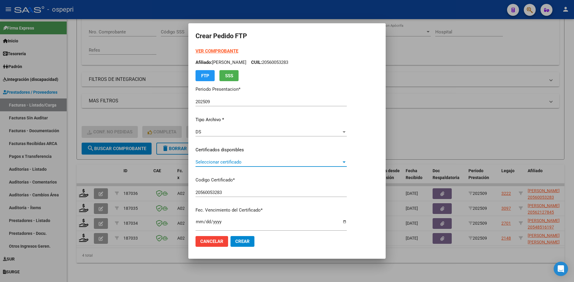
click at [260, 165] on span "Seleccionar certificado" at bounding box center [268, 162] width 146 height 5
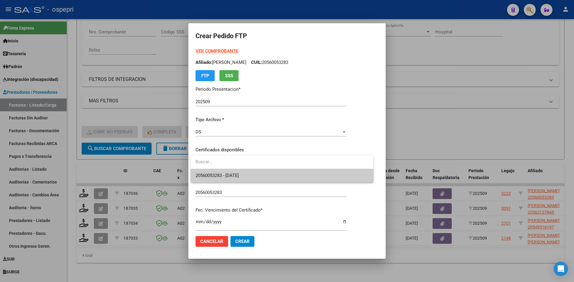
click at [261, 176] on span "20560053283 - 2028-06-07" at bounding box center [281, 175] width 173 height 13
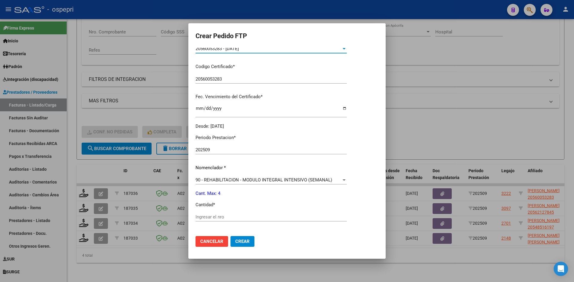
scroll to position [149, 0]
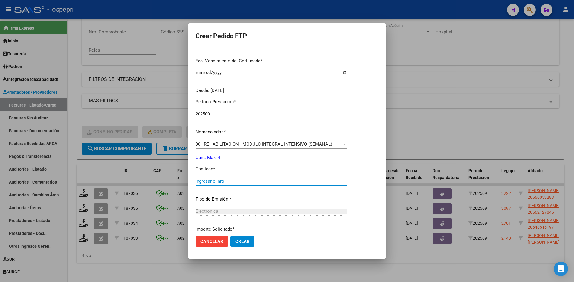
click at [214, 183] on input "Ingresar el nro" at bounding box center [270, 181] width 151 height 5
type input "4"
click at [238, 242] on span "Crear" at bounding box center [242, 241] width 14 height 5
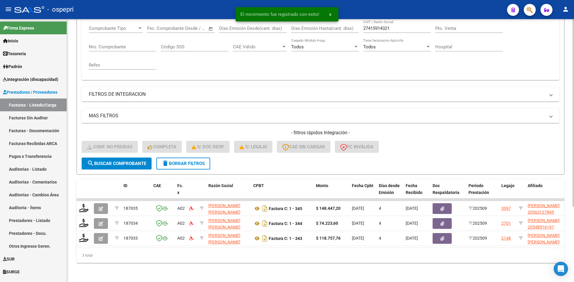
scroll to position [105, 0]
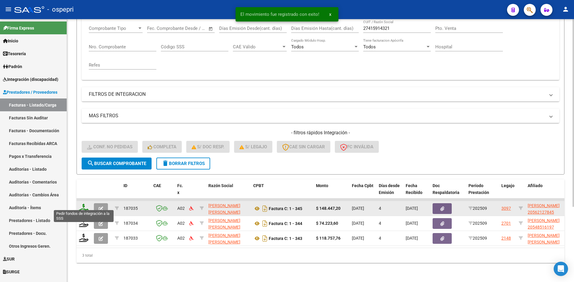
click at [82, 204] on icon at bounding box center [84, 208] width 10 height 8
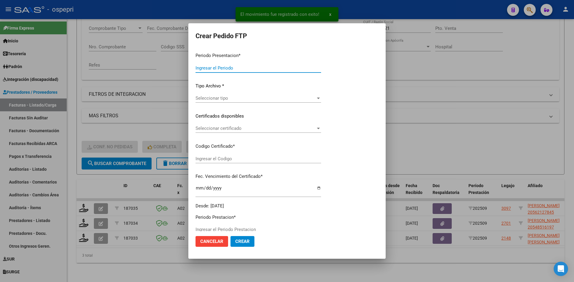
type input "202509"
type input "$ 148.447,20"
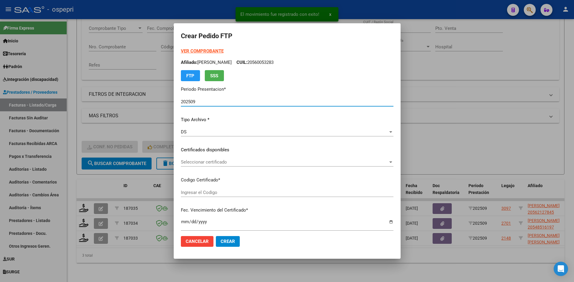
type input "20562127845"
type input "2030-02-17"
click at [218, 164] on span "Seleccionar certificado" at bounding box center [284, 162] width 207 height 5
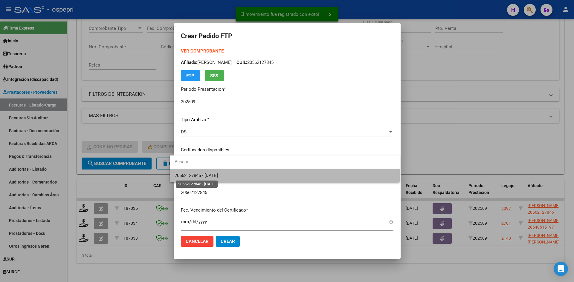
click at [218, 173] on span "20562127845 - 2030-02-17" at bounding box center [195, 175] width 43 height 5
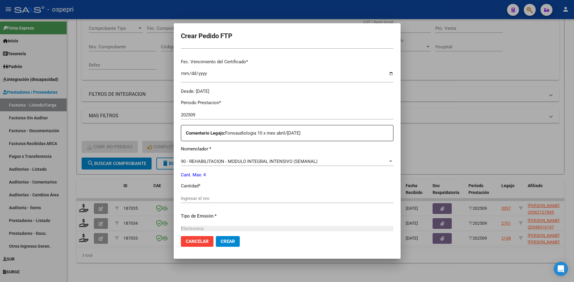
scroll to position [149, 0]
click at [203, 198] on input "Ingresar el nro" at bounding box center [287, 197] width 212 height 5
type input "4"
click at [222, 239] on span "Crear" at bounding box center [227, 241] width 14 height 5
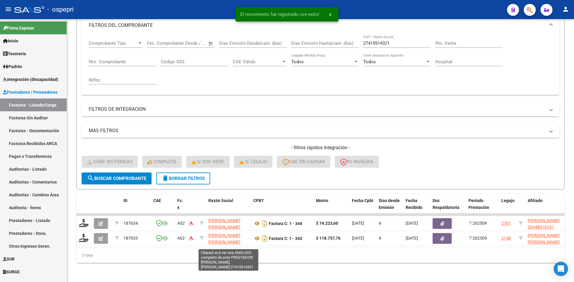
scroll to position [90, 0]
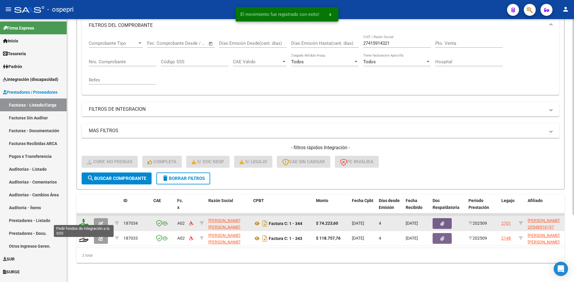
click at [83, 220] on icon at bounding box center [84, 223] width 10 height 8
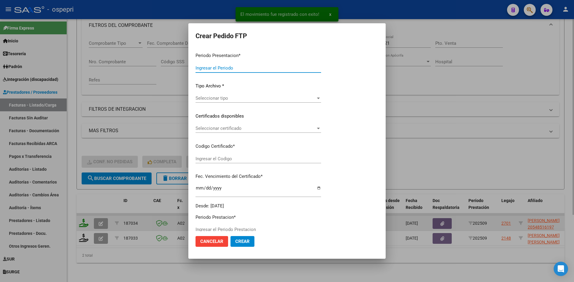
type input "202509"
type input "$ 74.223,60"
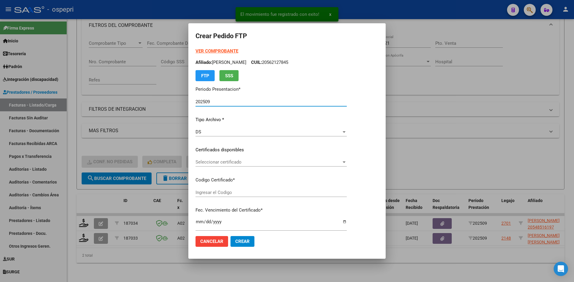
type input "xx"
type input "2026-08-02"
click at [233, 164] on span "Seleccionar certificado" at bounding box center [268, 162] width 146 height 5
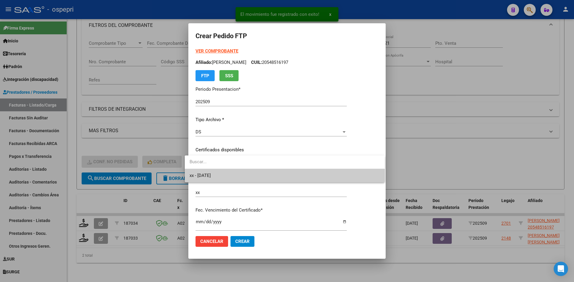
click at [235, 174] on span "xx - 2026-08-02" at bounding box center [284, 175] width 190 height 13
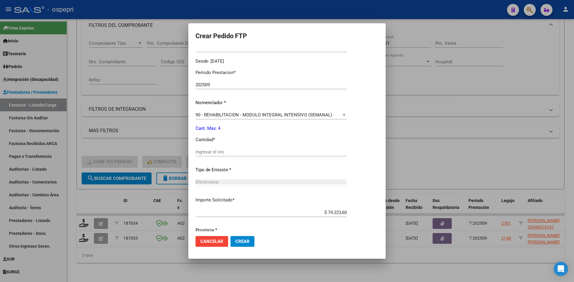
scroll to position [179, 0]
click at [233, 152] on input "Ingresar el nro" at bounding box center [270, 151] width 151 height 5
type input "4"
click at [235, 242] on span "Crear" at bounding box center [242, 241] width 14 height 5
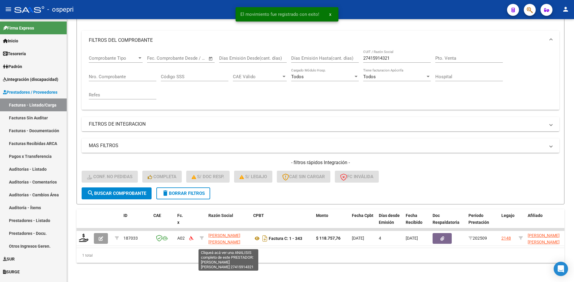
scroll to position [75, 0]
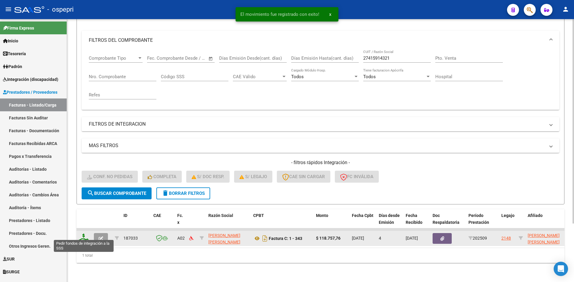
click at [84, 234] on icon at bounding box center [84, 238] width 10 height 8
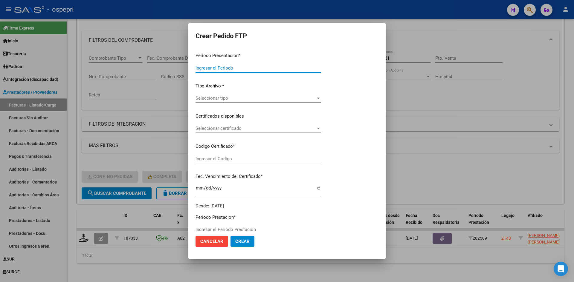
type input "202509"
type input "$ 118.757,76"
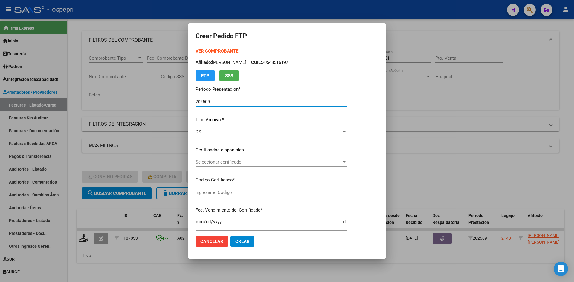
type input "2053563045-4"
type input "2027-09-09"
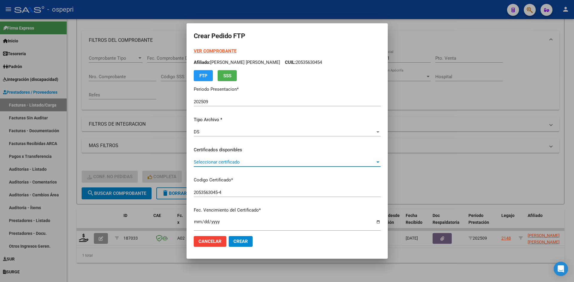
click at [235, 165] on span "Seleccionar certificado" at bounding box center [284, 162] width 181 height 5
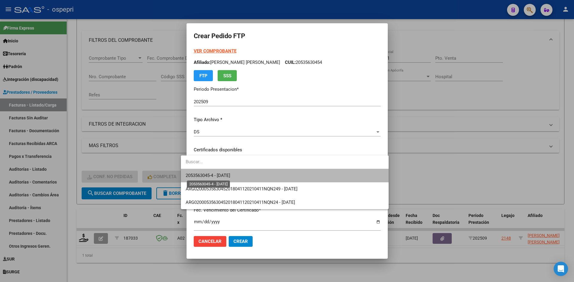
click at [230, 177] on span "2053563045-4 - 2027-09-09" at bounding box center [208, 175] width 45 height 5
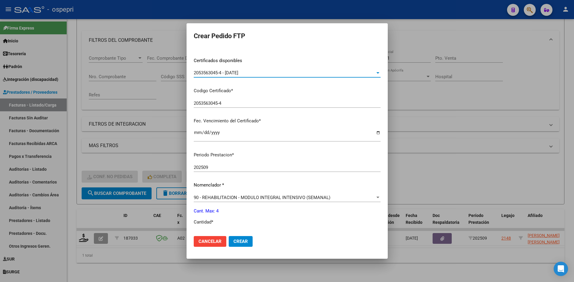
scroll to position [149, 0]
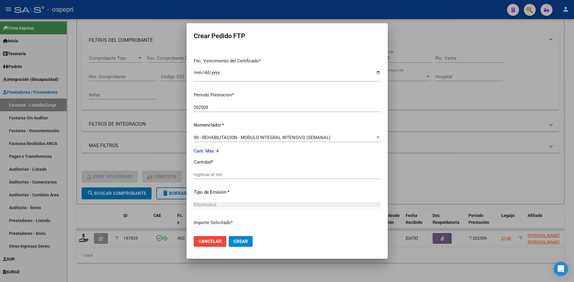
click at [239, 176] on input "Ingresar el nro" at bounding box center [287, 174] width 187 height 5
type input "4"
click at [237, 243] on span "Crear" at bounding box center [240, 241] width 14 height 5
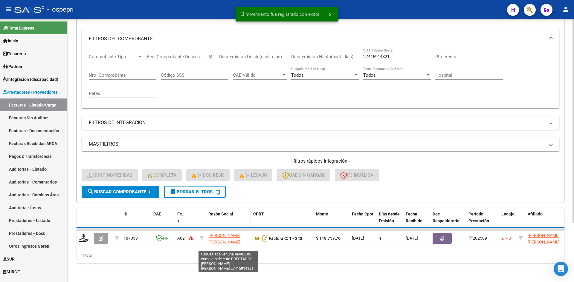
scroll to position [66, 0]
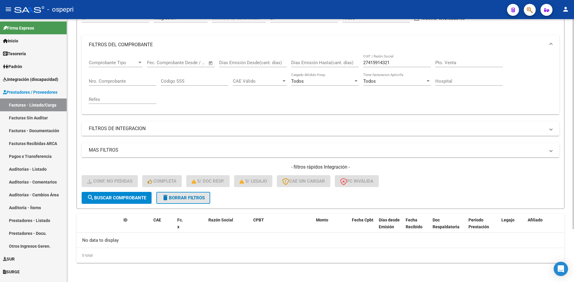
click at [197, 198] on span "delete Borrar Filtros" at bounding box center [183, 197] width 43 height 5
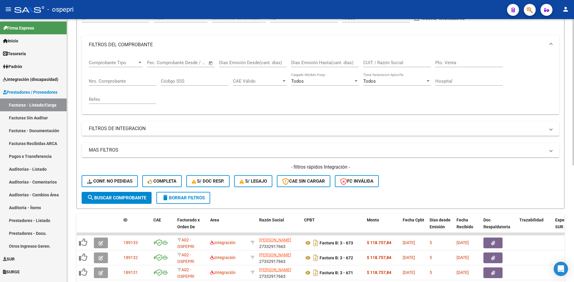
click at [378, 58] on div "CUIT / Razón Social" at bounding box center [397, 60] width 68 height 13
paste input "27368003161"
type input "27368003161"
click at [125, 198] on span "search Buscar Comprobante" at bounding box center [116, 197] width 59 height 5
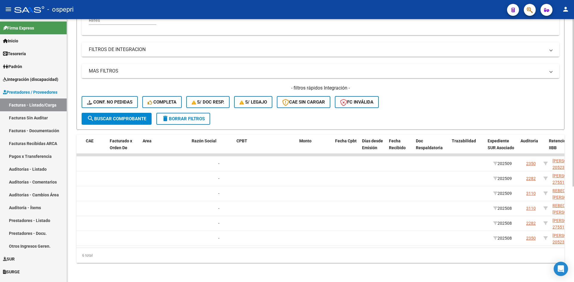
scroll to position [0, 0]
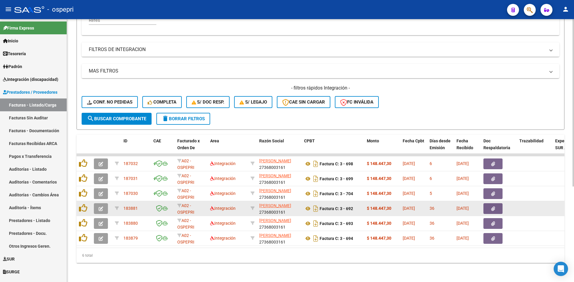
click at [102, 207] on icon "button" at bounding box center [101, 209] width 4 height 4
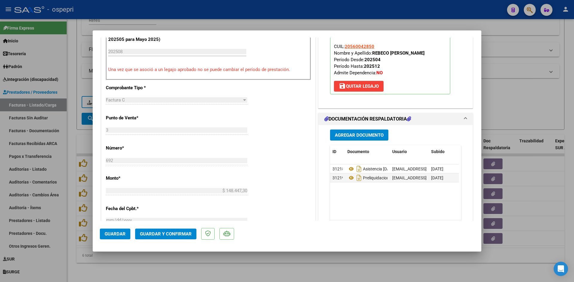
scroll to position [209, 0]
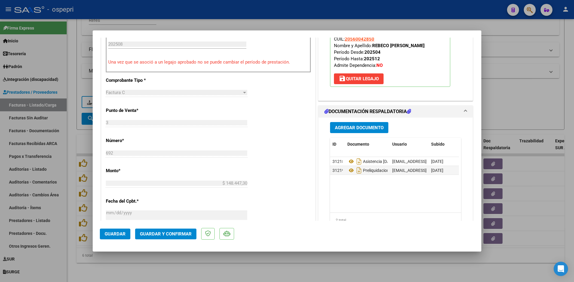
type input "$ 0,00"
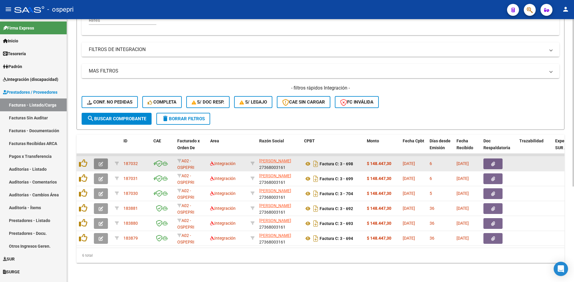
click at [102, 162] on icon "button" at bounding box center [101, 164] width 4 height 4
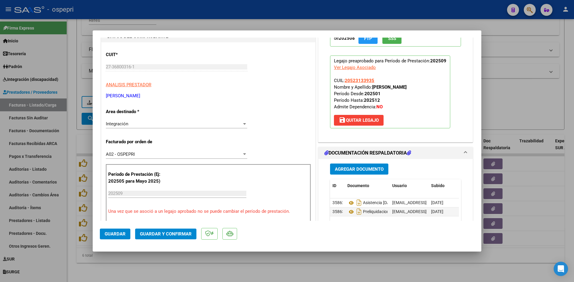
scroll to position [0, 0]
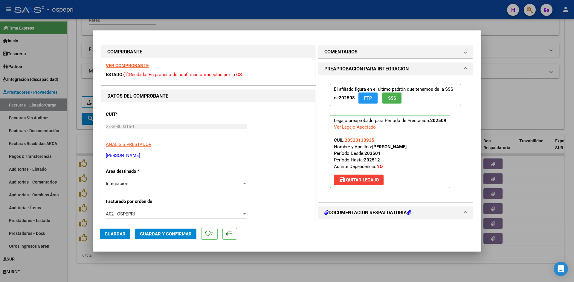
click at [145, 67] on strong "VER COMPROBANTE" at bounding box center [127, 65] width 43 height 5
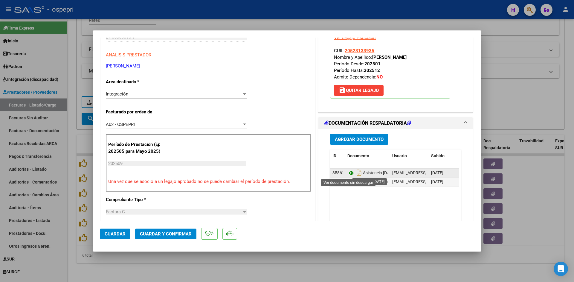
click at [347, 173] on icon at bounding box center [351, 173] width 8 height 7
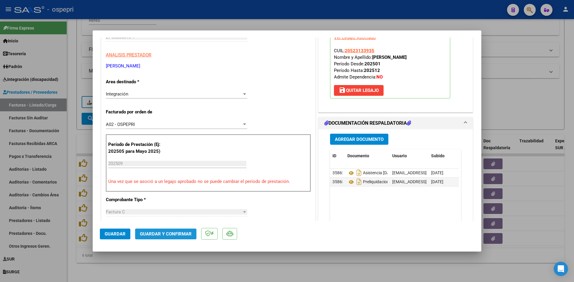
click at [189, 235] on span "Guardar y Confirmar" at bounding box center [166, 234] width 52 height 5
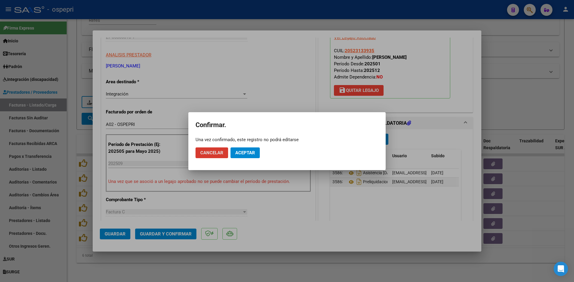
click at [249, 154] on span "Aceptar" at bounding box center [245, 152] width 20 height 5
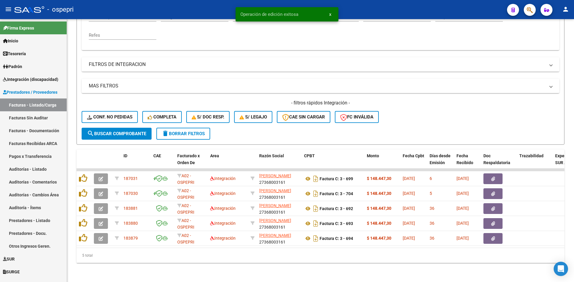
scroll to position [135, 0]
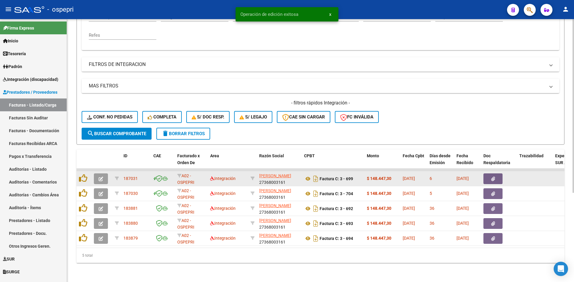
click at [102, 177] on icon "button" at bounding box center [101, 179] width 4 height 4
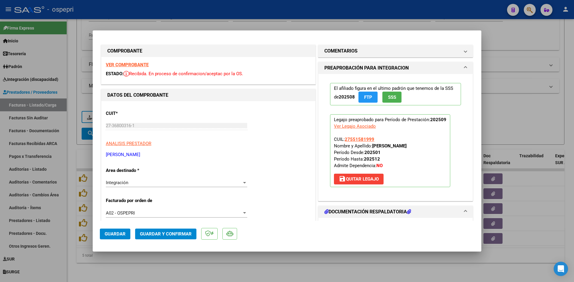
scroll to position [0, 0]
click at [144, 65] on strong "VER COMPROBANTE" at bounding box center [127, 65] width 43 height 5
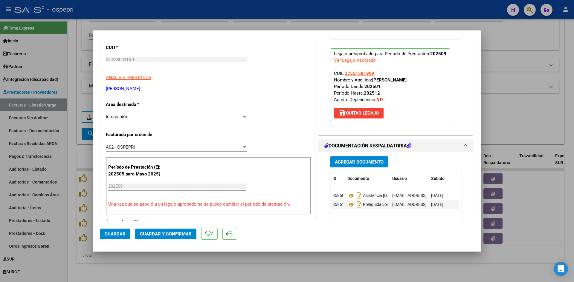
scroll to position [90, 0]
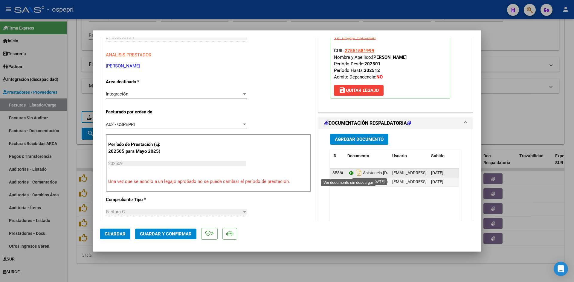
click at [349, 172] on icon at bounding box center [351, 173] width 8 height 7
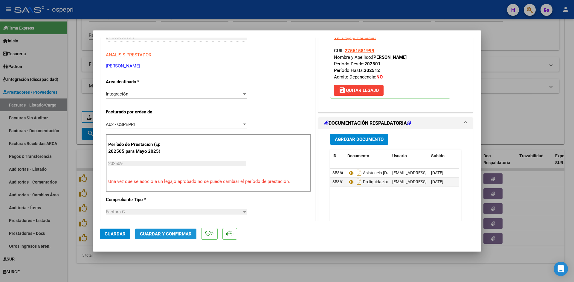
click at [162, 234] on span "Guardar y Confirmar" at bounding box center [166, 234] width 52 height 5
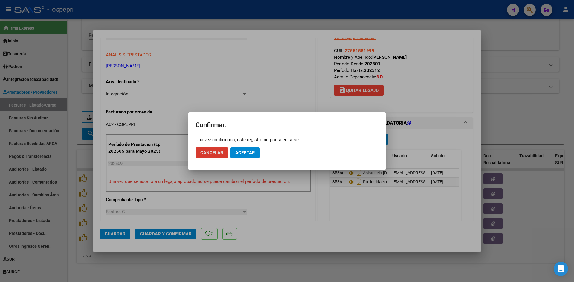
click at [255, 153] on button "Aceptar" at bounding box center [244, 153] width 29 height 11
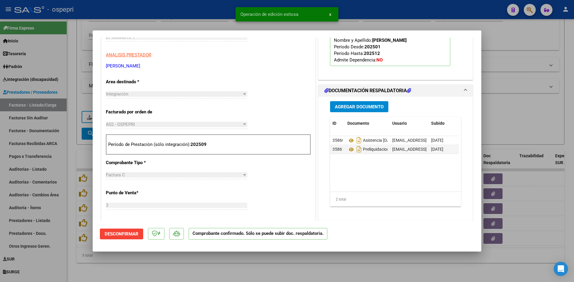
type input "$ 0,00"
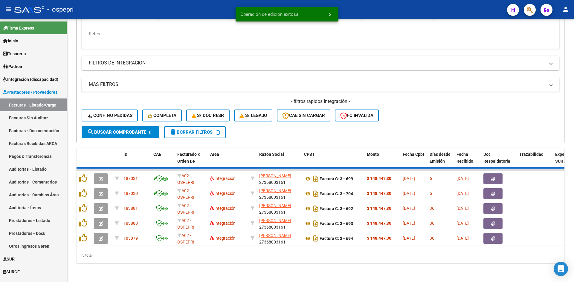
scroll to position [120, 0]
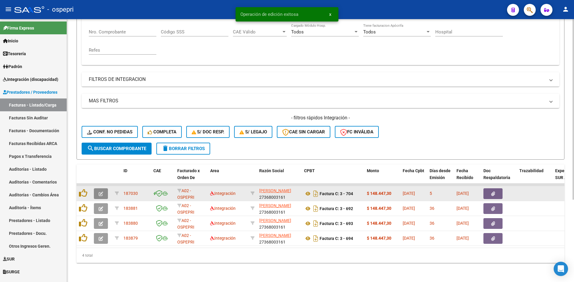
click at [101, 192] on icon "button" at bounding box center [101, 194] width 4 height 4
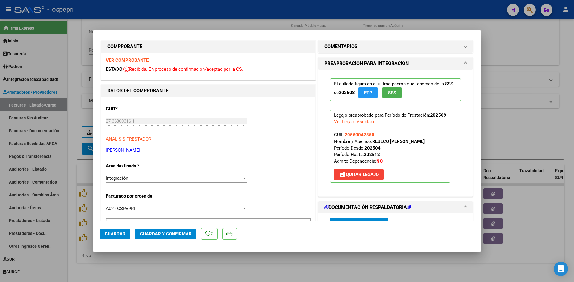
scroll to position [0, 0]
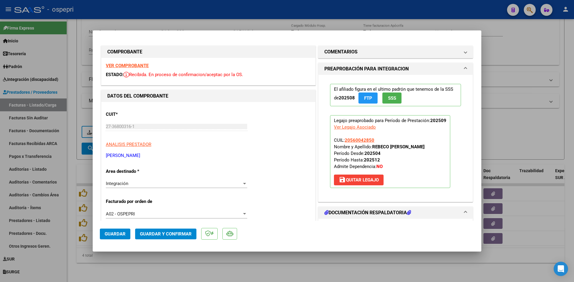
click at [143, 63] on strong "VER COMPROBANTE" at bounding box center [127, 65] width 43 height 5
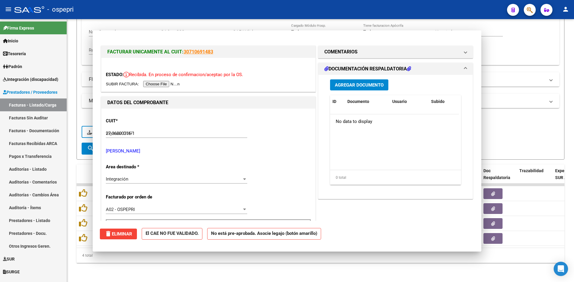
type input "$ 0,00"
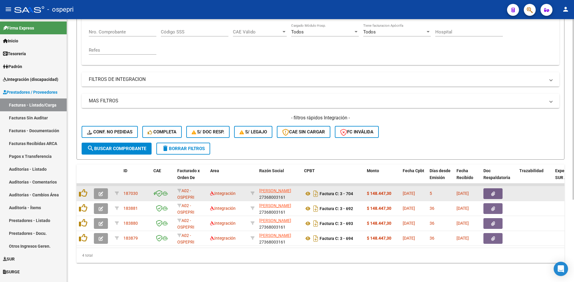
click at [101, 191] on span "button" at bounding box center [101, 193] width 4 height 5
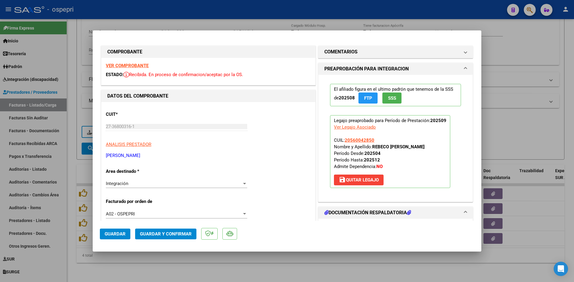
click at [143, 66] on strong "VER COMPROBANTE" at bounding box center [127, 65] width 43 height 5
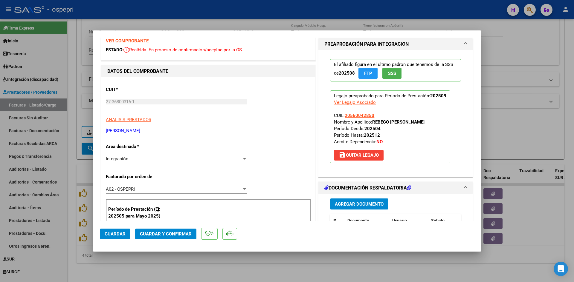
scroll to position [60, 0]
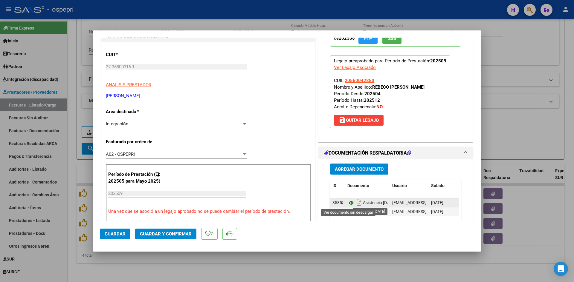
click at [347, 203] on icon at bounding box center [351, 203] width 8 height 7
click at [188, 235] on span "Guardar y Confirmar" at bounding box center [166, 234] width 52 height 5
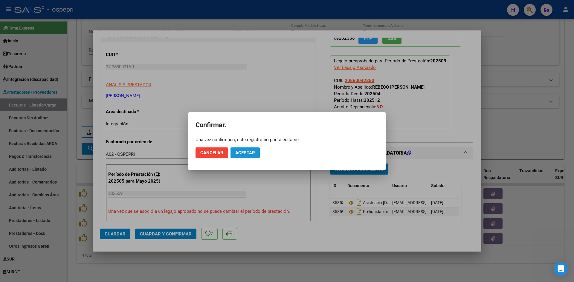
click at [248, 153] on span "Aceptar" at bounding box center [245, 152] width 20 height 5
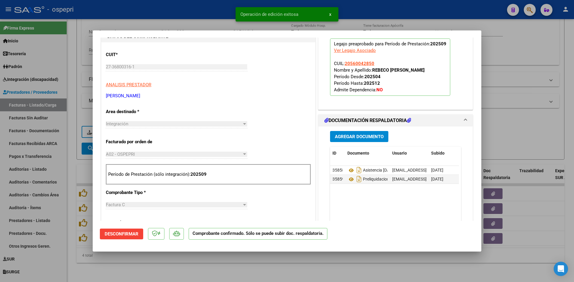
type input "$ 0,00"
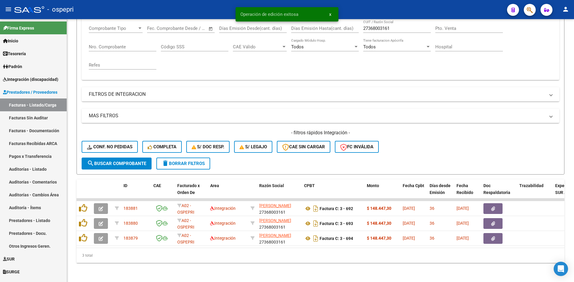
scroll to position [105, 0]
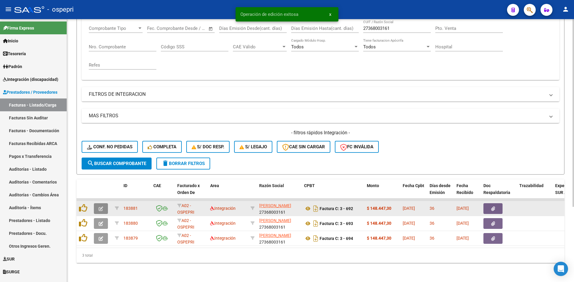
click at [98, 203] on button "button" at bounding box center [101, 208] width 14 height 11
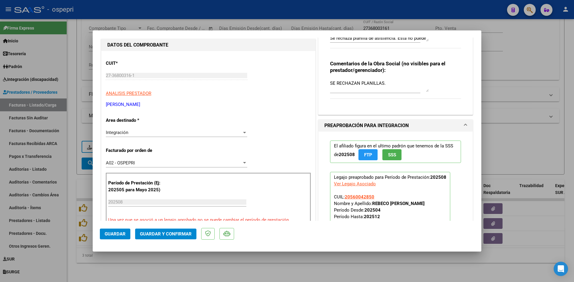
scroll to position [60, 0]
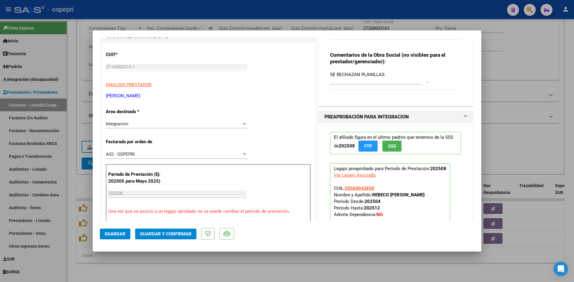
type input "$ 0,00"
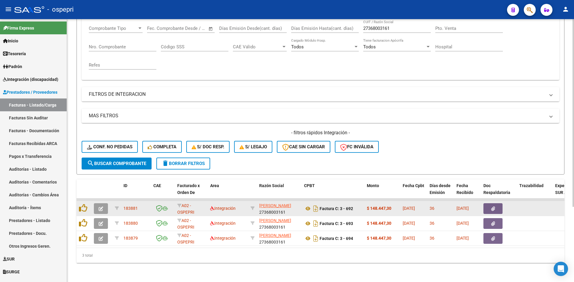
click at [105, 206] on button "button" at bounding box center [101, 208] width 14 height 11
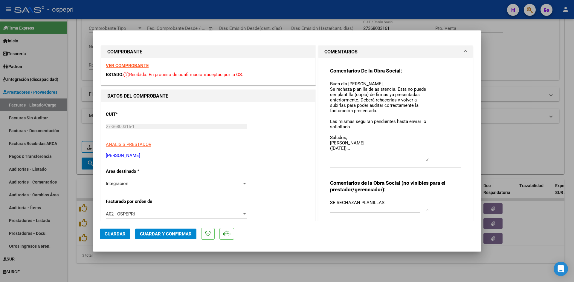
drag, startPoint x: 423, startPoint y: 91, endPoint x: 418, endPoint y: 159, distance: 68.3
click at [418, 159] on textarea "Buen día Sofia, Se rechaza planilla de asistencia. Esta no puede ser plantilla …" at bounding box center [379, 121] width 99 height 80
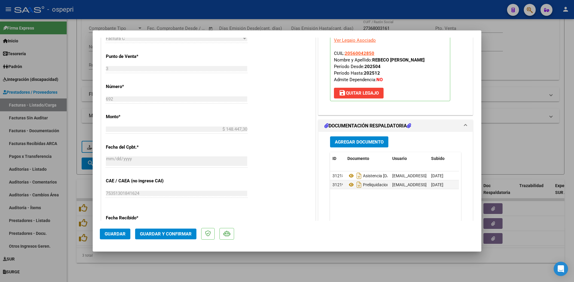
scroll to position [269, 0]
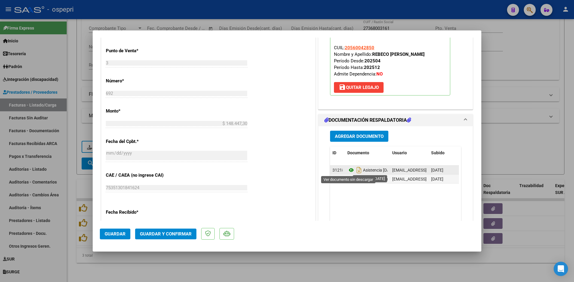
click at [347, 169] on icon at bounding box center [351, 170] width 8 height 7
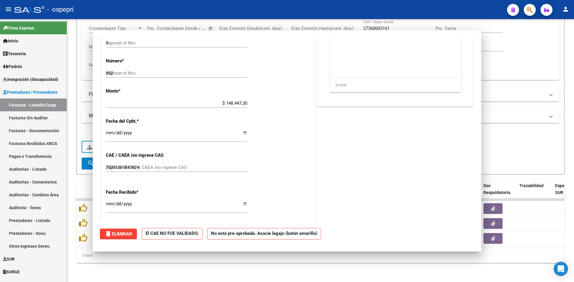
type input "$ 0,00"
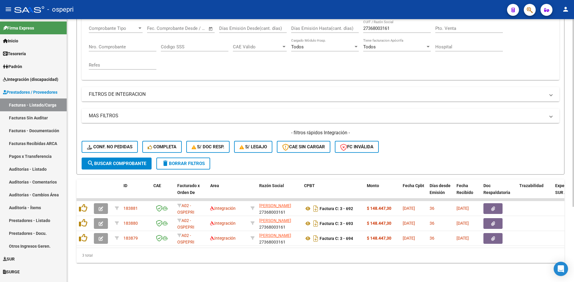
click at [112, 134] on div "- filtros rápidos Integración - Conf. no pedidas Completa S/ Doc Resp. S/ legaj…" at bounding box center [320, 144] width 477 height 28
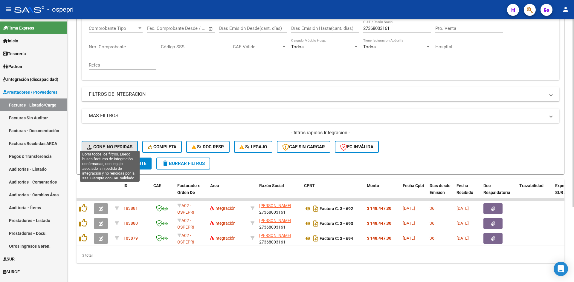
click at [114, 141] on button "Conf. no pedidas" at bounding box center [110, 147] width 56 height 12
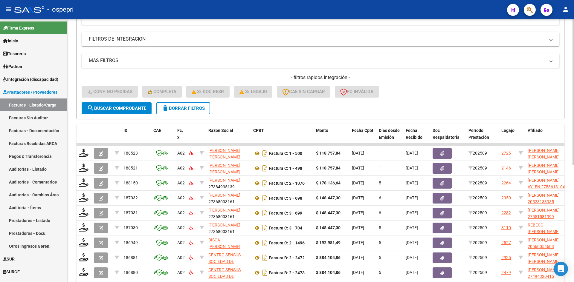
scroll to position [45, 0]
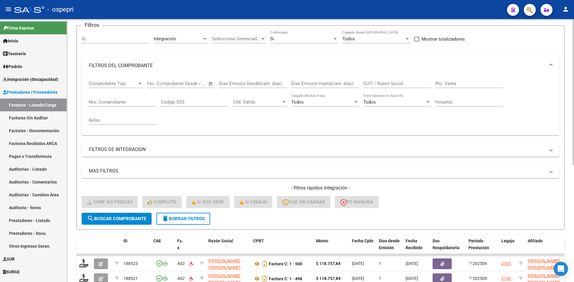
click at [382, 82] on input "CUIT / Razón Social" at bounding box center [397, 83] width 68 height 5
paste input "27368003161"
type input "27368003161"
click at [116, 218] on span "search Buscar Comprobante" at bounding box center [116, 218] width 59 height 5
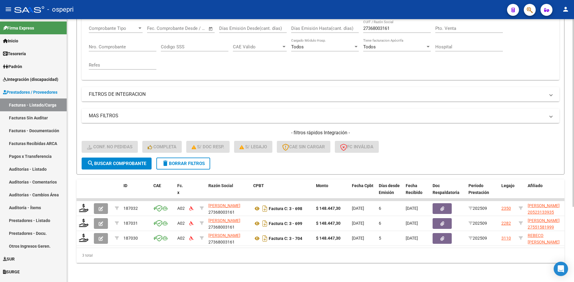
scroll to position [105, 0]
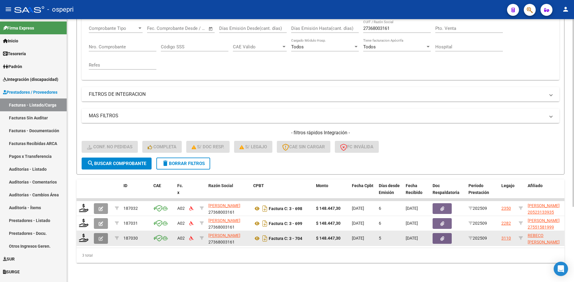
click at [103, 236] on button "button" at bounding box center [101, 238] width 14 height 11
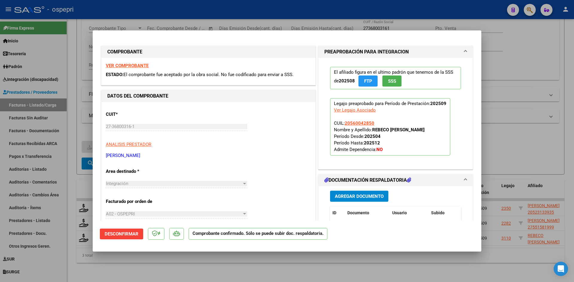
click at [127, 235] on span "Desconfirmar" at bounding box center [122, 234] width 34 height 5
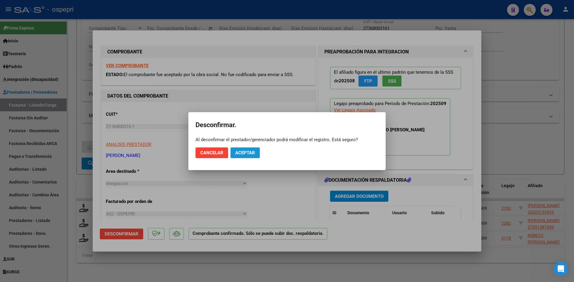
click at [253, 154] on span "Aceptar" at bounding box center [245, 152] width 20 height 5
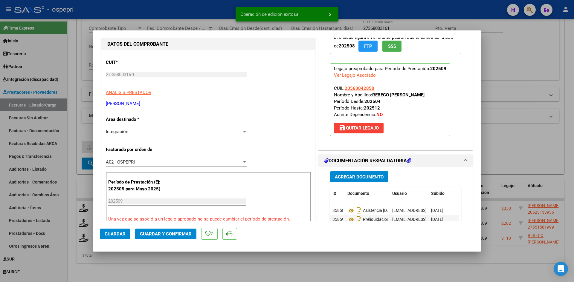
scroll to position [60, 0]
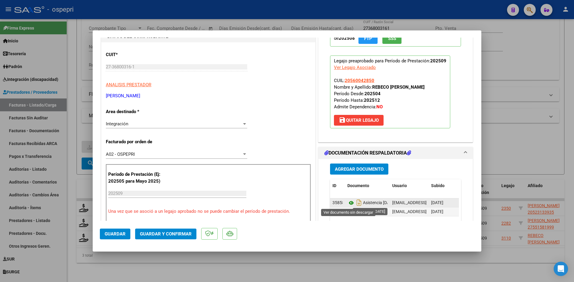
click at [347, 203] on icon at bounding box center [351, 203] width 8 height 7
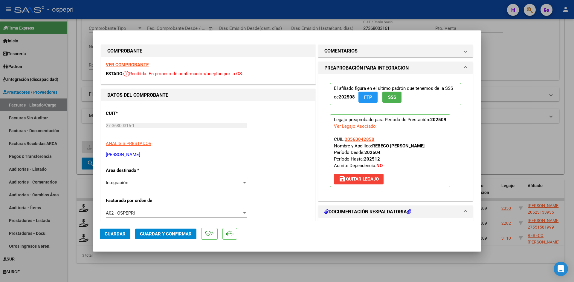
scroll to position [0, 0]
type input "$ 0,00"
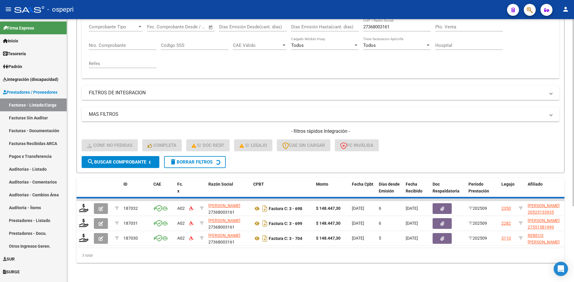
scroll to position [90, 0]
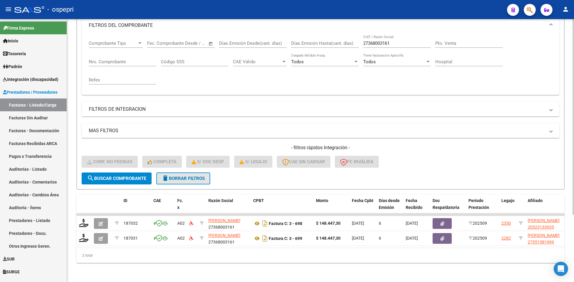
click at [194, 176] on span "delete Borrar Filtros" at bounding box center [183, 178] width 43 height 5
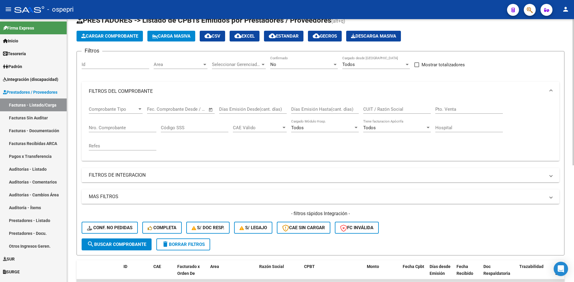
scroll to position [0, 0]
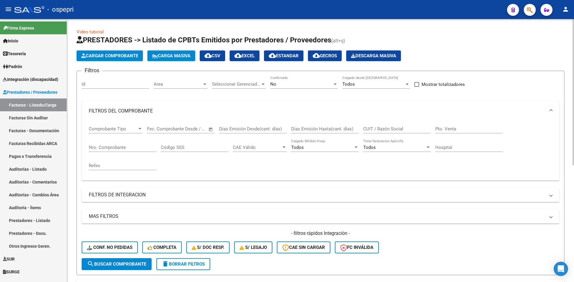
click at [374, 127] on input "CUIT / Razón Social" at bounding box center [397, 128] width 68 height 5
paste input "27368003161"
type input "27368003161"
click at [140, 261] on button "search Buscar Comprobante" at bounding box center [117, 264] width 70 height 12
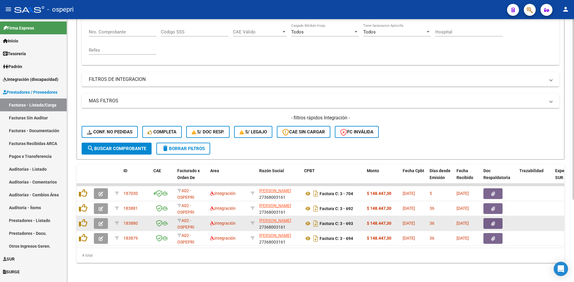
scroll to position [119, 0]
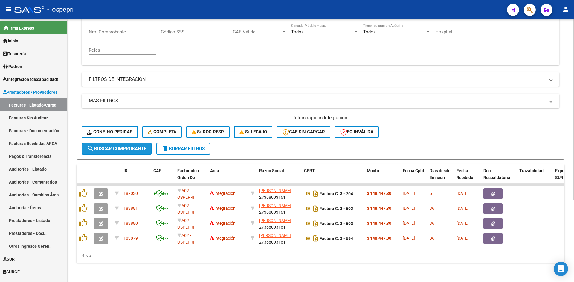
click at [130, 146] on span "search Buscar Comprobante" at bounding box center [116, 148] width 59 height 5
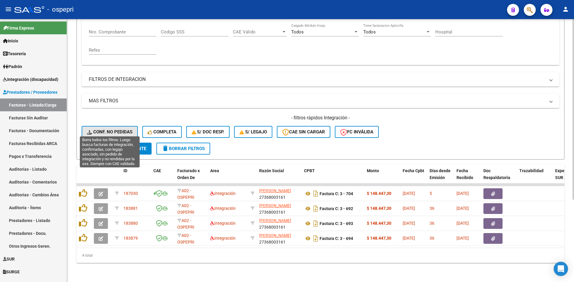
click at [130, 131] on button "Conf. no pedidas" at bounding box center [110, 132] width 56 height 12
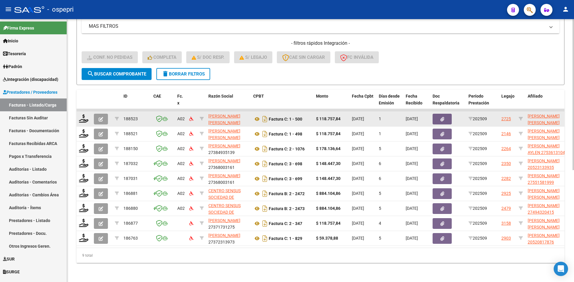
scroll to position [195, 0]
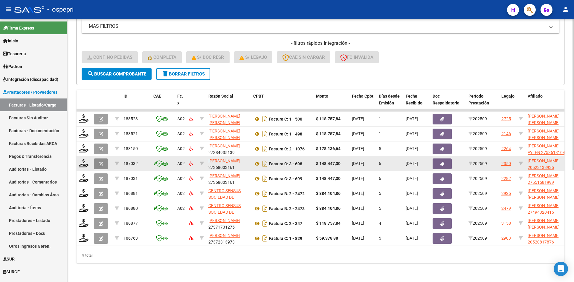
click at [99, 162] on icon "button" at bounding box center [101, 164] width 4 height 4
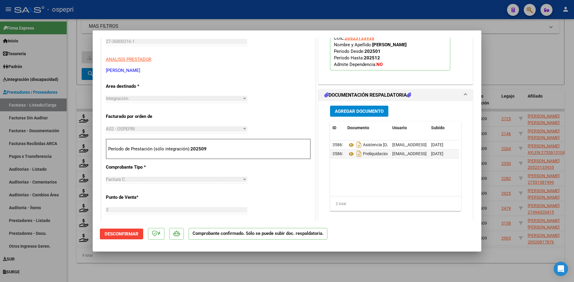
scroll to position [149, 0]
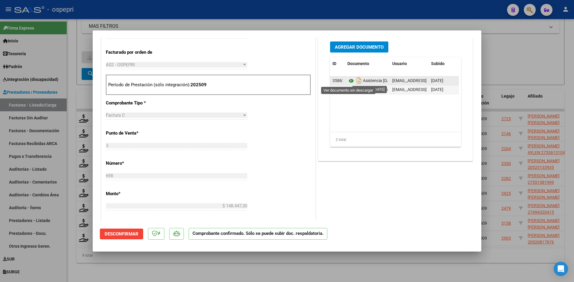
click at [348, 80] on icon at bounding box center [351, 80] width 8 height 7
type input "$ 0,00"
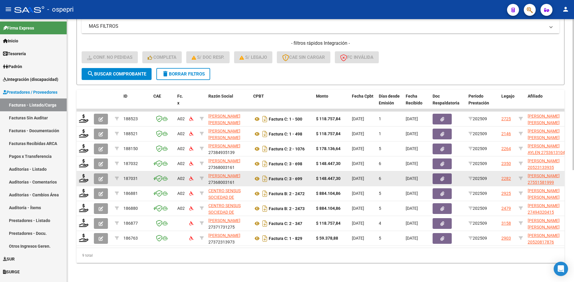
click at [99, 177] on icon "button" at bounding box center [101, 179] width 4 height 4
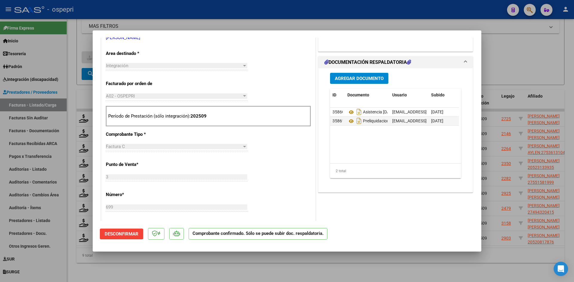
scroll to position [119, 0]
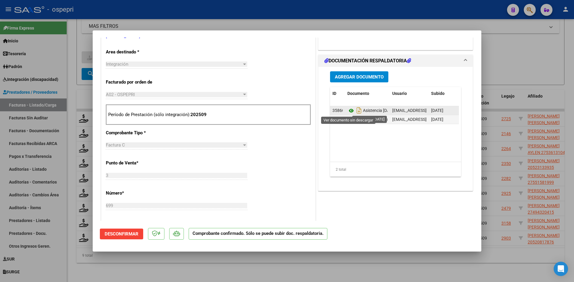
click at [347, 110] on icon at bounding box center [351, 110] width 8 height 7
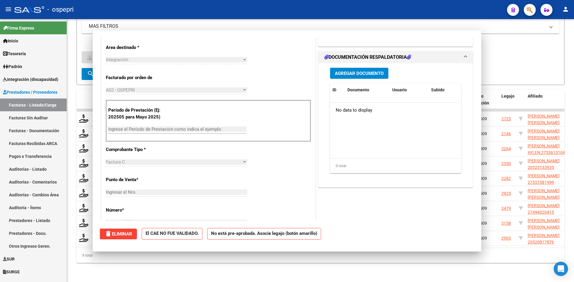
scroll to position [0, 0]
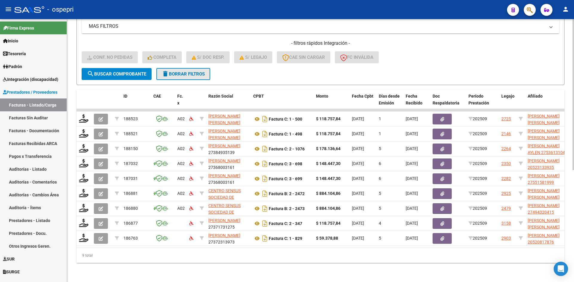
click at [189, 68] on button "delete Borrar Filtros" at bounding box center [183, 74] width 54 height 12
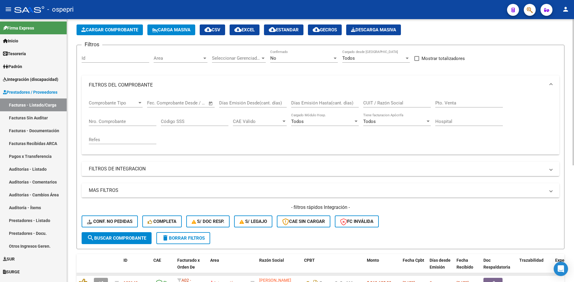
scroll to position [16, 0]
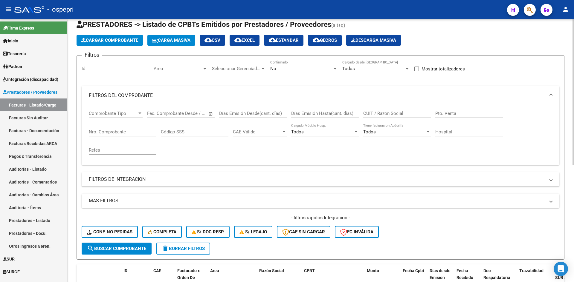
click at [391, 112] on input "CUIT / Razón Social" at bounding box center [397, 113] width 68 height 5
paste input "27368003161"
click at [129, 252] on button "search Buscar Comprobante" at bounding box center [117, 249] width 70 height 12
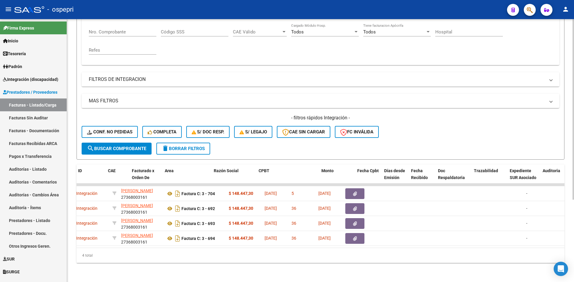
scroll to position [0, 0]
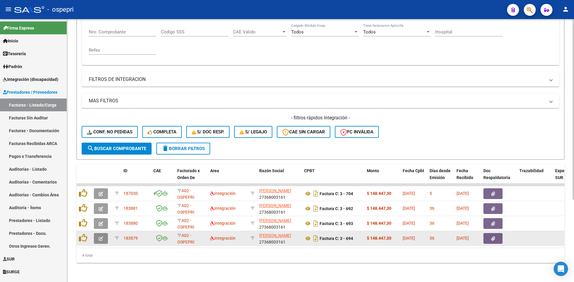
click at [105, 237] on button "button" at bounding box center [101, 238] width 14 height 11
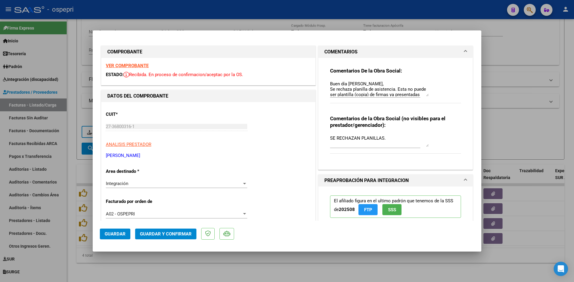
drag, startPoint x: 424, startPoint y: 91, endPoint x: 430, endPoint y: 95, distance: 7.1
click at [430, 95] on div "Comentarios De la Obra Social: Buen día Sofia, Se rechaza planilla de asistenci…" at bounding box center [395, 89] width 131 height 42
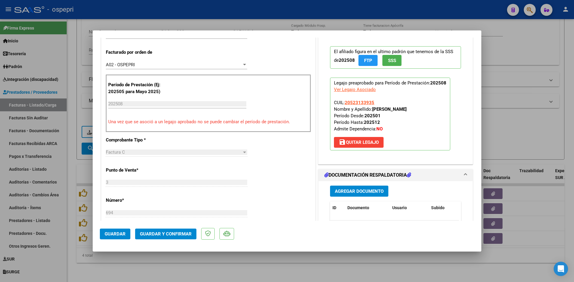
scroll to position [209, 0]
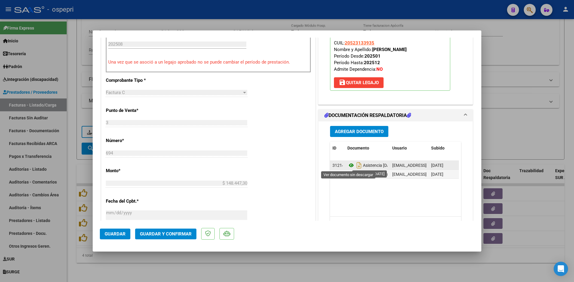
click at [349, 164] on icon at bounding box center [351, 165] width 8 height 7
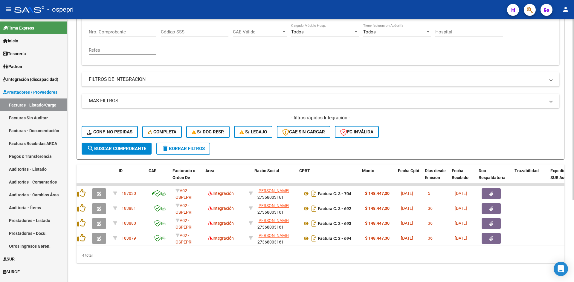
scroll to position [0, 0]
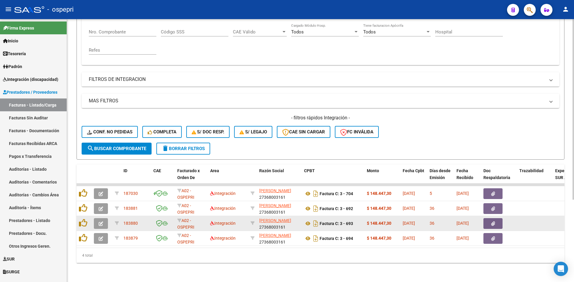
click at [102, 222] on icon "button" at bounding box center [101, 224] width 4 height 4
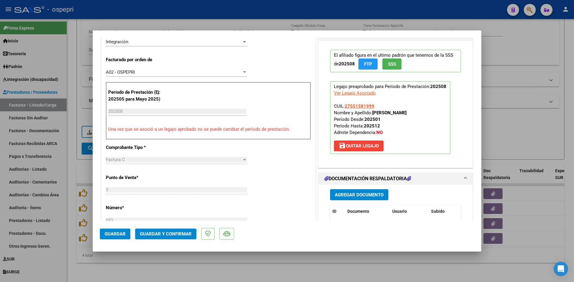
scroll to position [209, 0]
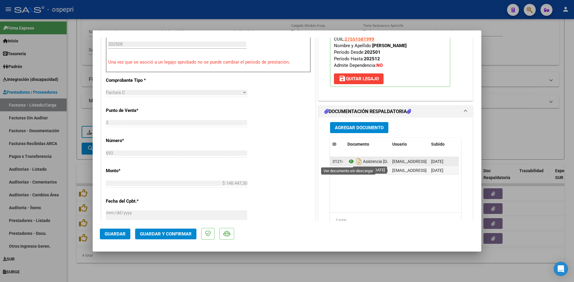
click at [349, 162] on icon at bounding box center [351, 161] width 8 height 7
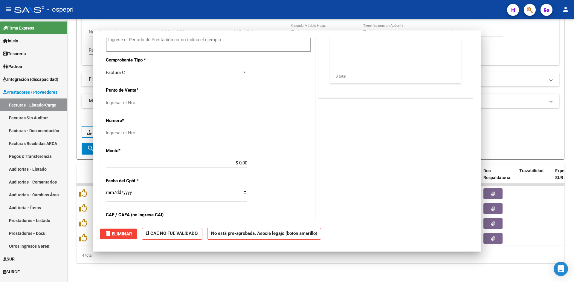
scroll to position [0, 0]
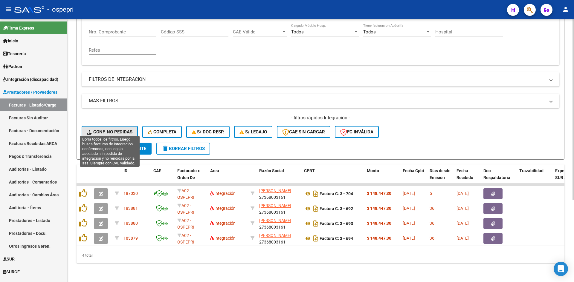
click at [117, 129] on span "Conf. no pedidas" at bounding box center [109, 131] width 45 height 5
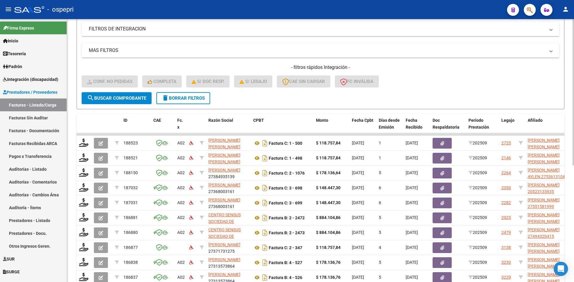
scroll to position [180, 0]
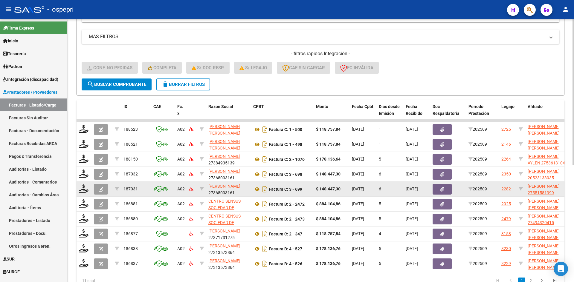
click at [101, 189] on icon "button" at bounding box center [101, 189] width 4 height 4
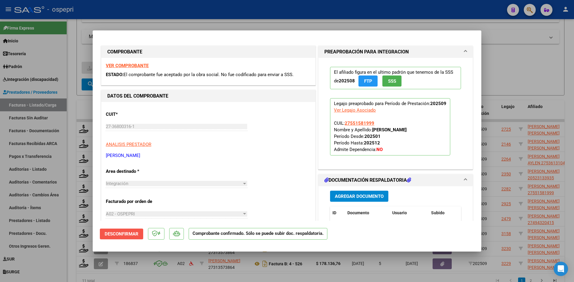
click at [128, 233] on span "Desconfirmar" at bounding box center [122, 234] width 34 height 5
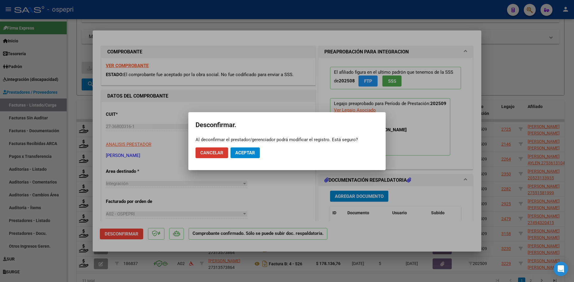
click at [255, 152] on button "Aceptar" at bounding box center [244, 153] width 29 height 11
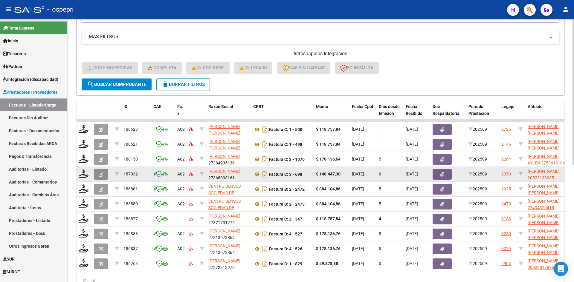
click at [102, 172] on span "button" at bounding box center [101, 174] width 4 height 5
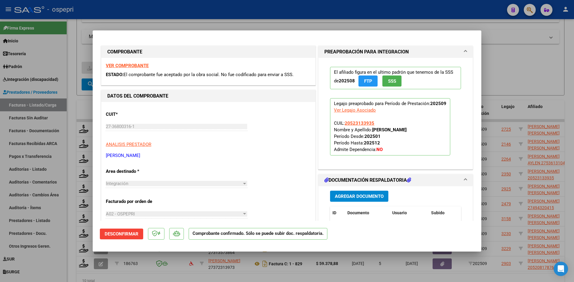
click at [131, 236] on span "Desconfirmar" at bounding box center [122, 234] width 34 height 5
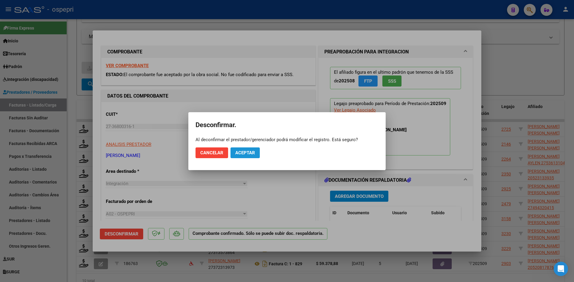
click at [252, 155] on span "Aceptar" at bounding box center [245, 152] width 20 height 5
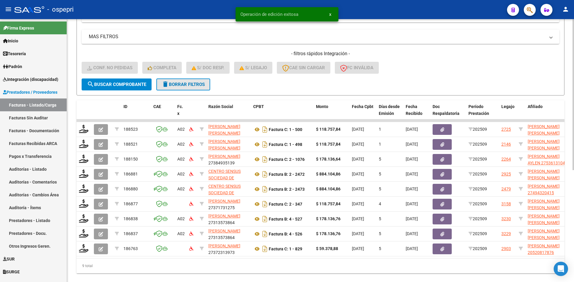
click at [196, 81] on button "delete Borrar Filtros" at bounding box center [183, 85] width 54 height 12
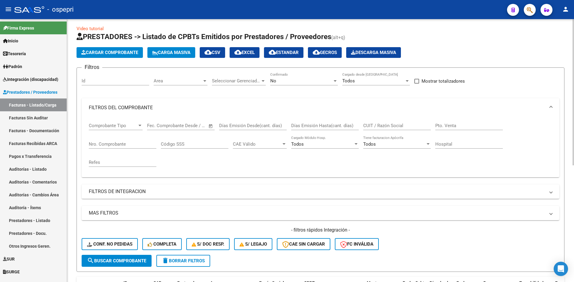
scroll to position [0, 0]
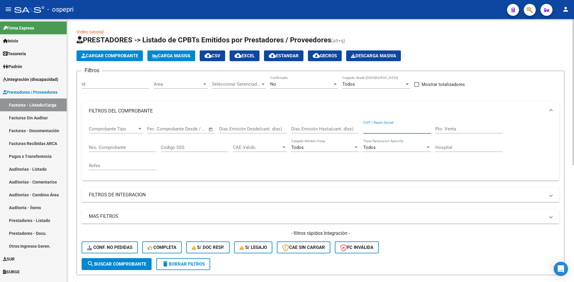
click at [375, 130] on input "CUIT / Razón Social" at bounding box center [397, 128] width 68 height 5
paste input "27368003161"
click at [127, 264] on span "search Buscar Comprobante" at bounding box center [116, 264] width 59 height 5
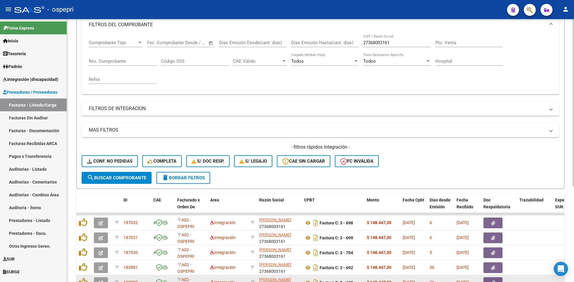
scroll to position [150, 0]
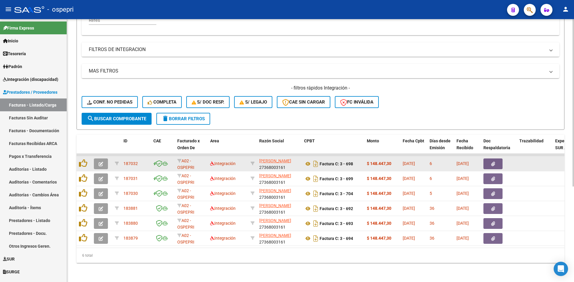
click at [99, 162] on icon "button" at bounding box center [101, 164] width 4 height 4
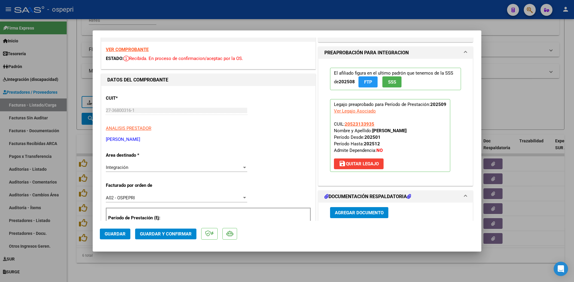
scroll to position [0, 0]
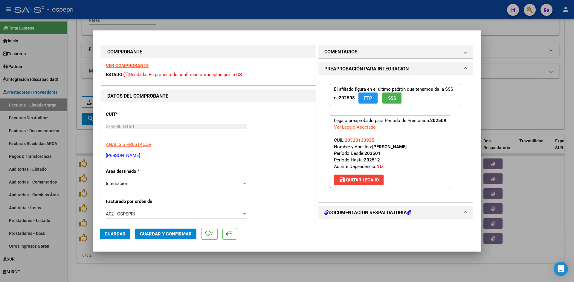
click at [132, 64] on strong "VER COMPROBANTE" at bounding box center [127, 65] width 43 height 5
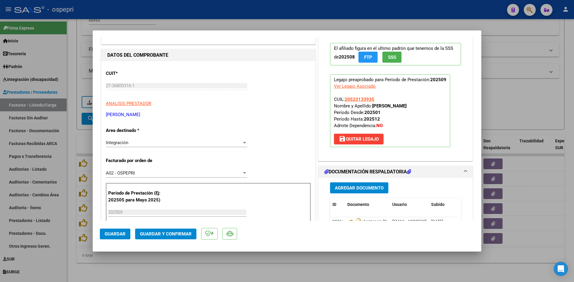
scroll to position [90, 0]
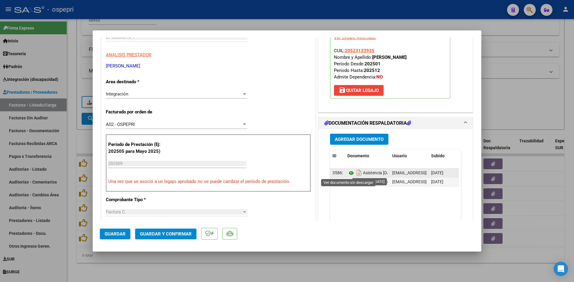
click at [349, 173] on icon at bounding box center [351, 173] width 8 height 7
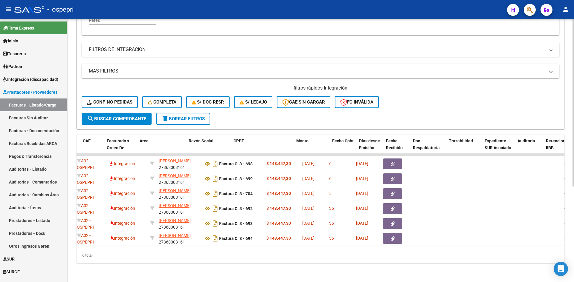
scroll to position [0, 0]
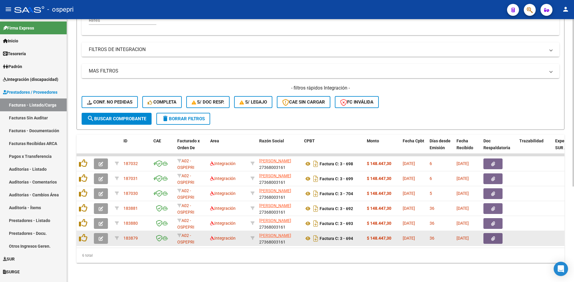
click at [99, 237] on icon "button" at bounding box center [101, 239] width 4 height 4
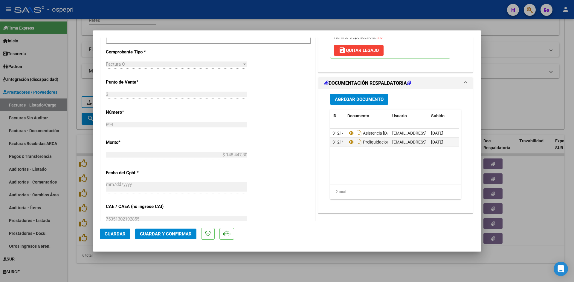
scroll to position [239, 0]
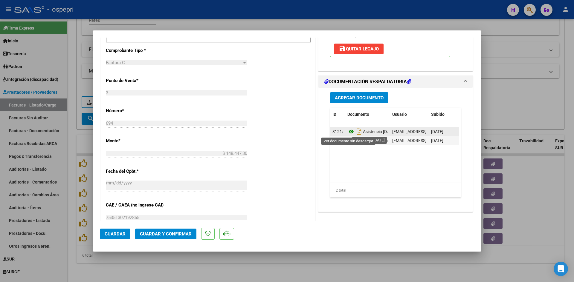
click at [347, 133] on icon at bounding box center [351, 131] width 8 height 7
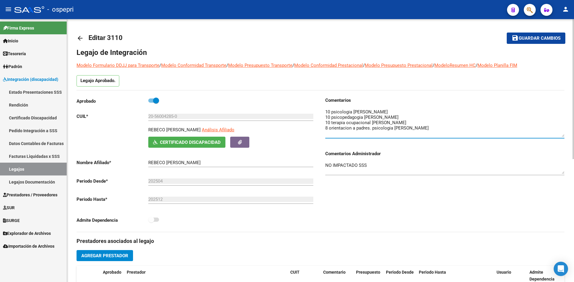
click at [79, 37] on mat-icon "arrow_back" at bounding box center [79, 38] width 7 height 7
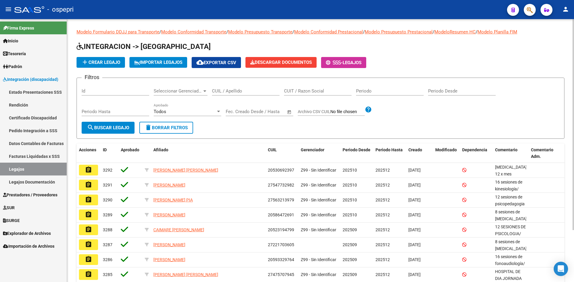
click at [222, 89] on input "CUIL / Apellido" at bounding box center [246, 90] width 68 height 5
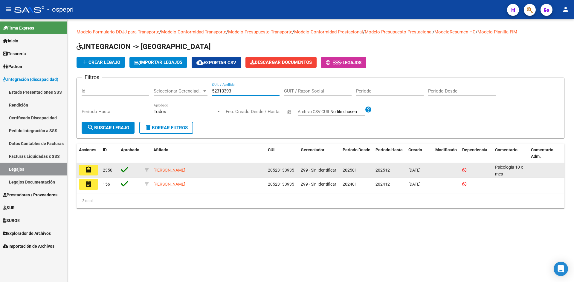
type input "52313393"
click at [88, 170] on mat-icon "assignment" at bounding box center [88, 169] width 7 height 7
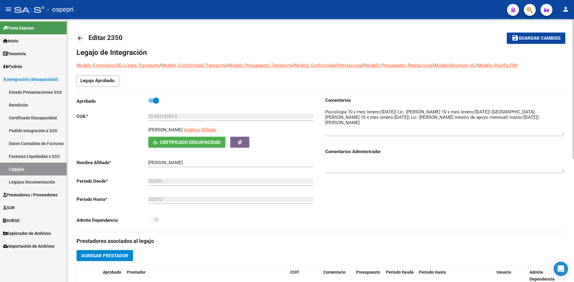
drag, startPoint x: 563, startPoint y: 120, endPoint x: 566, endPoint y: 134, distance: 14.6
click at [566, 134] on div "arrow_back Editar 2350 save Guardar cambios Legajo de Integración Modelo Formul…" at bounding box center [320, 266] width 507 height 494
